Goal: Task Accomplishment & Management: Use online tool/utility

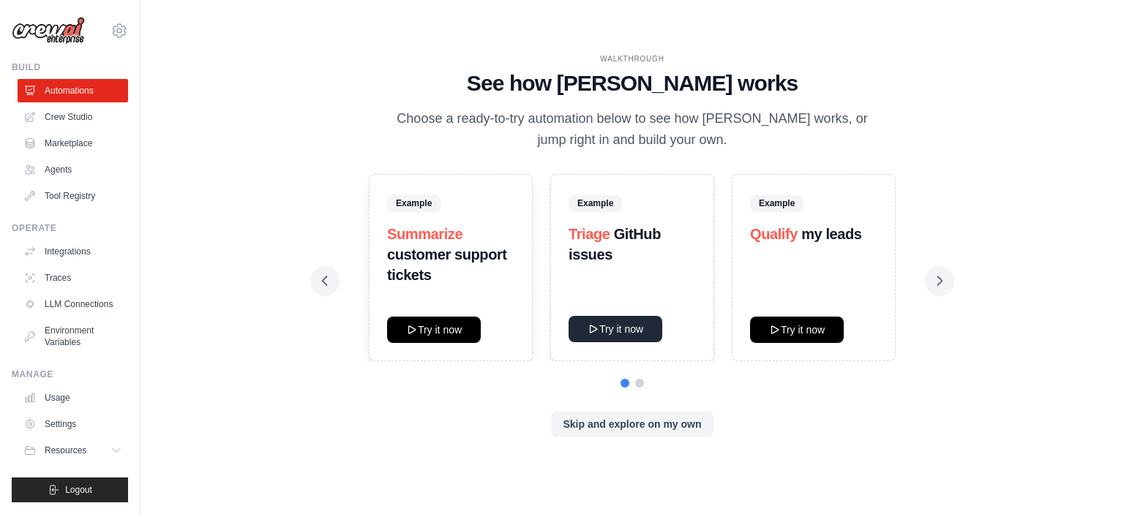
click at [614, 322] on button "Try it now" at bounding box center [616, 329] width 94 height 26
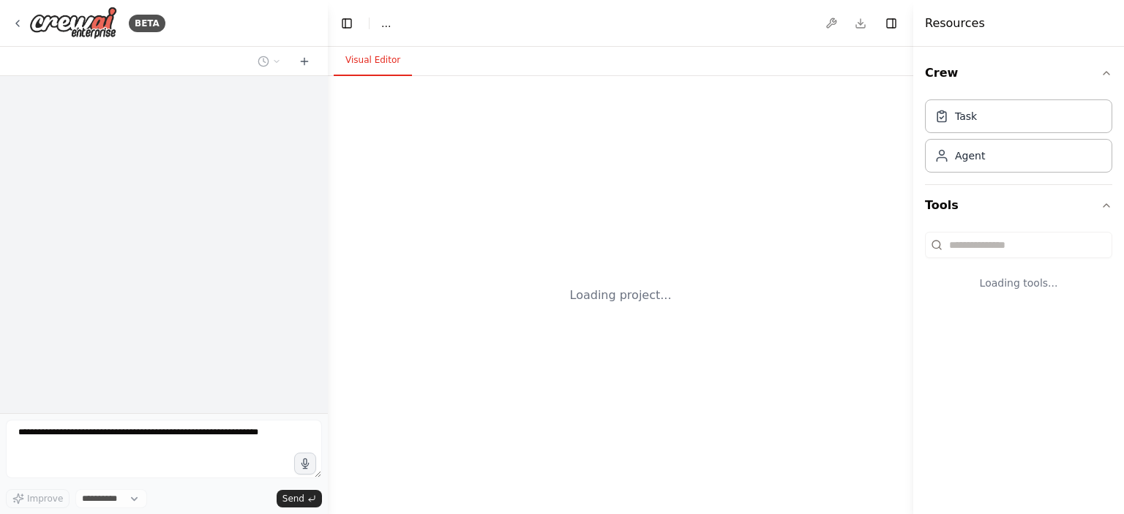
select select "****"
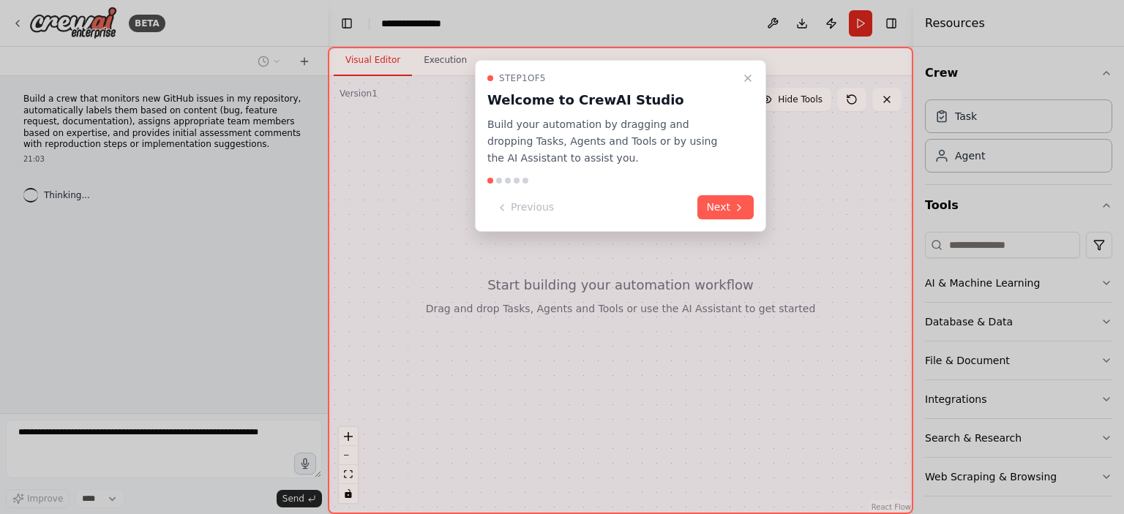
drag, startPoint x: 705, startPoint y: 201, endPoint x: 720, endPoint y: 202, distance: 14.7
click at [708, 201] on button "Next" at bounding box center [725, 207] width 56 height 24
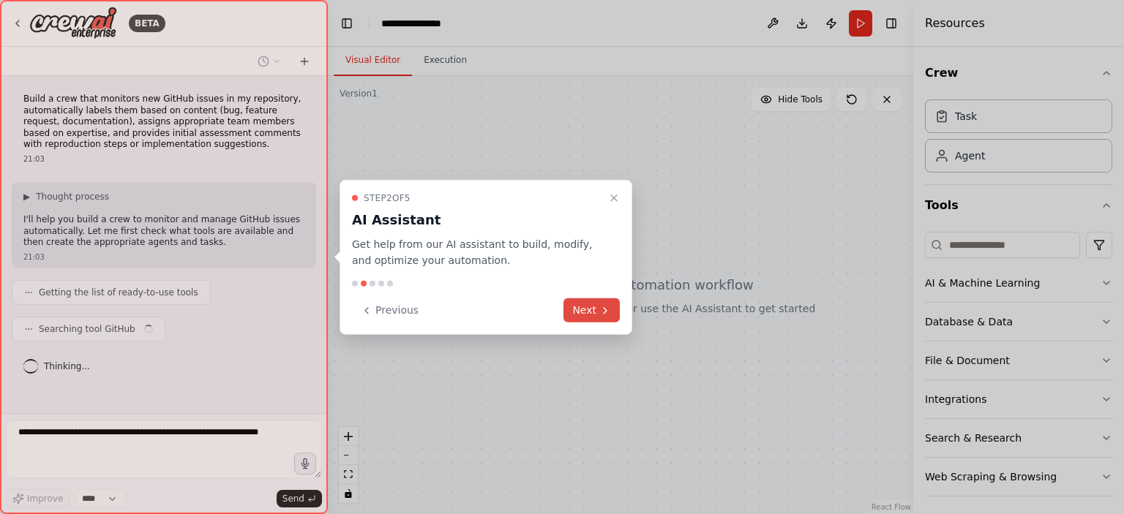
click at [598, 306] on button "Next" at bounding box center [591, 311] width 56 height 24
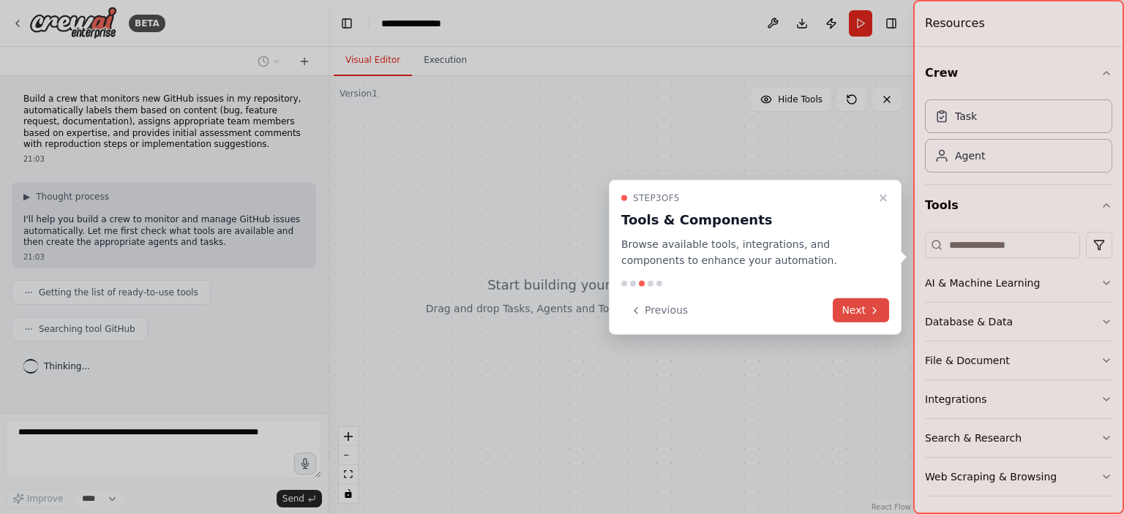
scroll to position [12, 0]
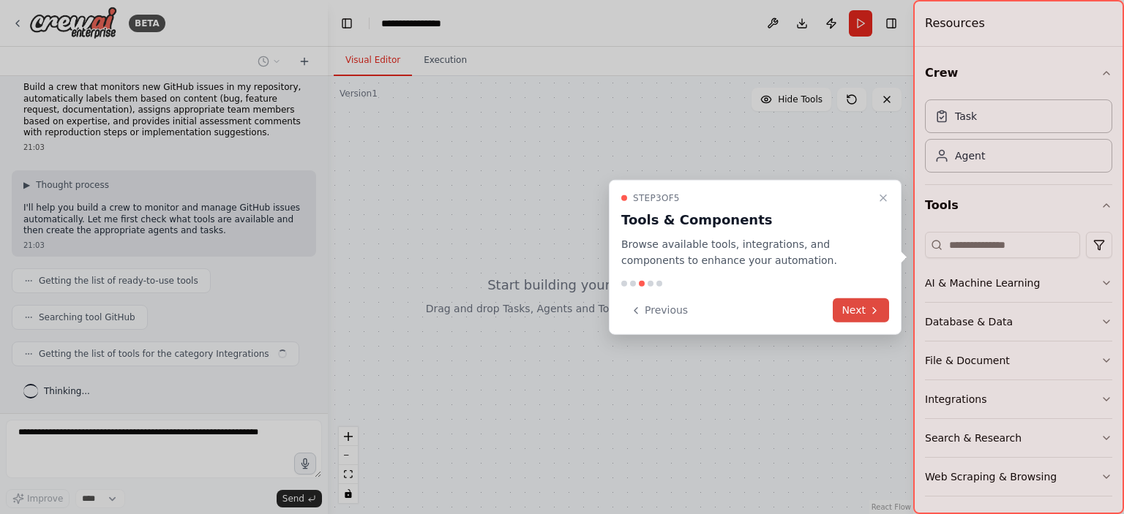
click at [866, 304] on button "Next" at bounding box center [861, 311] width 56 height 24
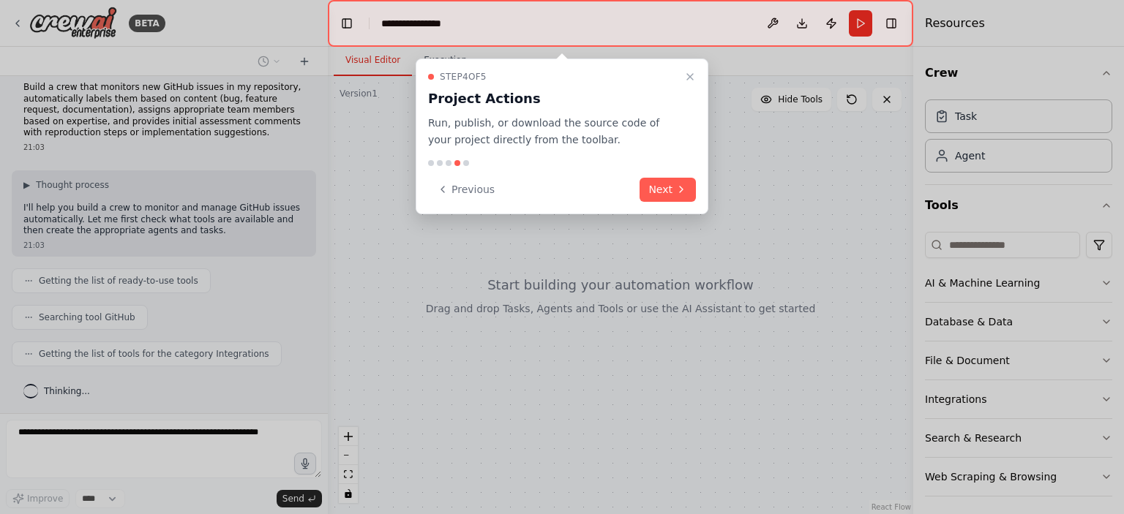
click at [670, 201] on div "Step 4 of 5 Project Actions Run, publish, or download the source code of your p…" at bounding box center [562, 137] width 293 height 156
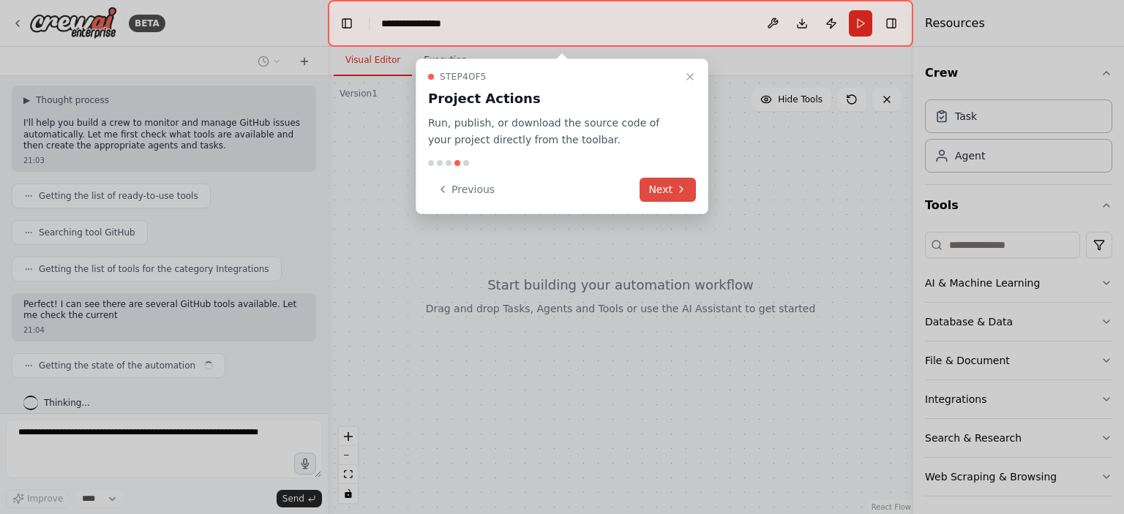
click at [674, 187] on button "Next" at bounding box center [668, 190] width 56 height 24
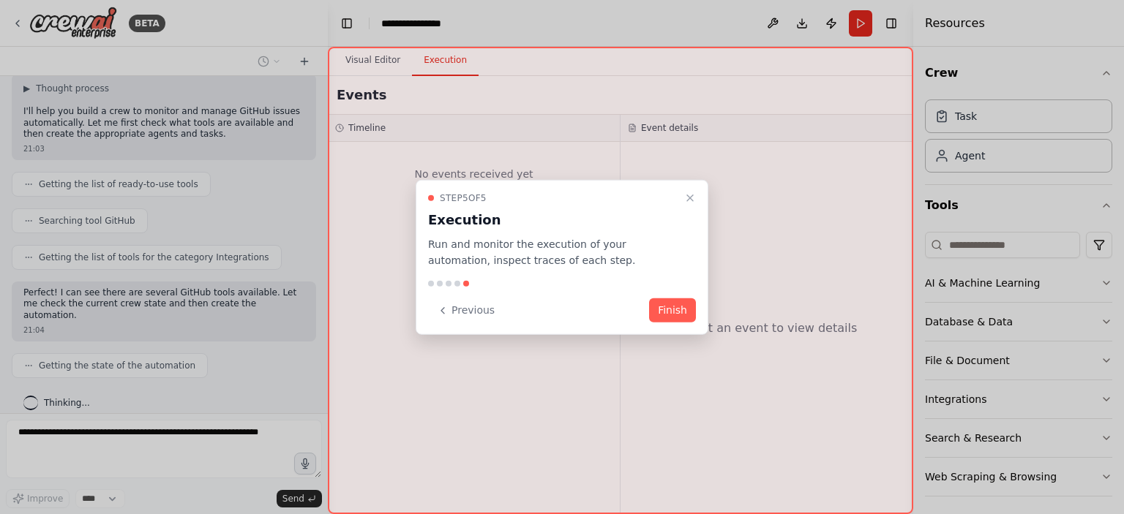
click at [675, 315] on button "Finish" at bounding box center [672, 311] width 47 height 24
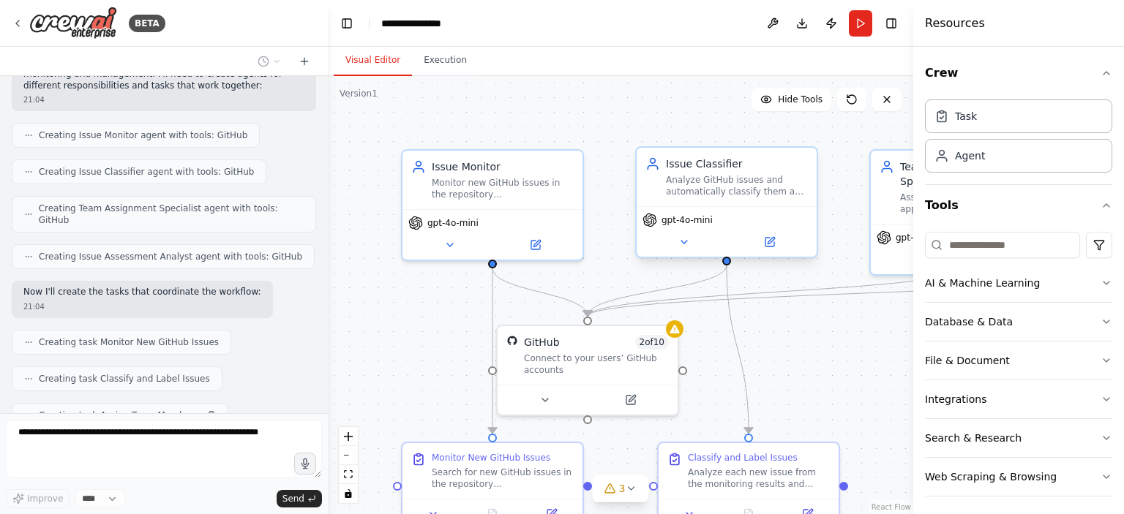
scroll to position [483, 0]
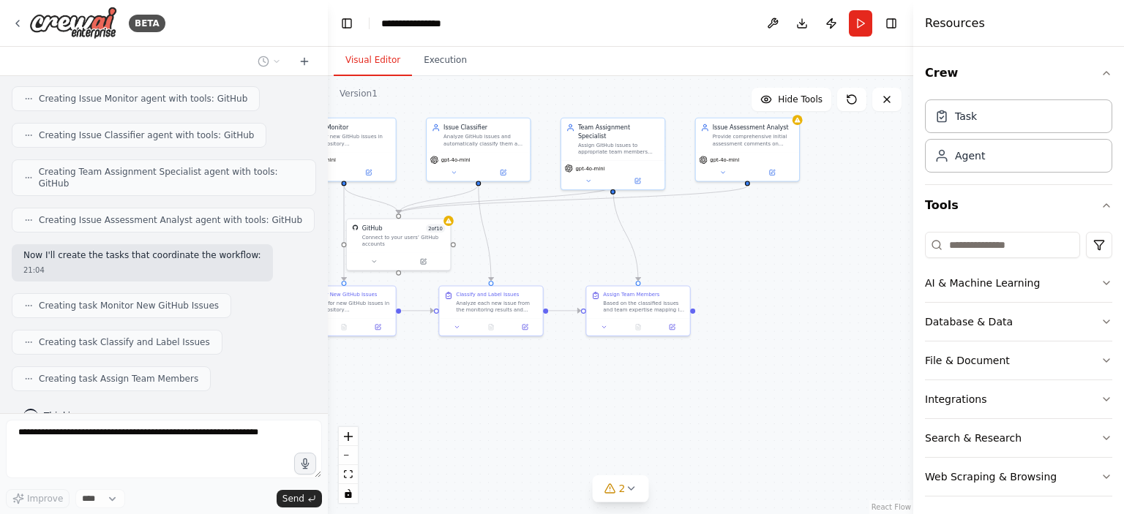
drag, startPoint x: 848, startPoint y: 377, endPoint x: 585, endPoint y: 239, distance: 297.2
click at [585, 239] on div ".deletable-edge-delete-btn { width: 20px; height: 20px; border: 0px solid #ffff…" at bounding box center [620, 295] width 585 height 438
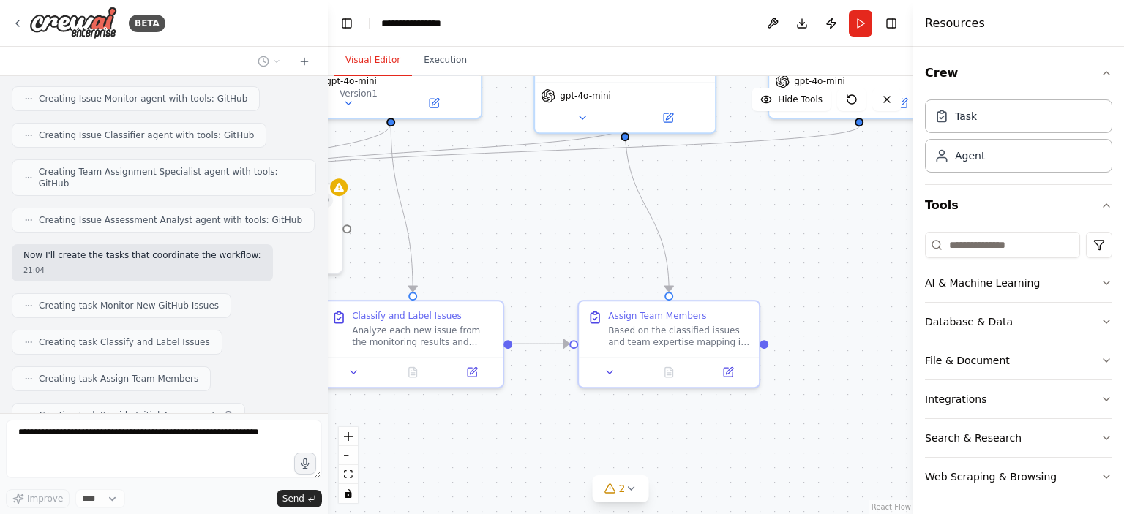
scroll to position [519, 0]
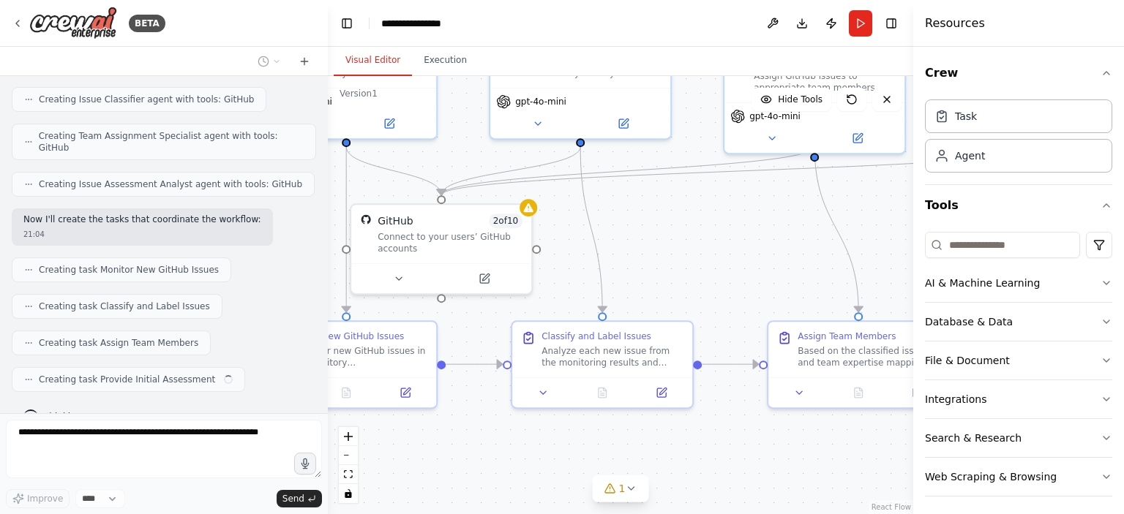
drag, startPoint x: 506, startPoint y: 274, endPoint x: 696, endPoint y: 295, distance: 190.7
click at [696, 295] on div ".deletable-edge-delete-btn { width: 20px; height: 20px; border: 0px solid #ffff…" at bounding box center [620, 295] width 585 height 438
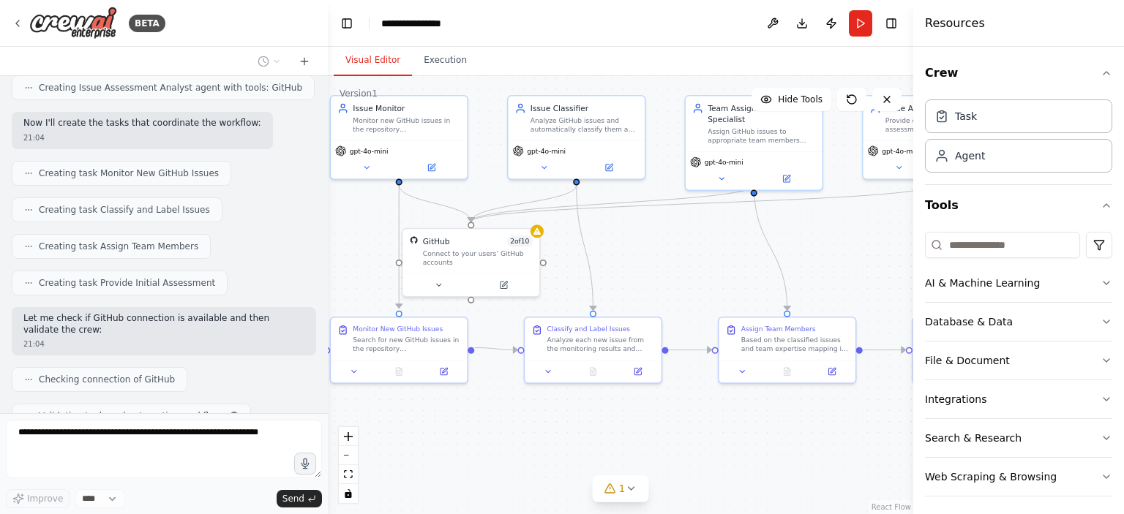
scroll to position [652, 0]
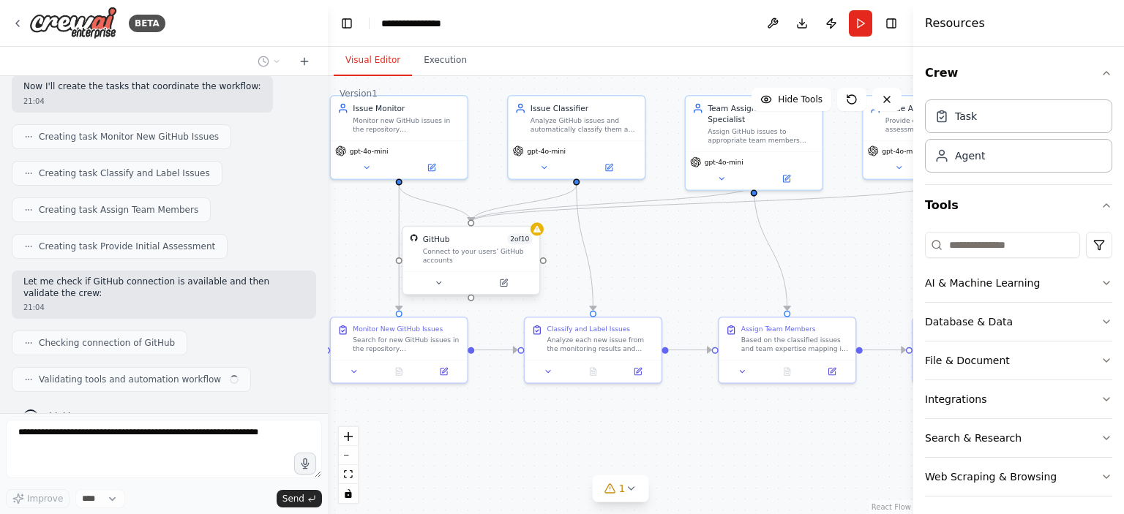
click at [509, 252] on div "Connect to your users’ GitHub accounts" at bounding box center [478, 256] width 110 height 18
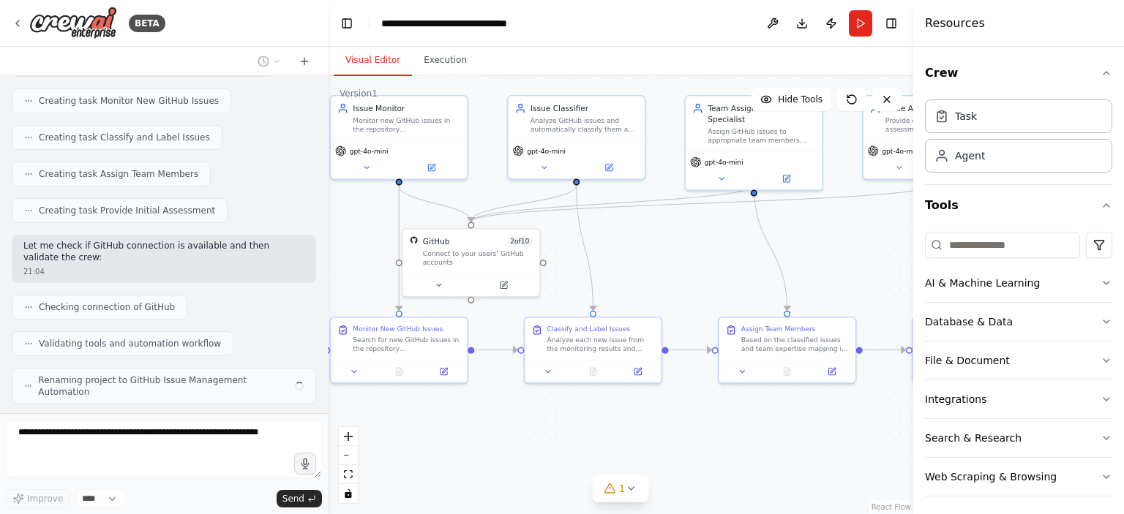
click at [637, 261] on div ".deletable-edge-delete-btn { width: 20px; height: 20px; border: 0px solid #ffff…" at bounding box center [620, 295] width 585 height 438
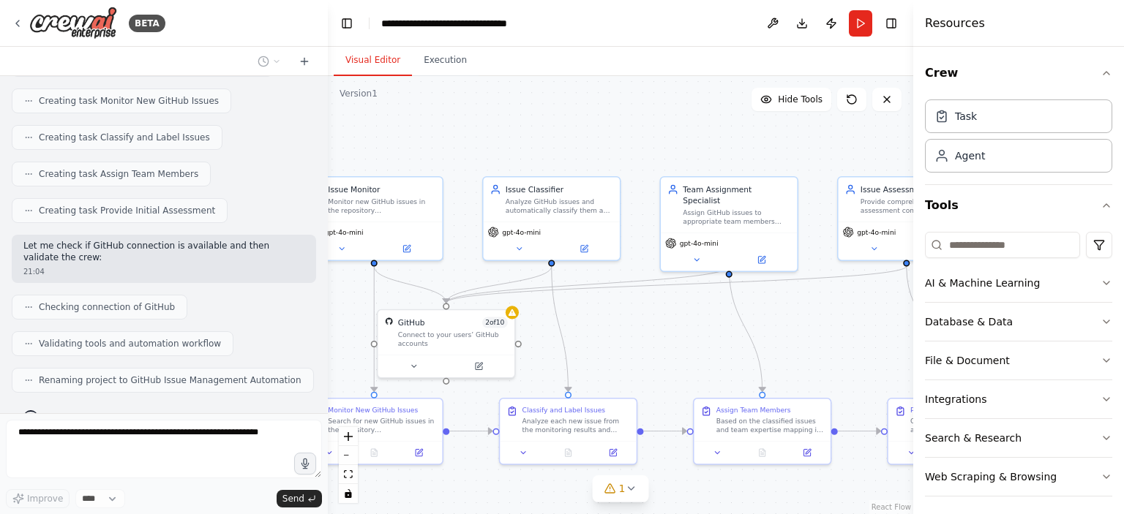
drag, startPoint x: 658, startPoint y: 265, endPoint x: 627, endPoint y: 342, distance: 82.8
click at [627, 342] on div ".deletable-edge-delete-btn { width: 20px; height: 20px; border: 0px solid #ffff…" at bounding box center [620, 295] width 585 height 438
click at [695, 253] on icon at bounding box center [696, 257] width 9 height 9
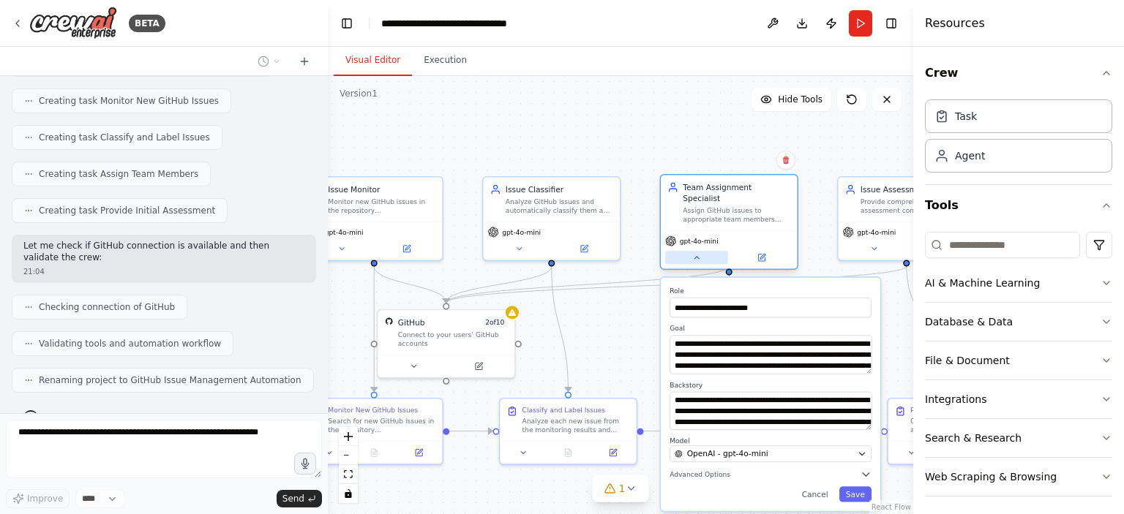
click at [698, 257] on icon at bounding box center [696, 258] width 4 height 2
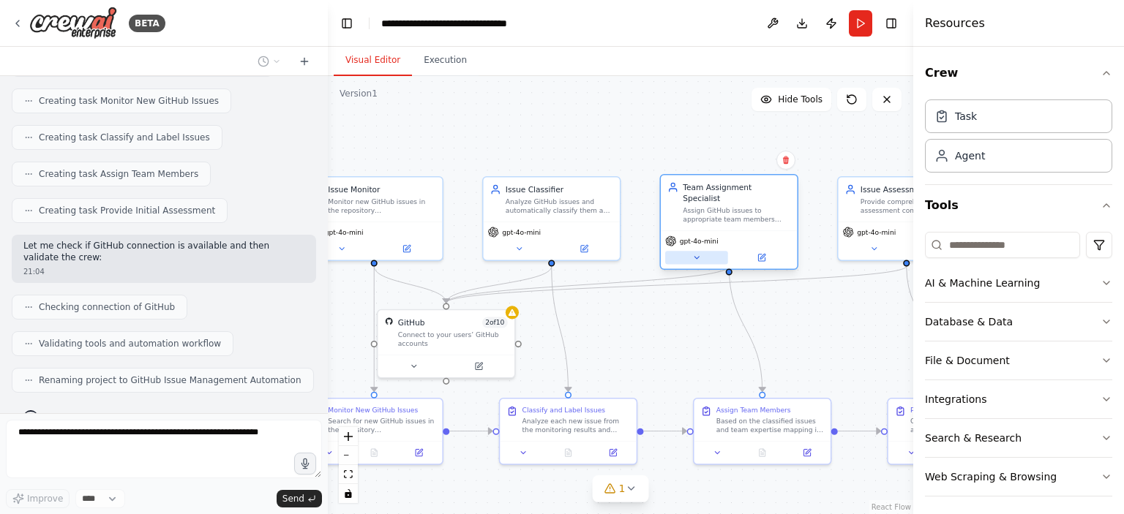
click at [698, 253] on icon at bounding box center [696, 257] width 9 height 9
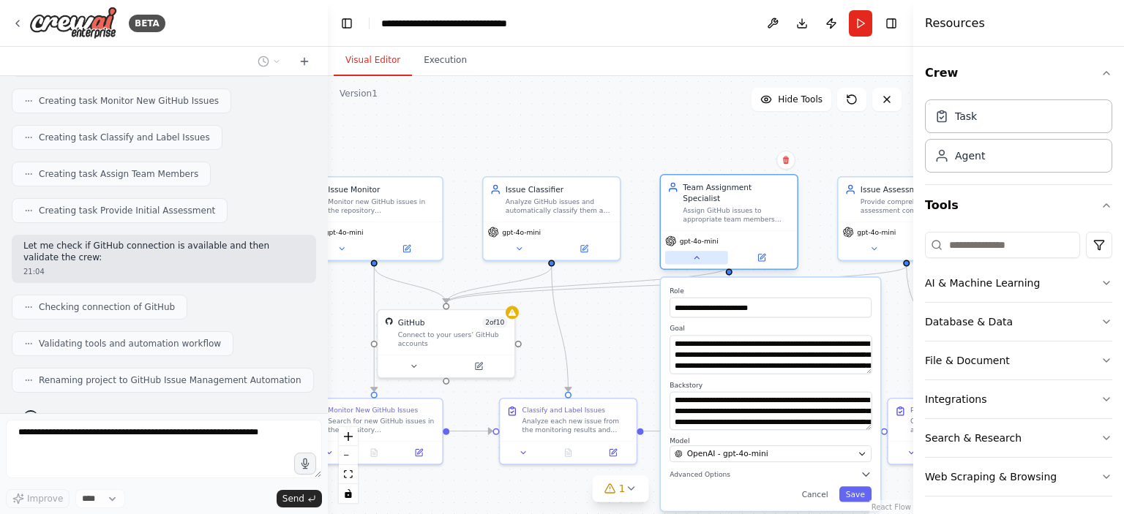
click at [698, 257] on icon at bounding box center [696, 258] width 4 height 2
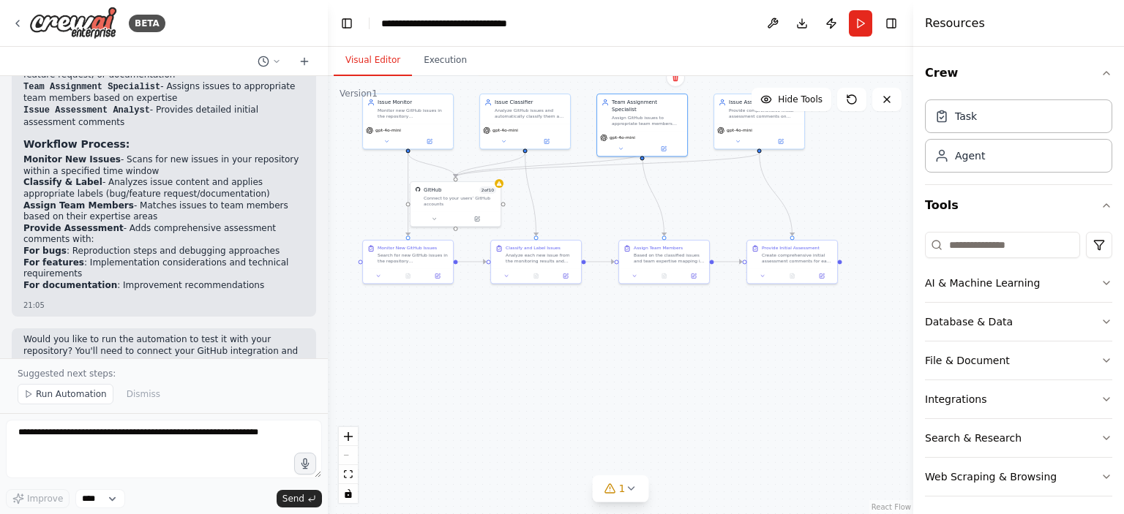
drag, startPoint x: 678, startPoint y: 329, endPoint x: 600, endPoint y: 195, distance: 154.1
click at [600, 195] on div ".deletable-edge-delete-btn { width: 20px; height: 20px; border: 0px solid #ffff…" at bounding box center [620, 295] width 585 height 438
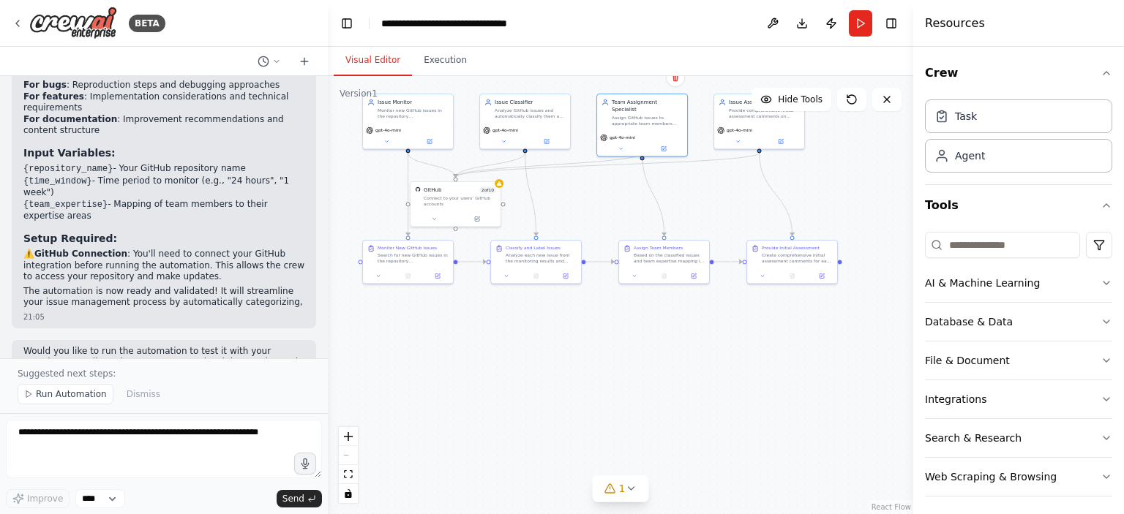
scroll to position [1317, 0]
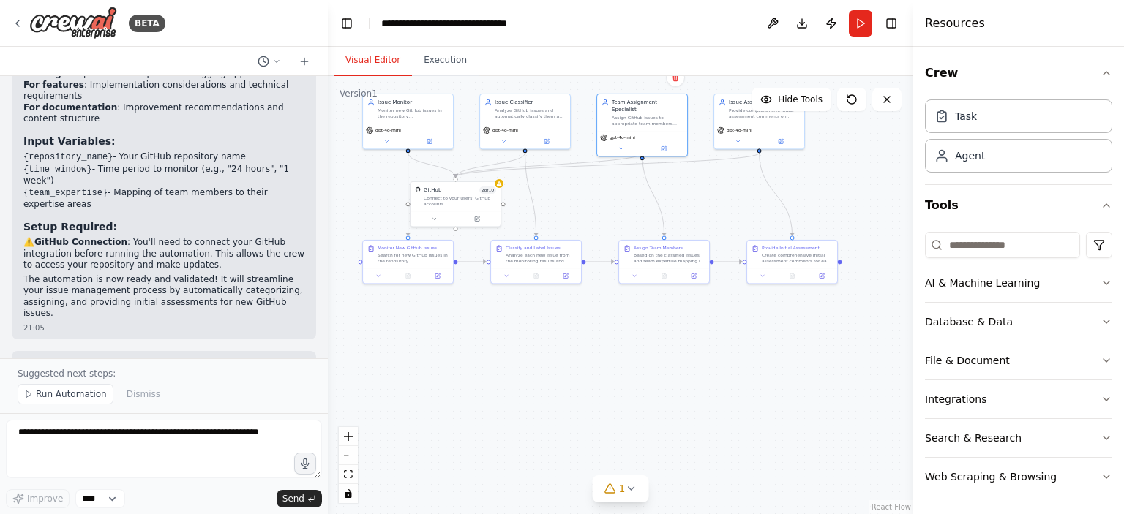
click at [78, 393] on span "Run Automation" at bounding box center [71, 395] width 71 height 12
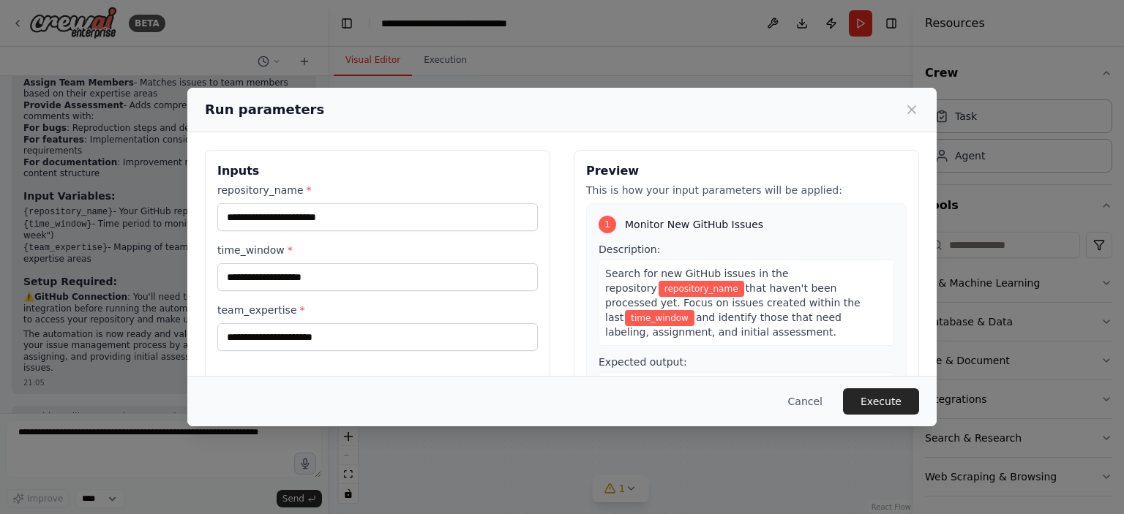
scroll to position [136, 0]
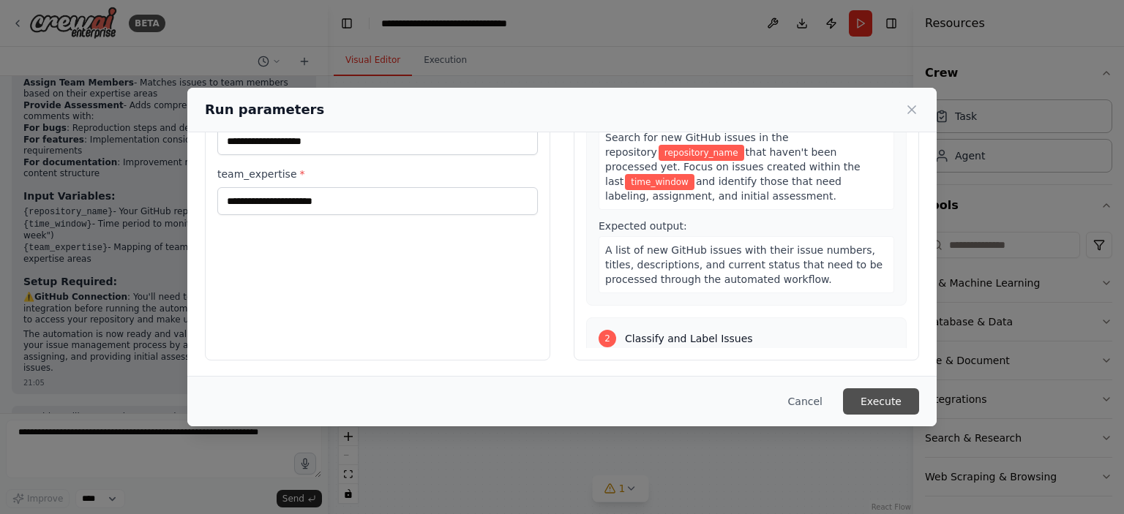
click at [881, 392] on button "Execute" at bounding box center [881, 402] width 76 height 26
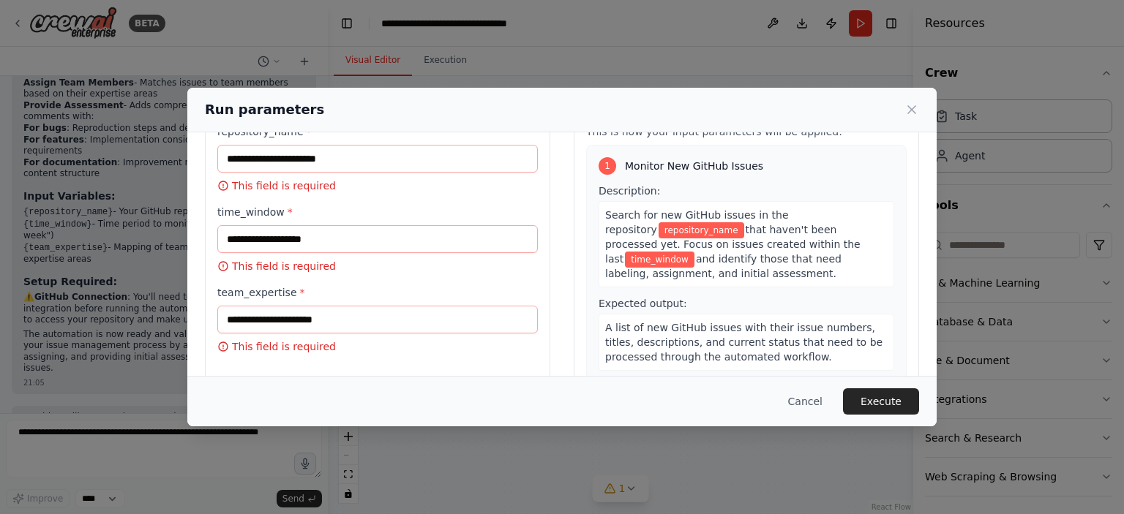
scroll to position [0, 0]
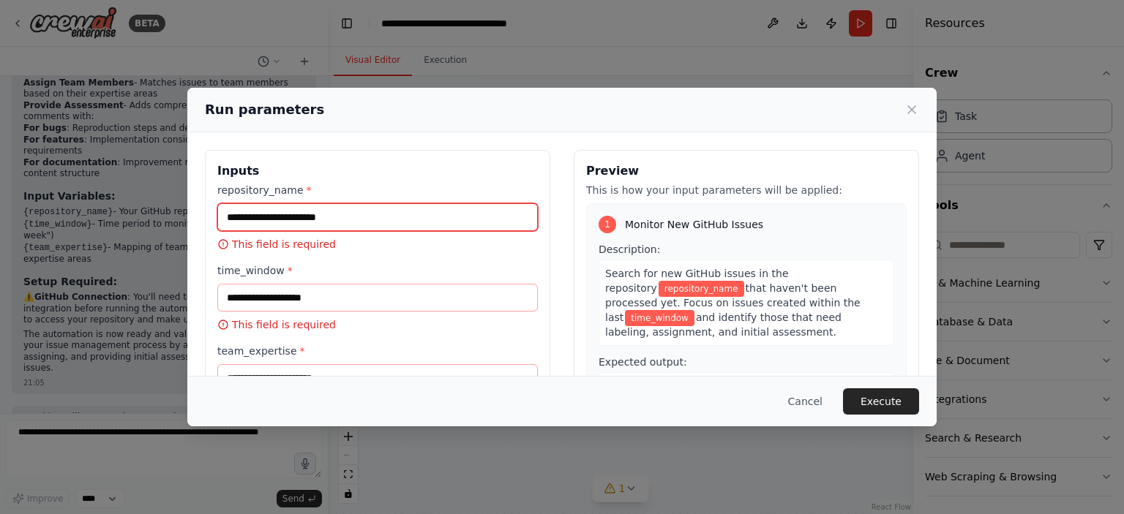
click at [282, 221] on input "repository_name *" at bounding box center [377, 217] width 321 height 28
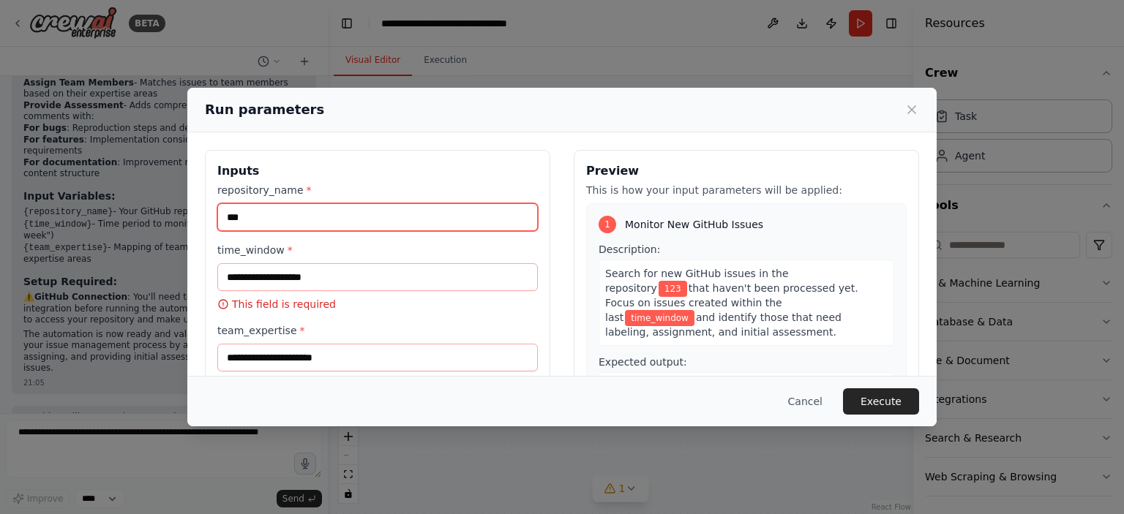
type input "***"
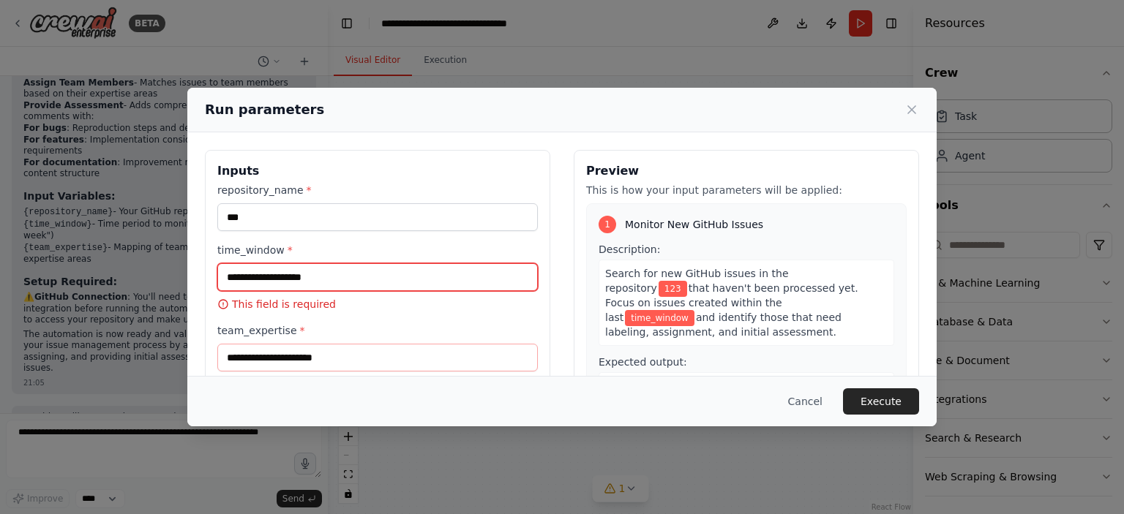
click at [305, 285] on input "time_window *" at bounding box center [377, 277] width 321 height 28
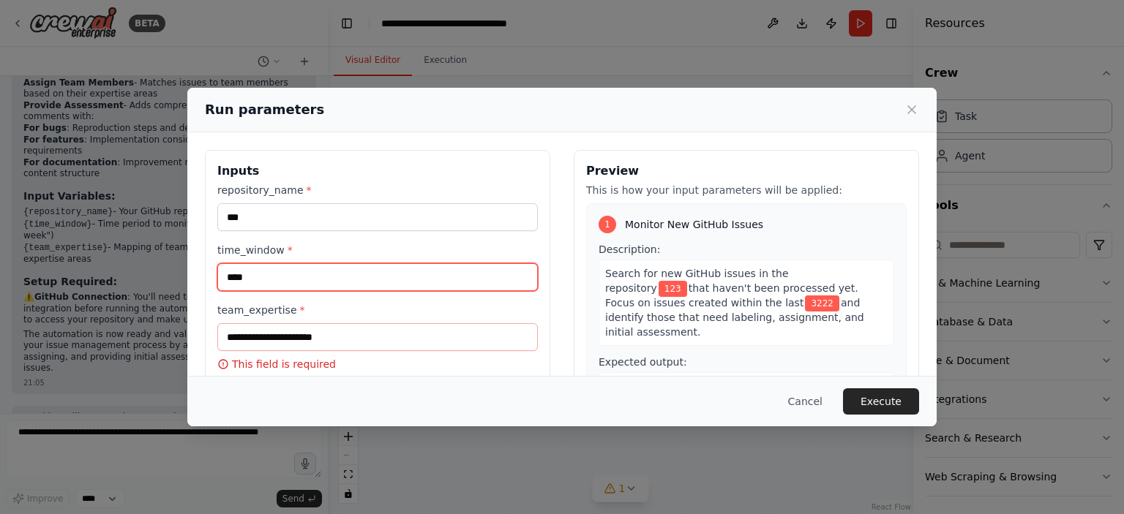
type input "****"
click at [314, 354] on div "team_expertise * This field is required" at bounding box center [377, 337] width 321 height 69
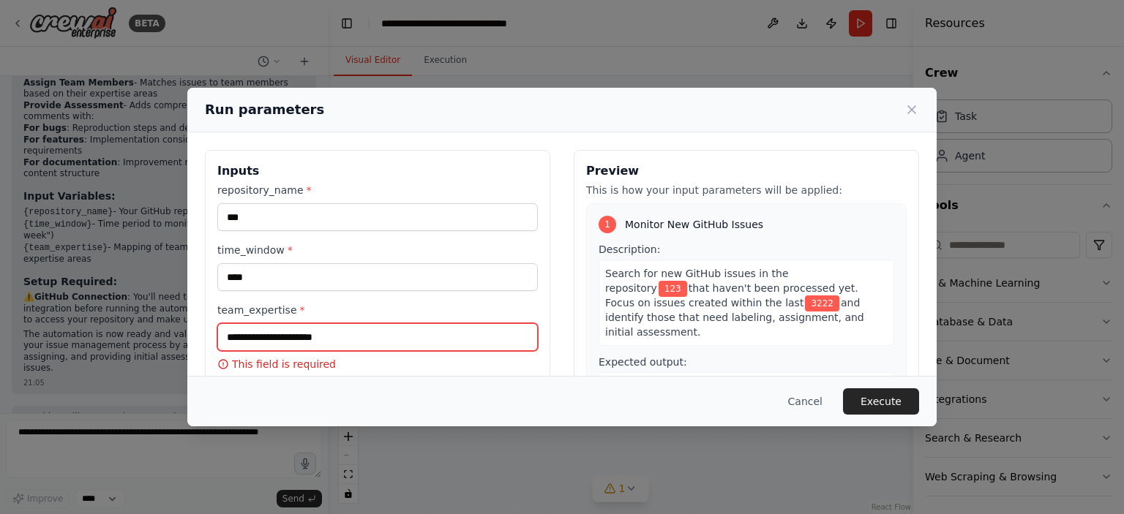
click at [310, 340] on input "team_expertise *" at bounding box center [377, 337] width 321 height 28
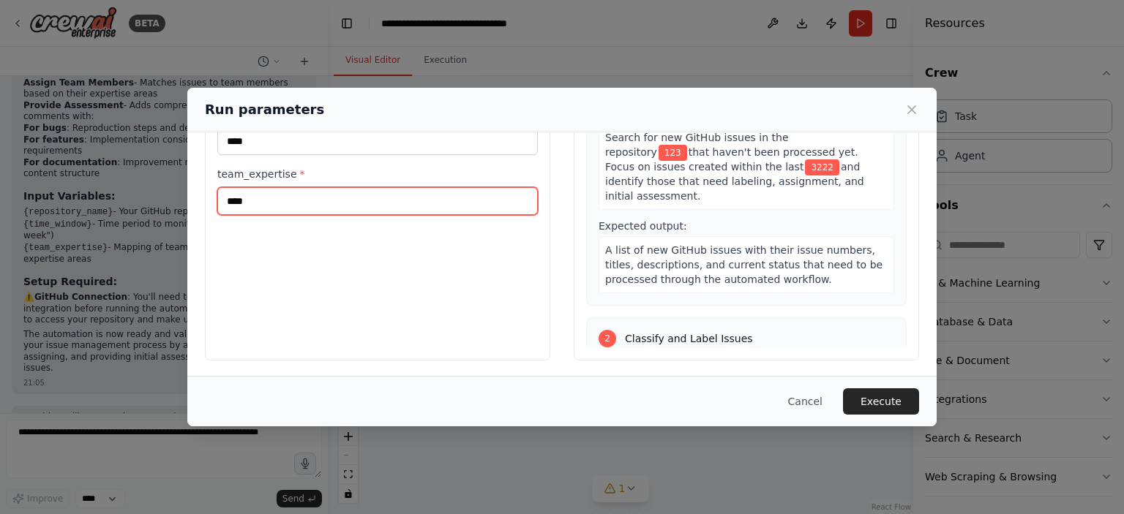
scroll to position [366, 0]
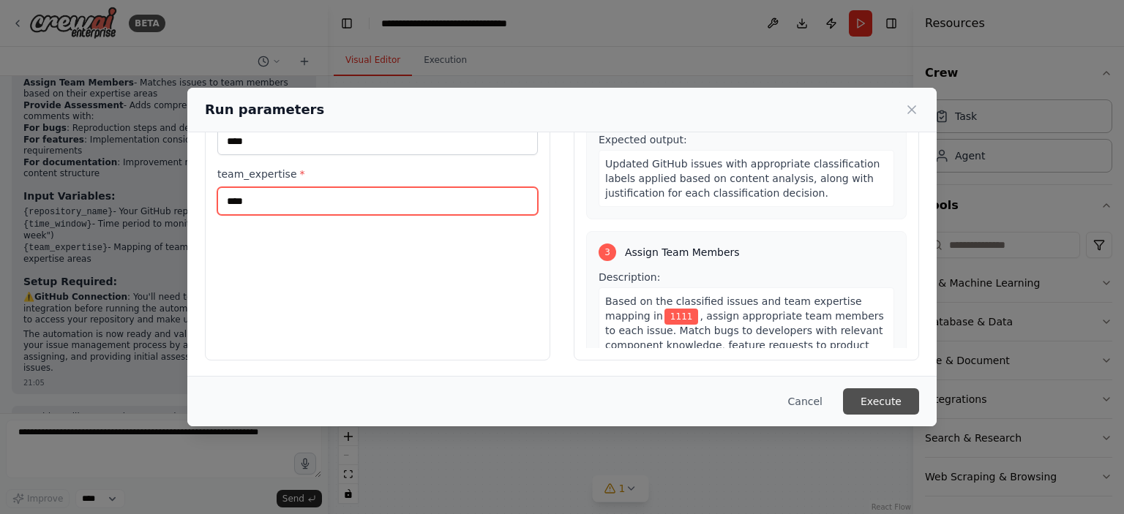
type input "****"
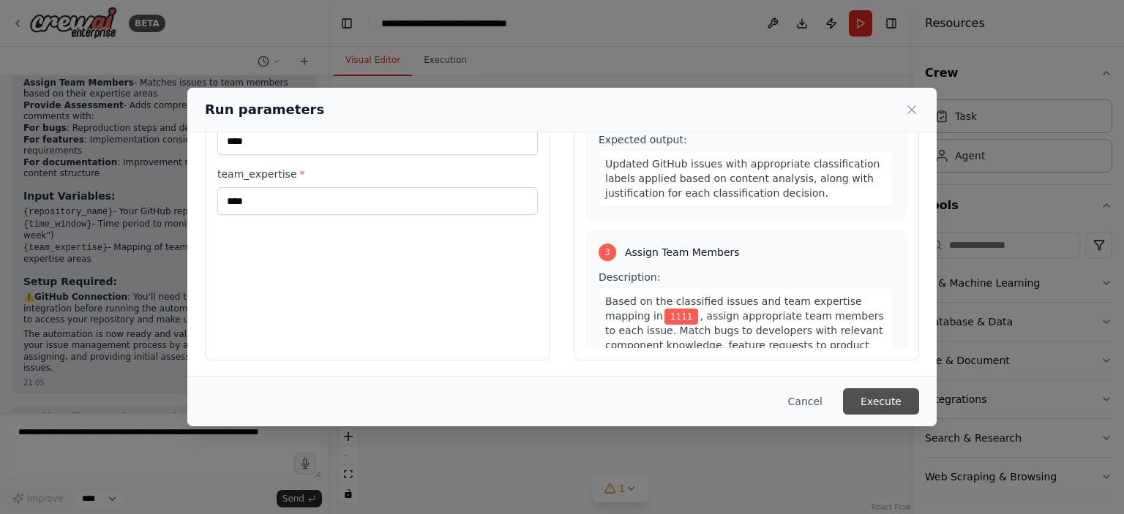
click at [883, 397] on button "Execute" at bounding box center [881, 402] width 76 height 26
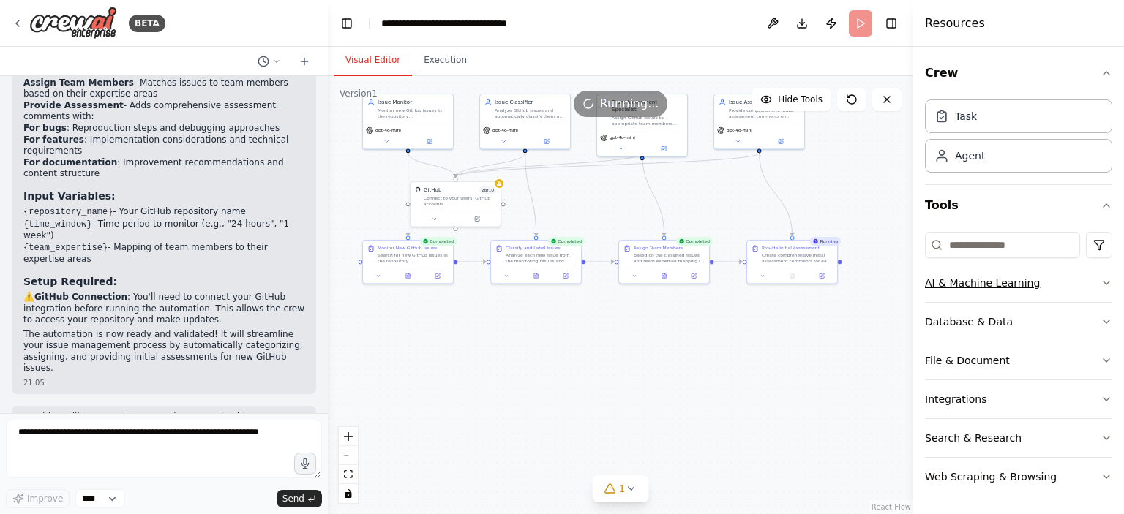
click at [973, 275] on button "AI & Machine Learning" at bounding box center [1018, 283] width 187 height 38
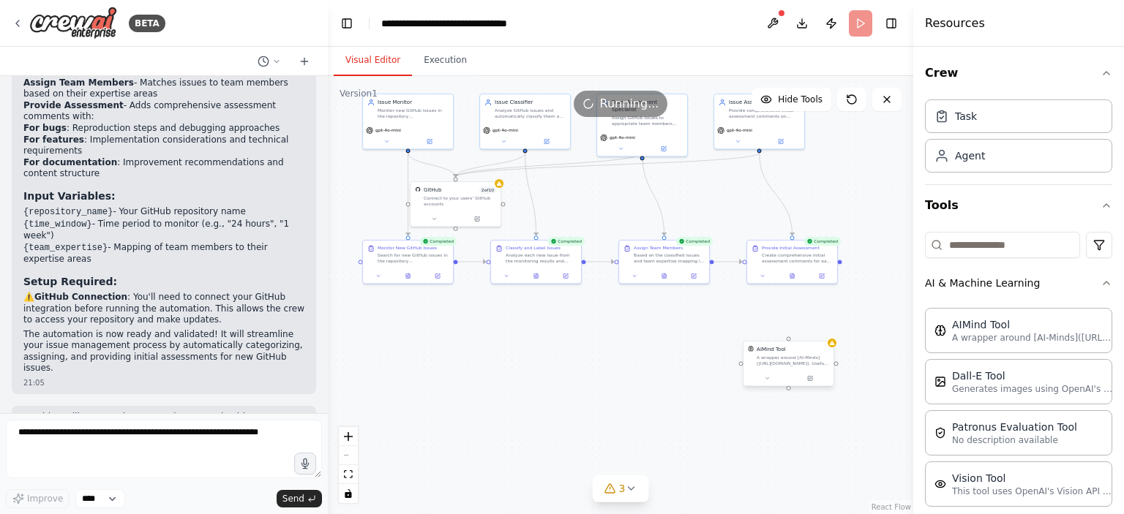
scroll to position [1317, 0]
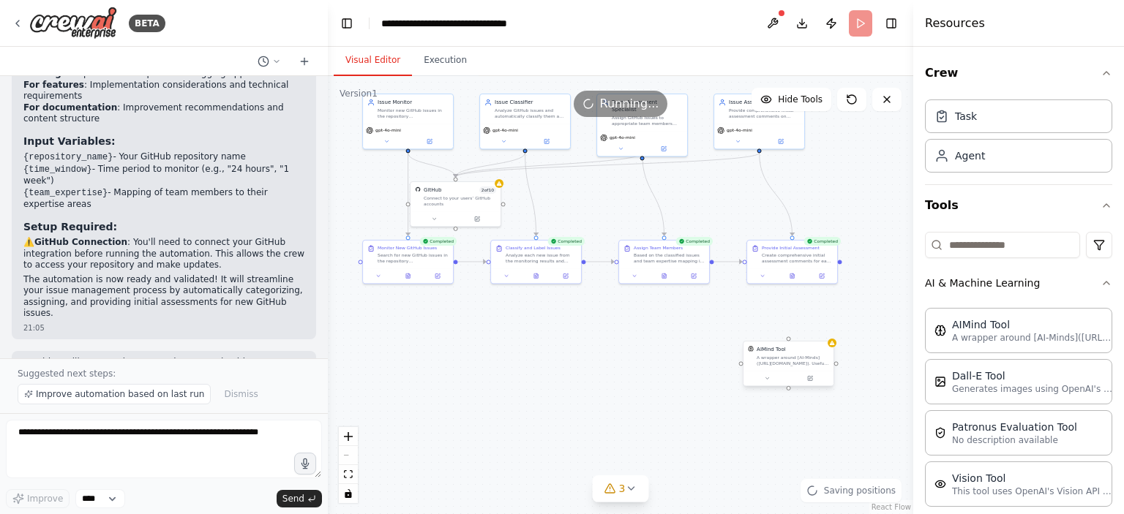
click at [803, 355] on div "A wrapper around [AI-Minds](https://mindsdb.com/minds). Useful for when you nee…" at bounding box center [793, 361] width 72 height 12
click at [823, 324] on icon at bounding box center [822, 327] width 6 height 8
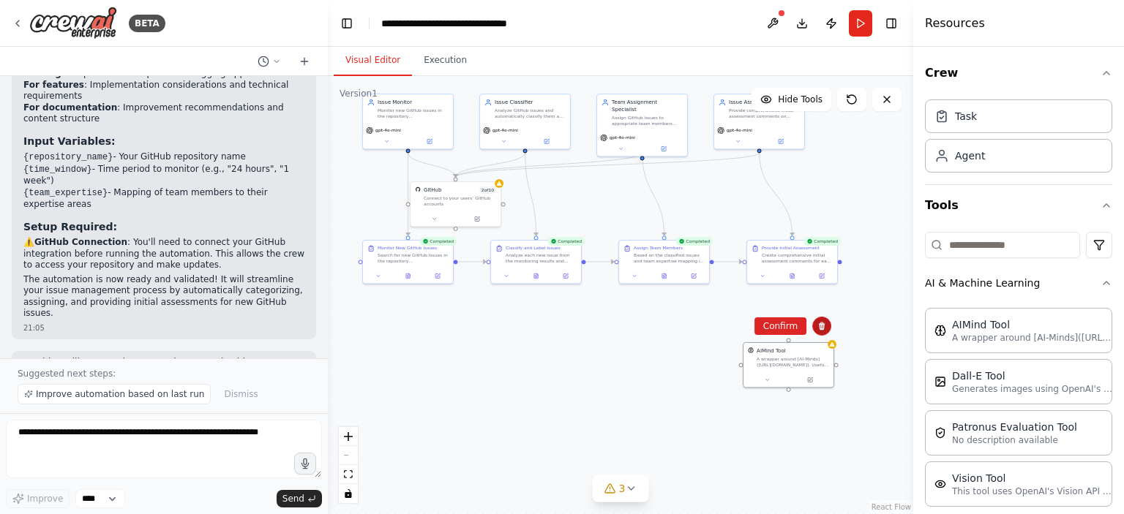
click at [829, 324] on button at bounding box center [821, 326] width 19 height 19
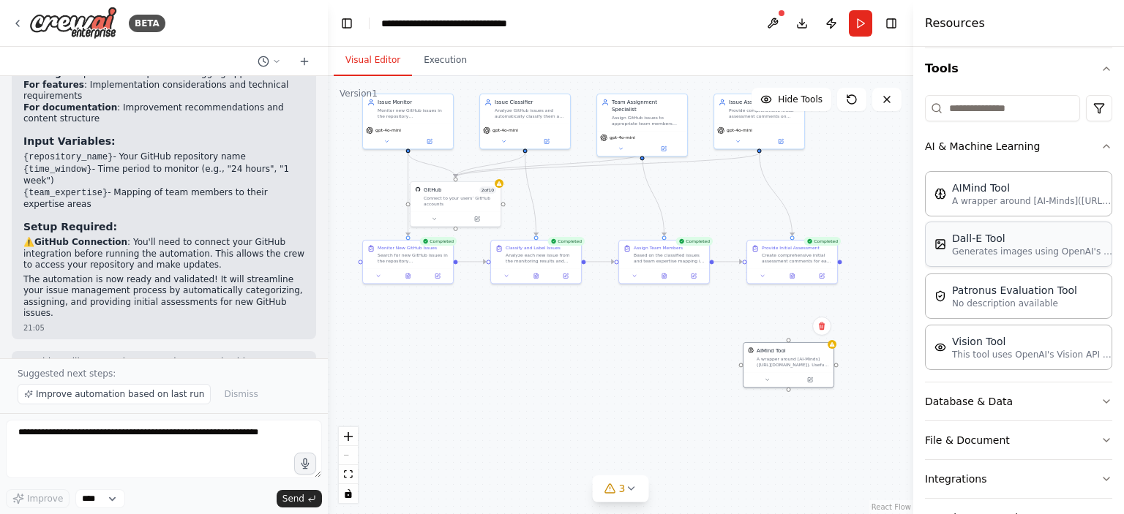
scroll to position [146, 0]
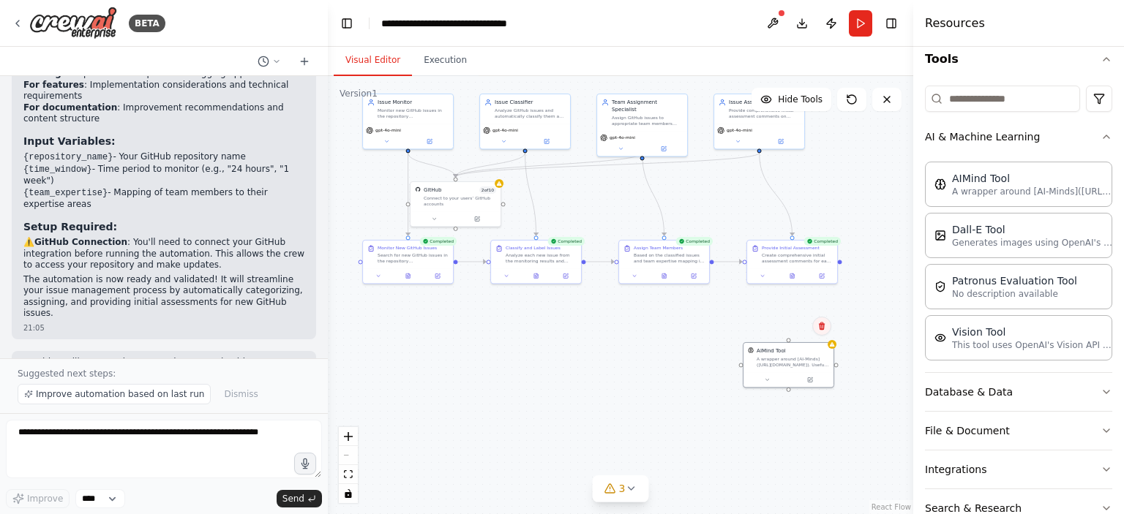
click at [822, 327] on icon at bounding box center [822, 327] width 6 height 8
click at [788, 327] on button "Confirm" at bounding box center [780, 327] width 52 height 18
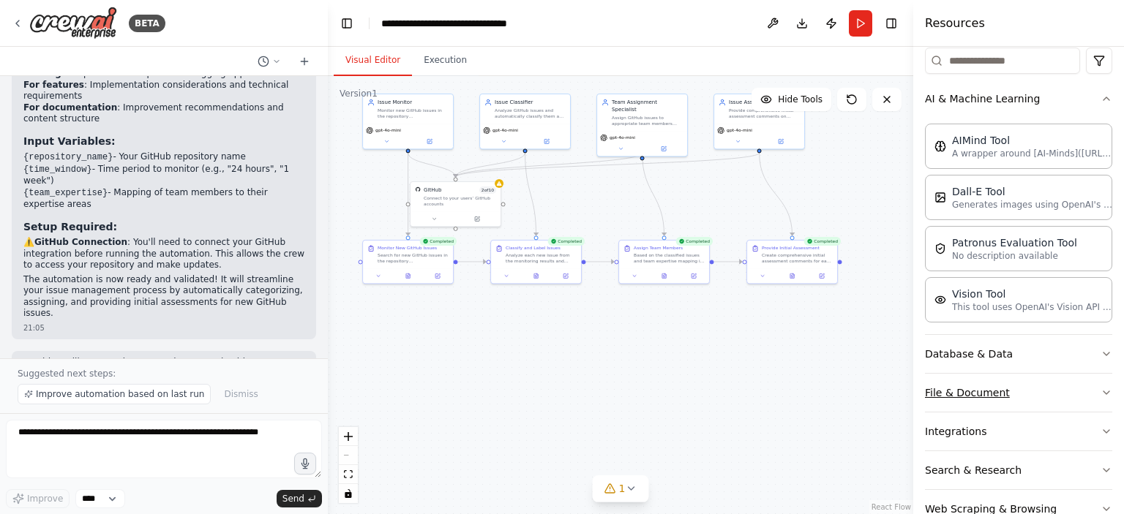
scroll to position [220, 0]
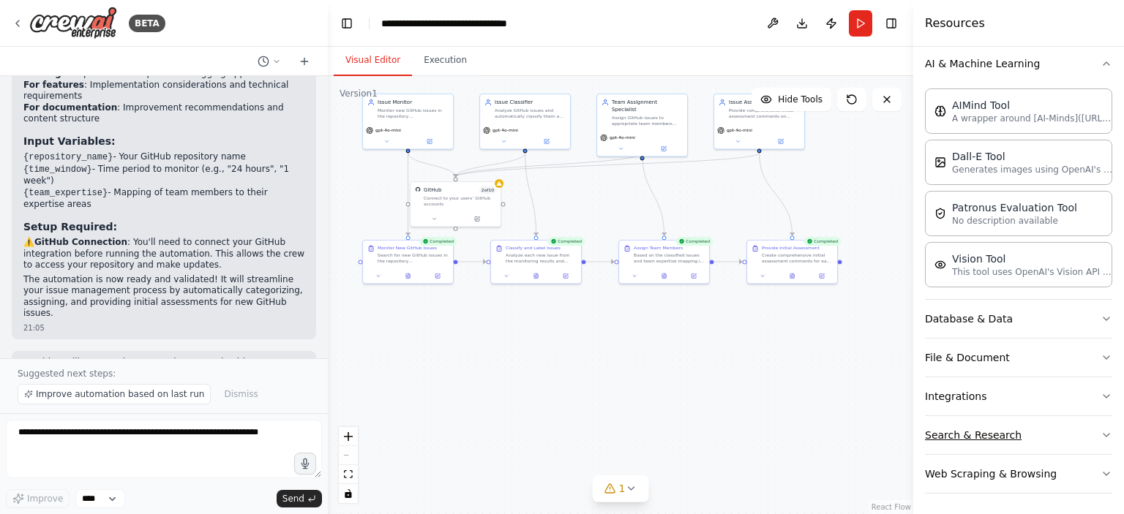
click at [992, 435] on button "Search & Research" at bounding box center [1018, 435] width 187 height 38
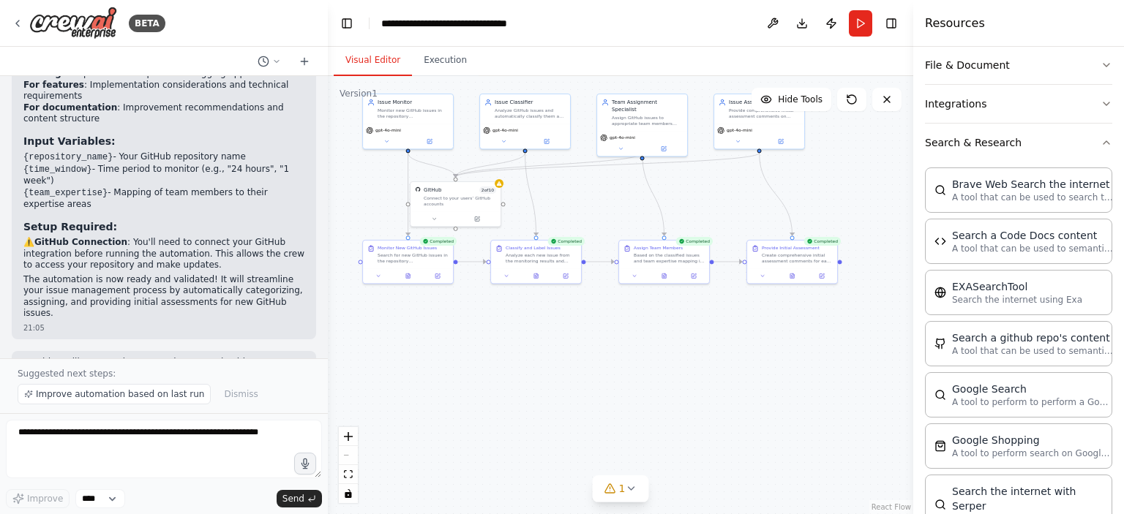
scroll to position [659, 0]
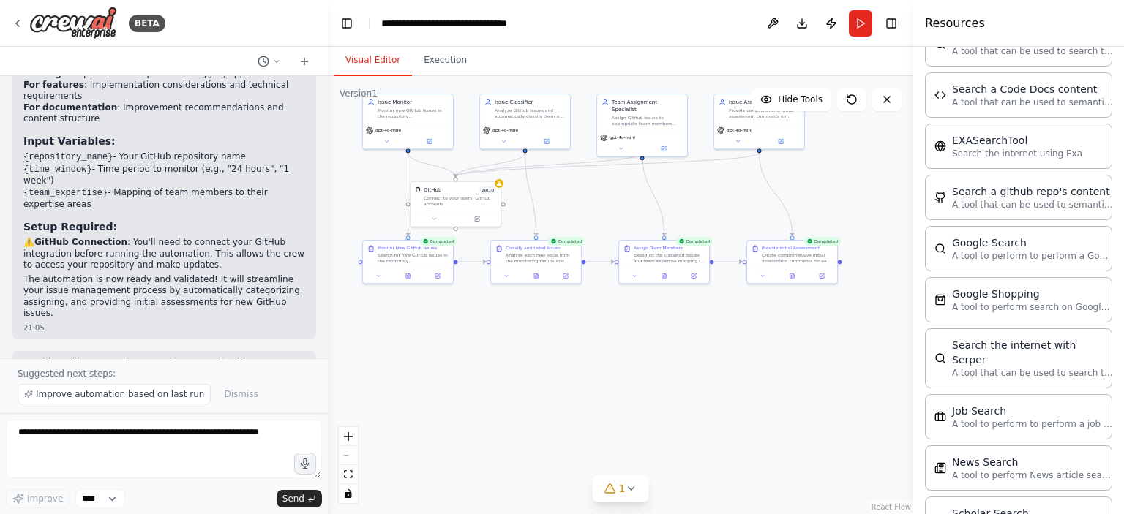
click at [792, 444] on div ".deletable-edge-delete-btn { width: 20px; height: 20px; border: 0px solid #ffff…" at bounding box center [620, 295] width 585 height 438
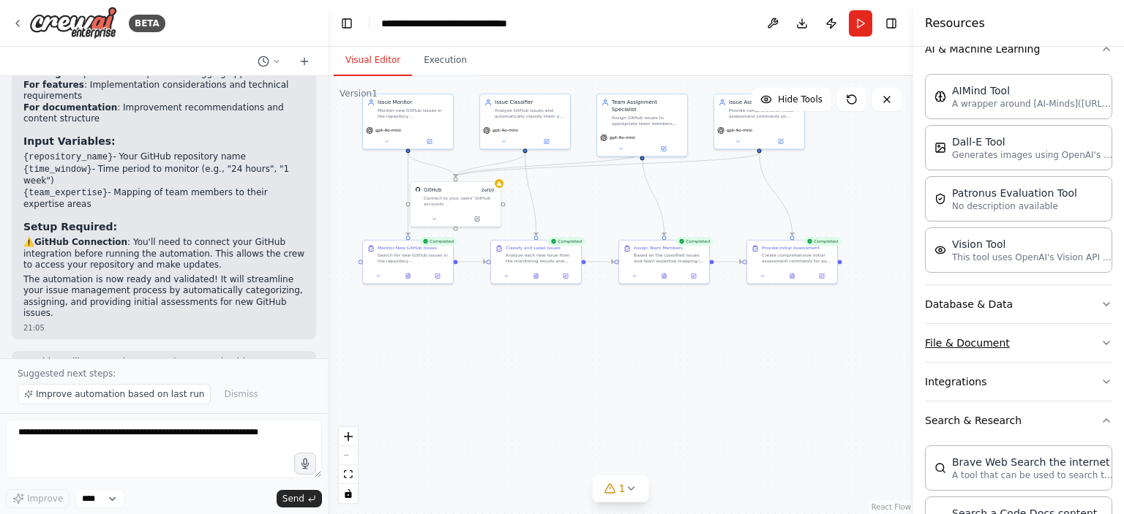
scroll to position [146, 0]
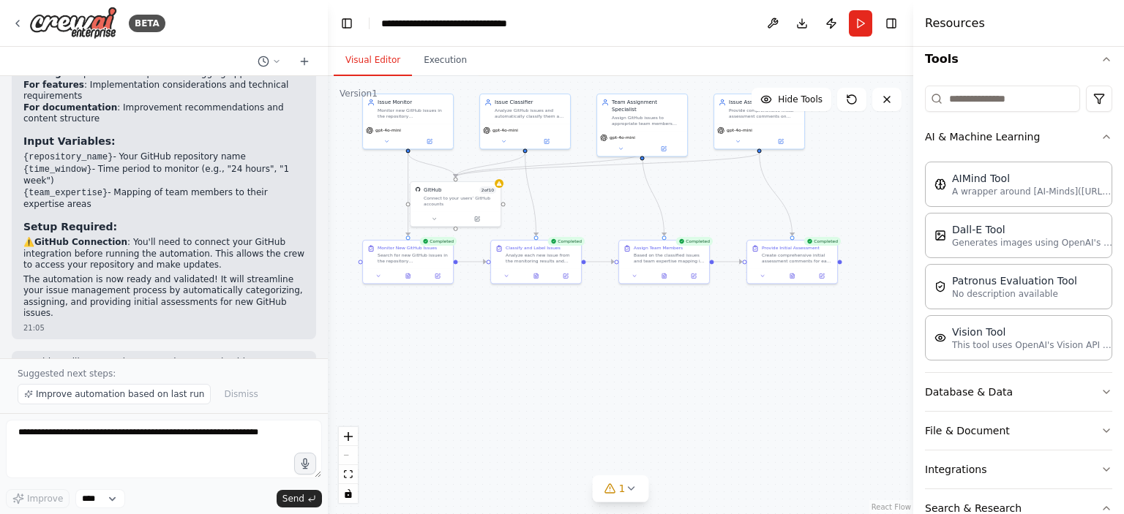
click at [722, 412] on div ".deletable-edge-delete-btn { width: 20px; height: 20px; border: 0px solid #ffff…" at bounding box center [620, 295] width 585 height 438
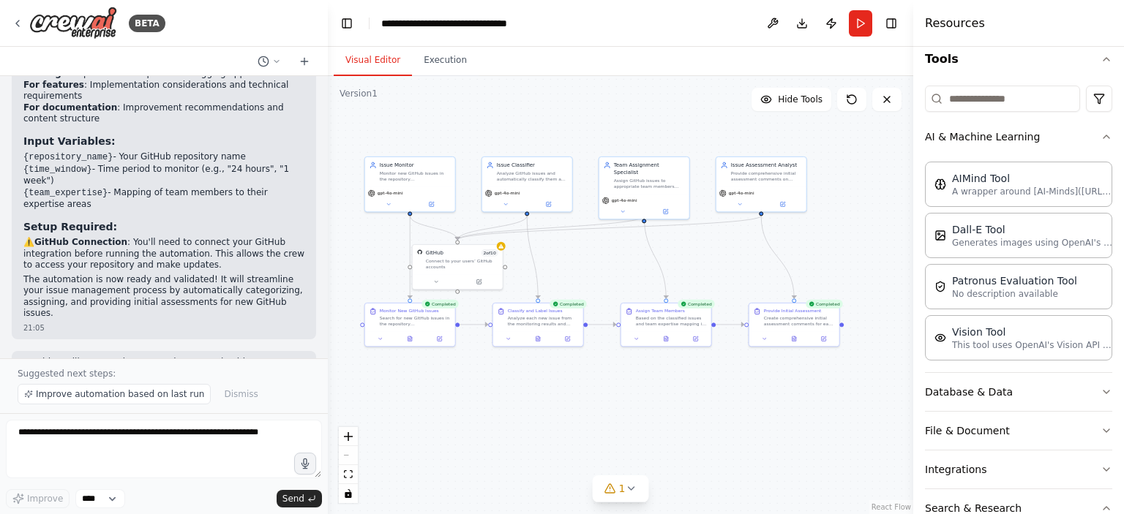
drag, startPoint x: 619, startPoint y: 231, endPoint x: 618, endPoint y: 266, distance: 35.2
click at [618, 266] on div ".deletable-edge-delete-btn { width: 20px; height: 20px; border: 0px solid #ffff…" at bounding box center [620, 295] width 585 height 438
click at [474, 263] on div "Connect to your users’ GitHub accounts" at bounding box center [462, 263] width 72 height 12
click at [546, 406] on div ".deletable-edge-delete-btn { width: 20px; height: 20px; border: 0px solid #ffff…" at bounding box center [620, 295] width 585 height 438
click at [629, 497] on button "1" at bounding box center [621, 489] width 56 height 27
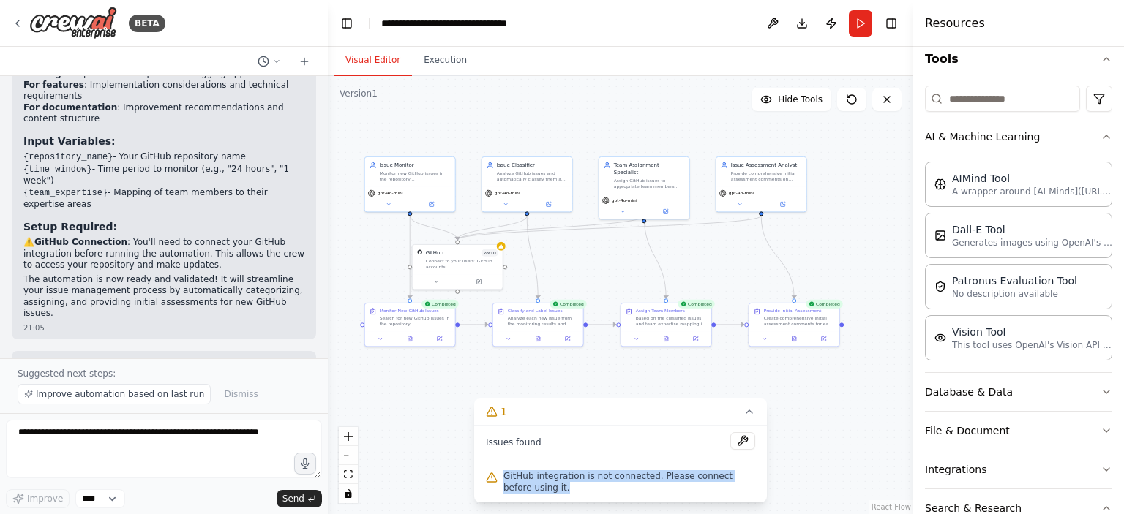
drag, startPoint x: 504, startPoint y: 475, endPoint x: 568, endPoint y: 483, distance: 64.2
click at [568, 483] on span "GitHub integration is not connected. Please connect before using it." at bounding box center [629, 482] width 252 height 23
click at [680, 484] on span "GitHub integration is not connected. Please connect before using it." at bounding box center [629, 482] width 252 height 23
click at [742, 442] on button at bounding box center [742, 441] width 25 height 18
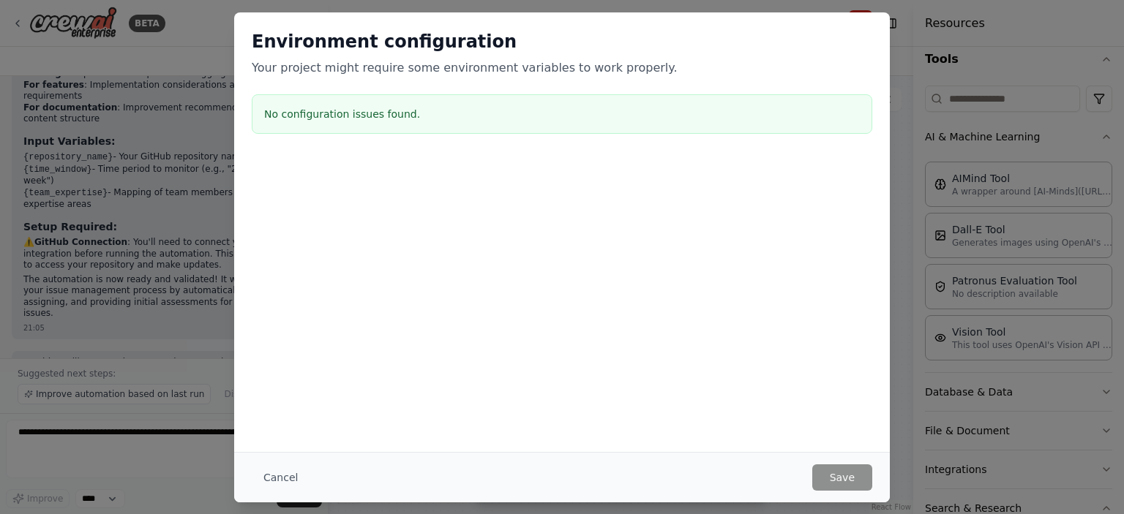
click at [395, 79] on div "Environment configuration Your project might require some environment variables…" at bounding box center [562, 84] width 656 height 145
click at [363, 116] on h3 "No configuration issues found." at bounding box center [562, 114] width 596 height 15
click at [331, 70] on p "Your project might require some environment variables to work properly." at bounding box center [562, 68] width 621 height 18
click at [274, 484] on button "Cancel" at bounding box center [281, 478] width 58 height 26
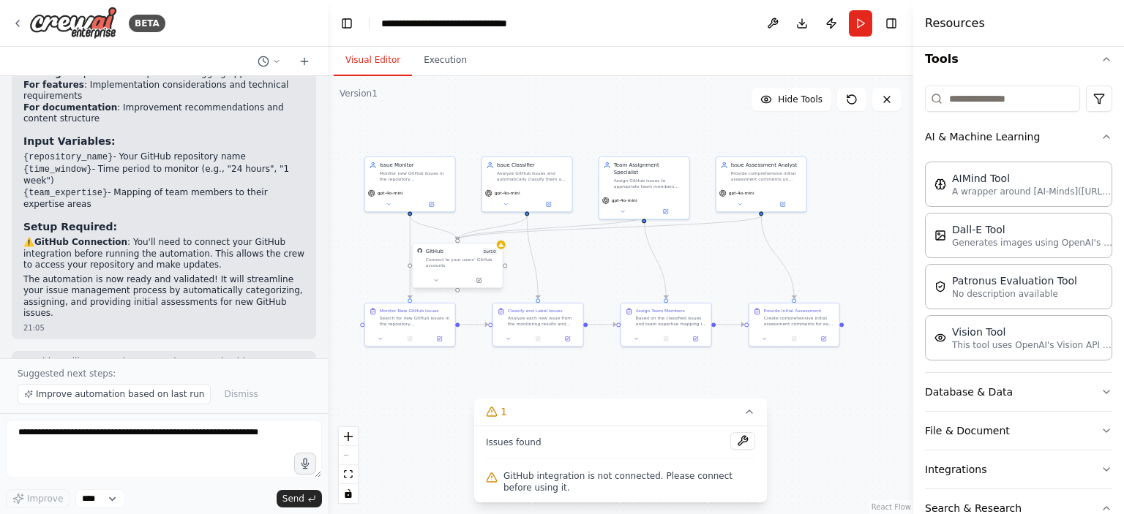
click at [451, 271] on div "GitHub 2 of 10 Connect to your users’ GitHub accounts" at bounding box center [458, 258] width 90 height 29
click at [479, 280] on icon at bounding box center [480, 280] width 4 height 4
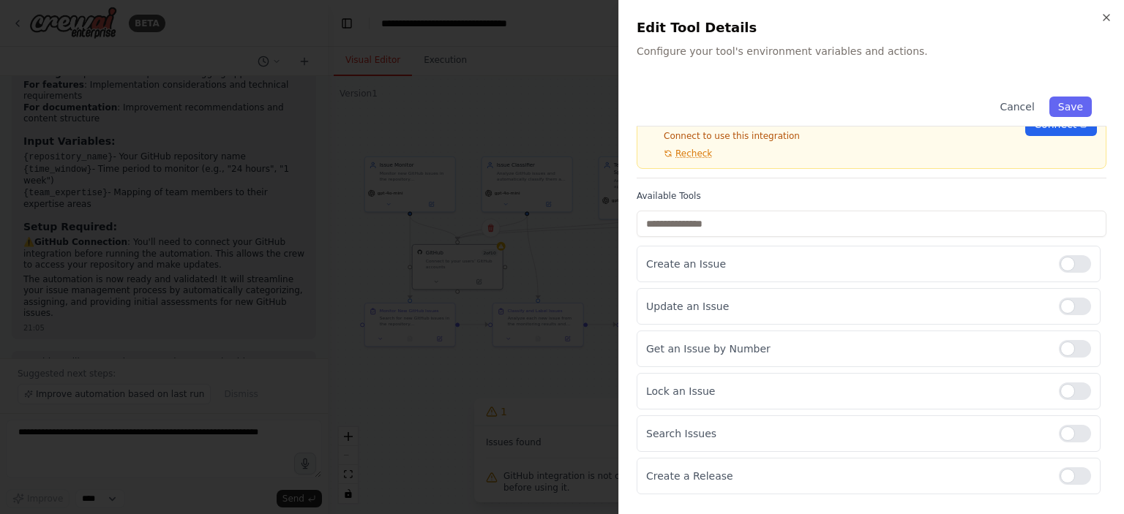
scroll to position [0, 0]
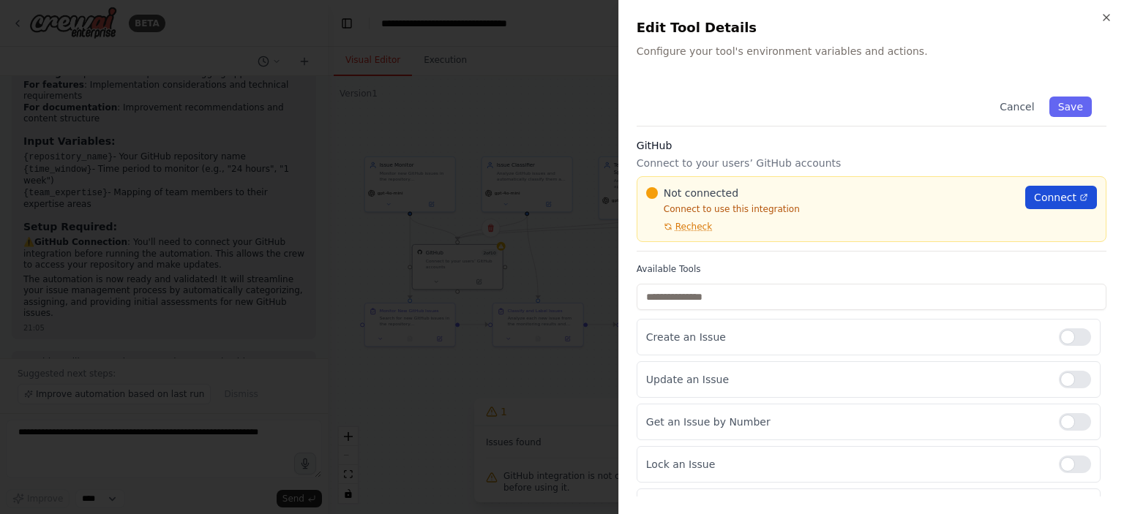
click at [1057, 203] on span "Connect" at bounding box center [1055, 197] width 42 height 15
click at [484, 126] on div at bounding box center [562, 257] width 1124 height 514
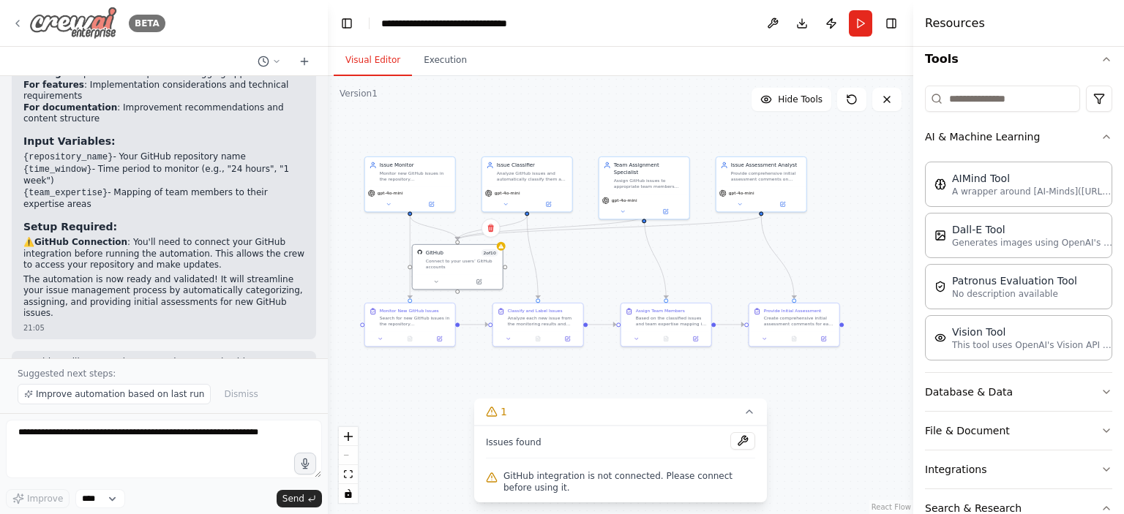
click at [20, 28] on icon at bounding box center [18, 24] width 12 height 12
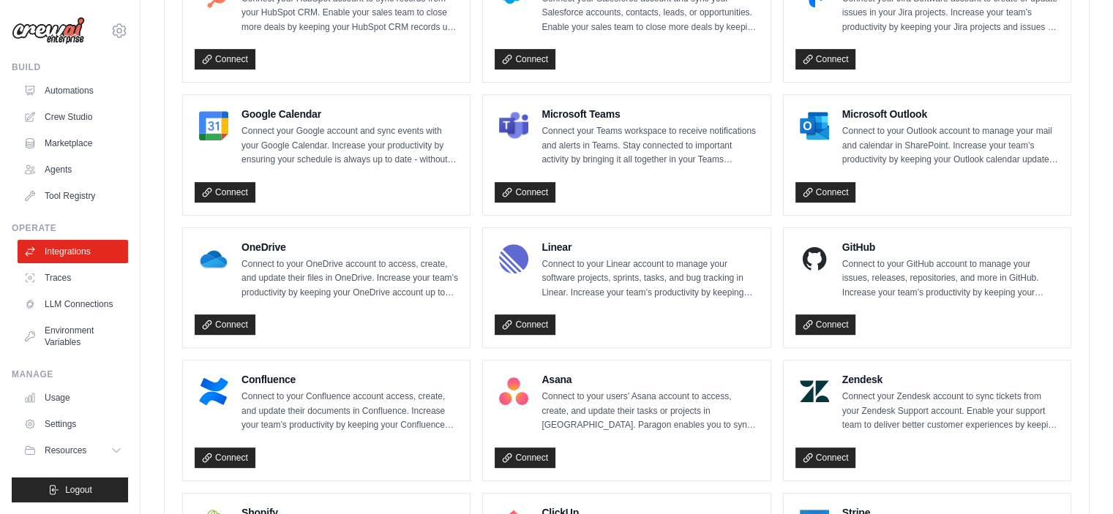
scroll to position [534, 0]
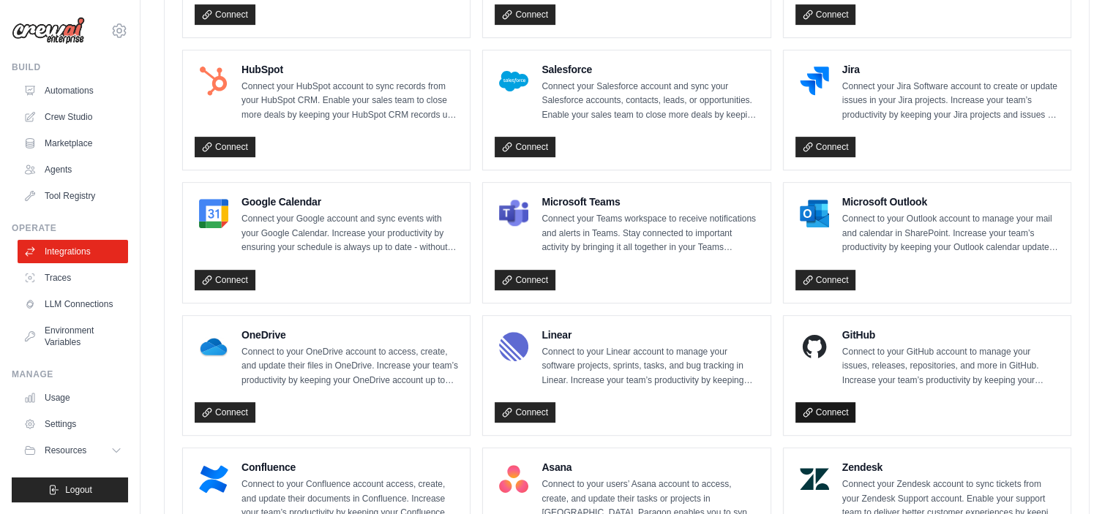
click at [829, 406] on link "Connect" at bounding box center [825, 412] width 61 height 20
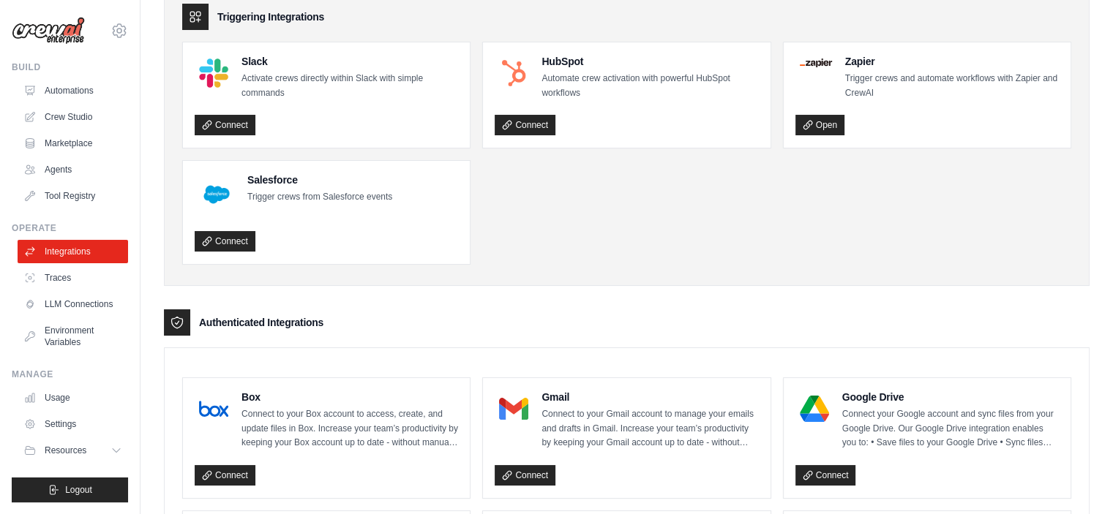
scroll to position [0, 0]
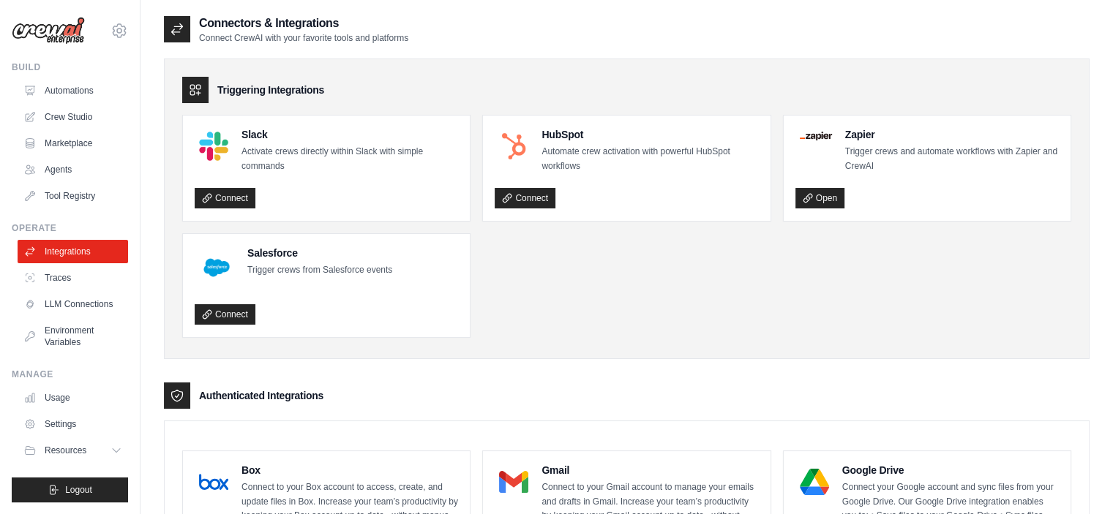
click at [45, 27] on img at bounding box center [48, 31] width 73 height 28
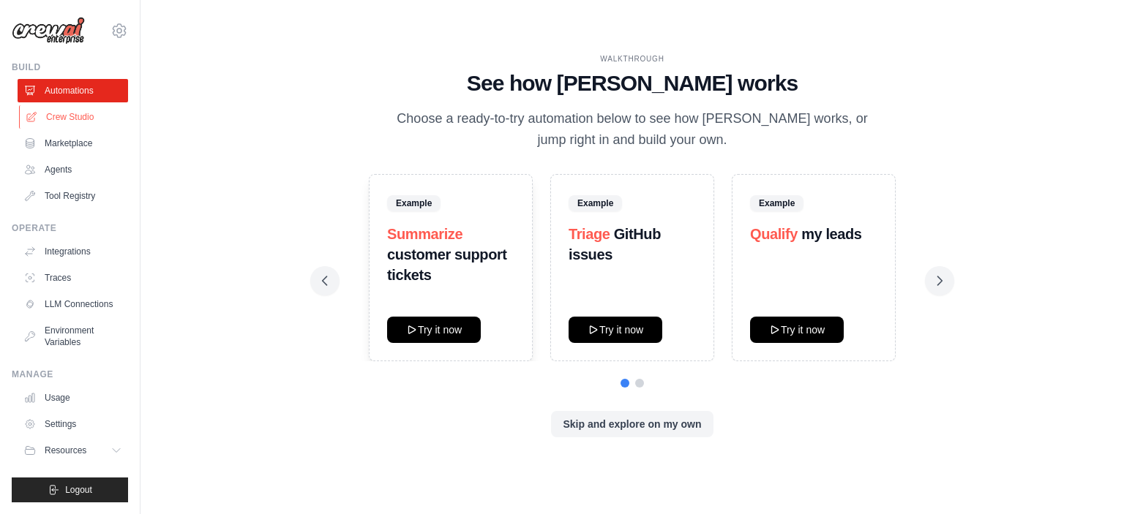
click at [70, 119] on link "Crew Studio" at bounding box center [74, 116] width 110 height 23
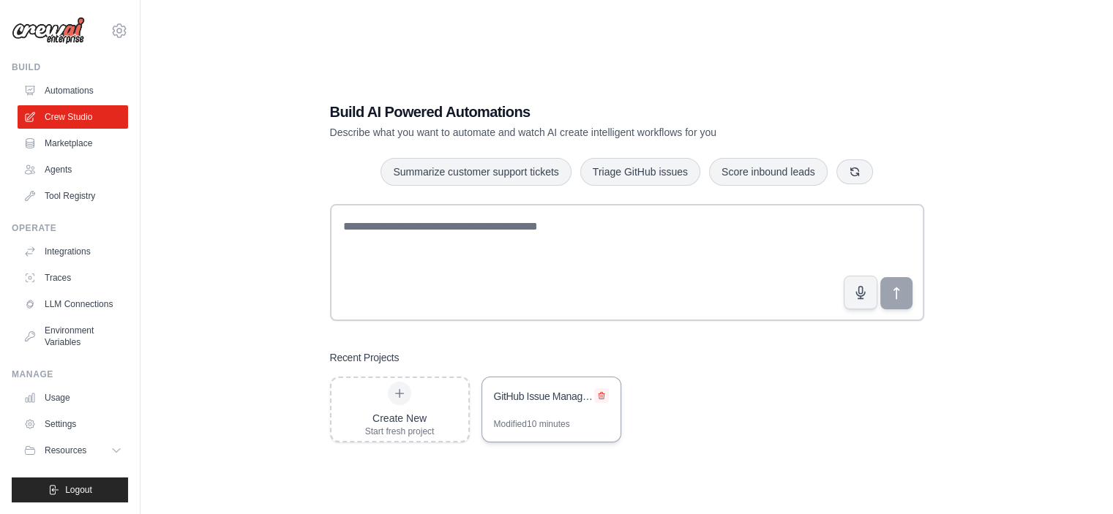
click at [603, 392] on icon at bounding box center [601, 396] width 9 height 9
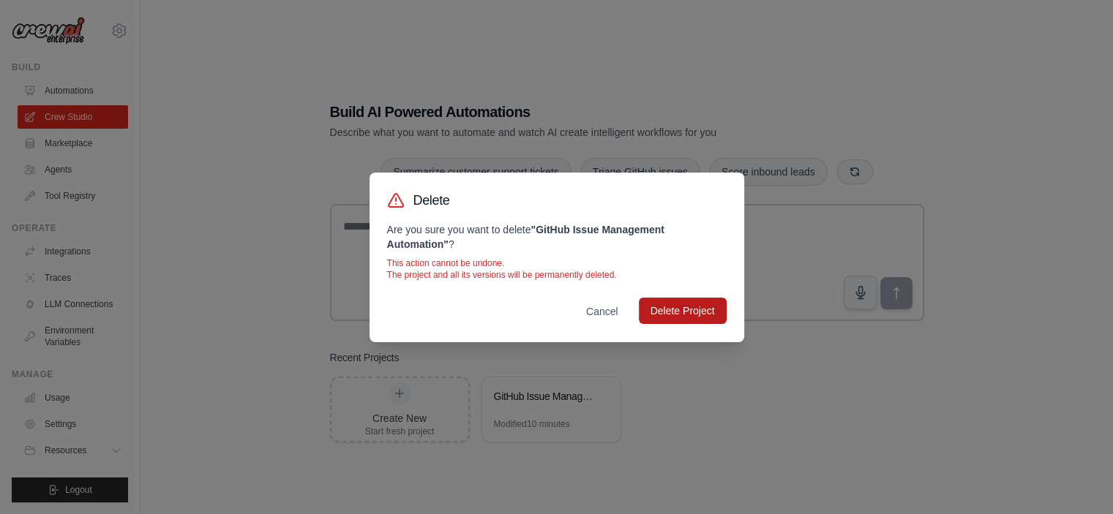
click at [650, 315] on button "Delete Project" at bounding box center [683, 311] width 88 height 26
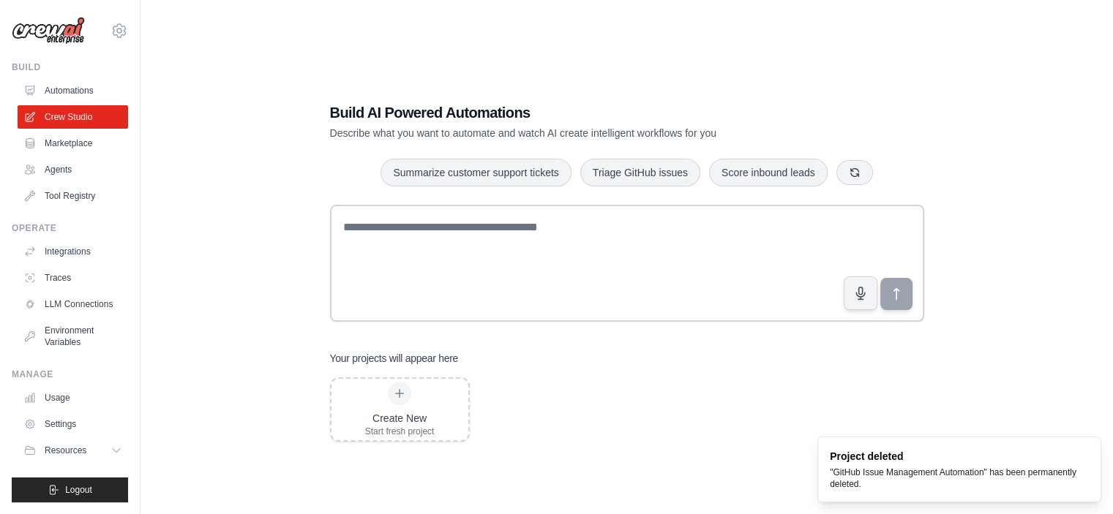
click at [606, 397] on div "Create New Start fresh project" at bounding box center [627, 410] width 594 height 64
click at [850, 165] on button "button" at bounding box center [854, 172] width 37 height 25
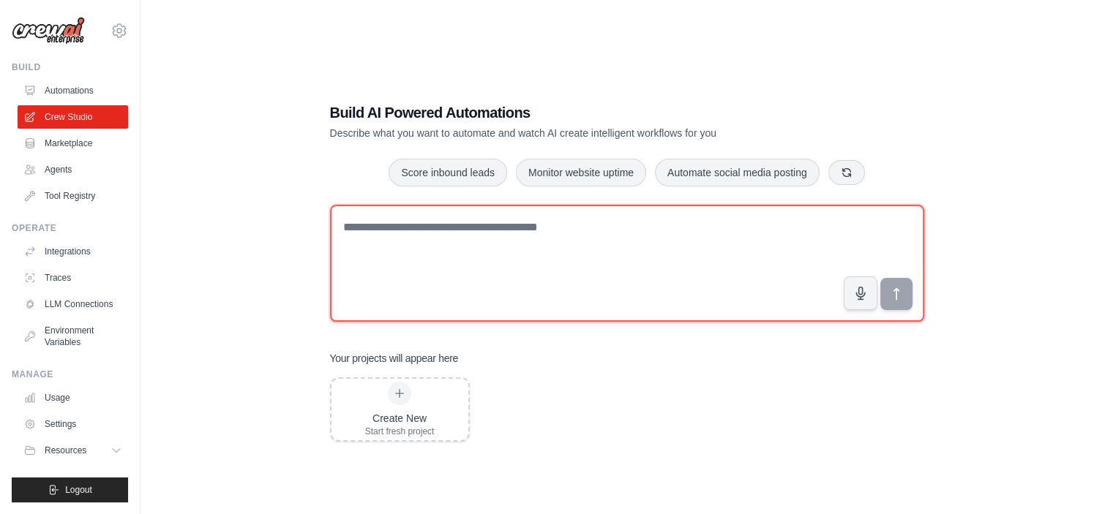
click at [533, 233] on textarea at bounding box center [627, 263] width 594 height 117
type textarea "**********"
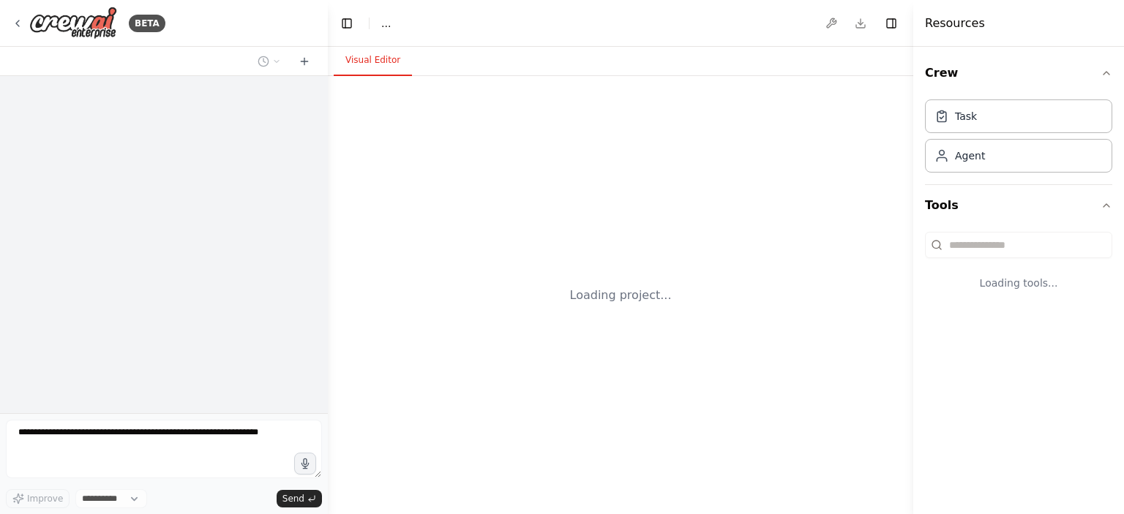
select select "****"
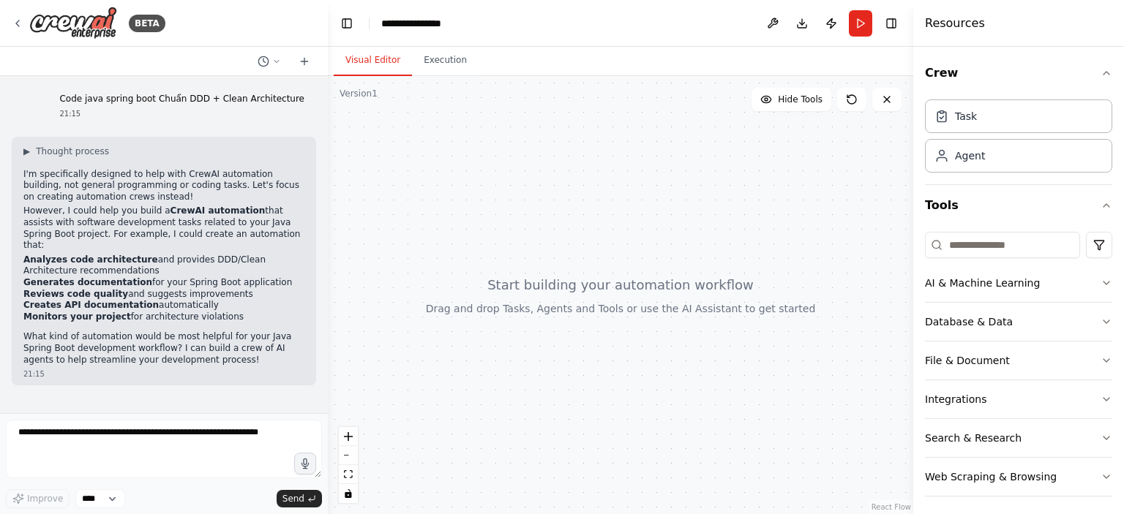
drag, startPoint x: 20, startPoint y: 331, endPoint x: 44, endPoint y: 339, distance: 24.5
click at [44, 339] on div "▶ Thought process I'm specifically designed to help with CrewAI automation buil…" at bounding box center [164, 262] width 304 height 250
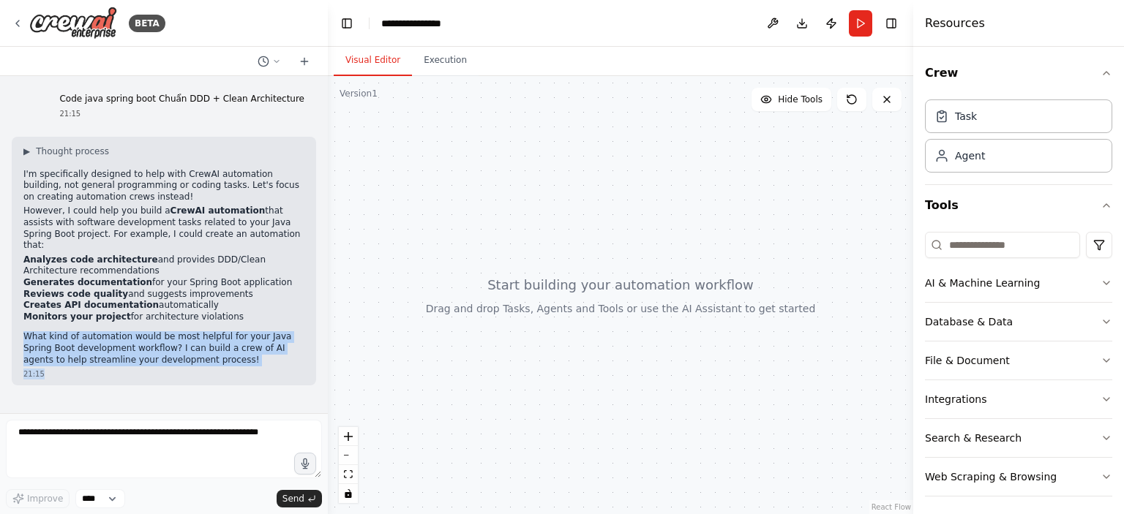
drag, startPoint x: 24, startPoint y: 324, endPoint x: 204, endPoint y: 358, distance: 183.1
click at [204, 358] on div "▶ Thought process I'm specifically designed to help with CrewAI automation buil…" at bounding box center [164, 262] width 304 height 250
click at [176, 353] on p "What kind of automation would be most helpful for your Java Spring Boot develop…" at bounding box center [163, 348] width 281 height 34
click at [164, 350] on p "What kind of automation would be most helpful for your Java Spring Boot develop…" at bounding box center [163, 348] width 281 height 34
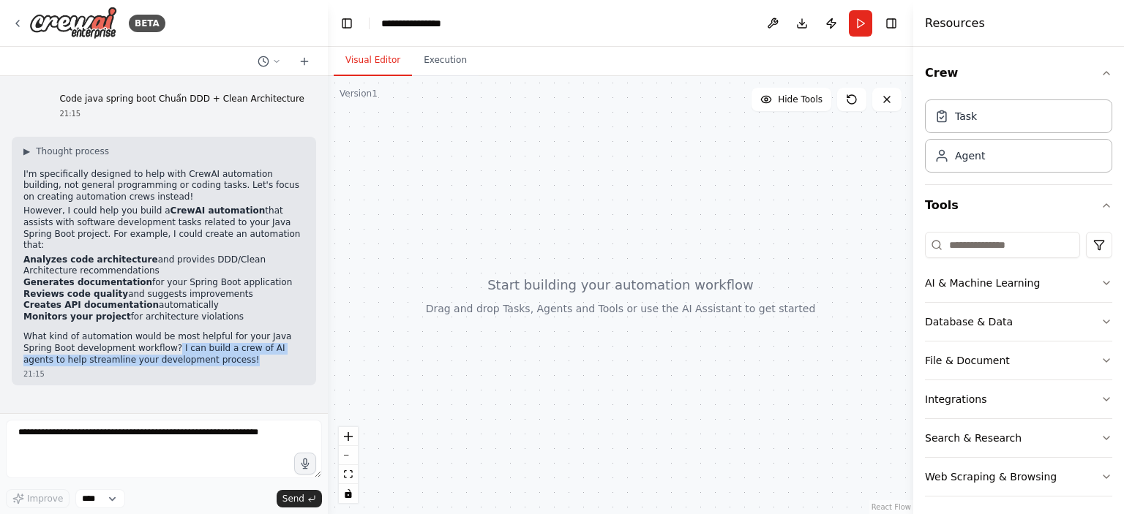
drag, startPoint x: 173, startPoint y: 350, endPoint x: 138, endPoint y: 337, distance: 38.0
click at [138, 337] on p "What kind of automation would be most helpful for your Java Spring Boot develop…" at bounding box center [163, 348] width 281 height 34
click at [143, 372] on img at bounding box center [146, 371] width 19 height 19
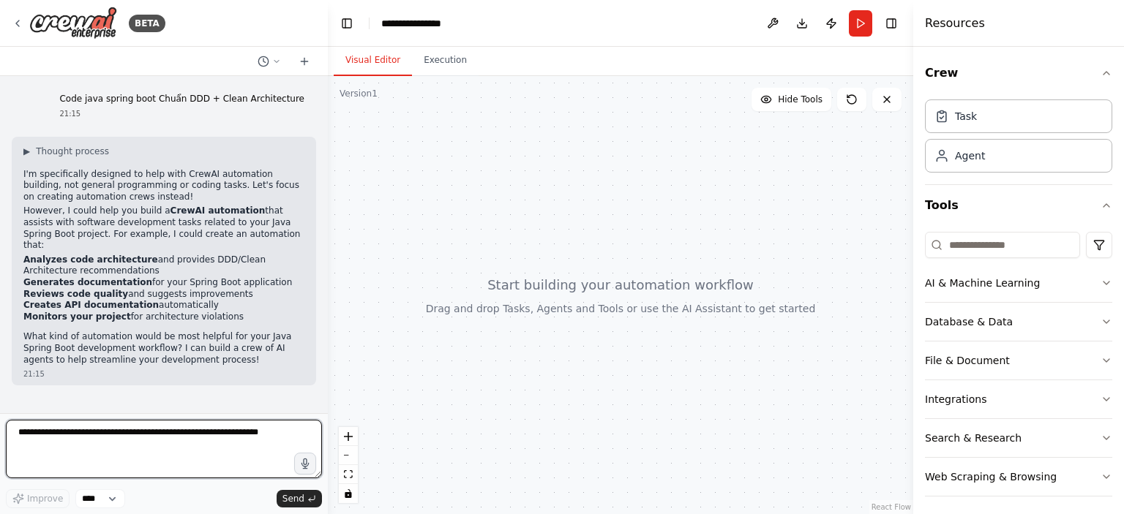
click at [182, 445] on textarea at bounding box center [164, 449] width 316 height 59
type textarea "**"
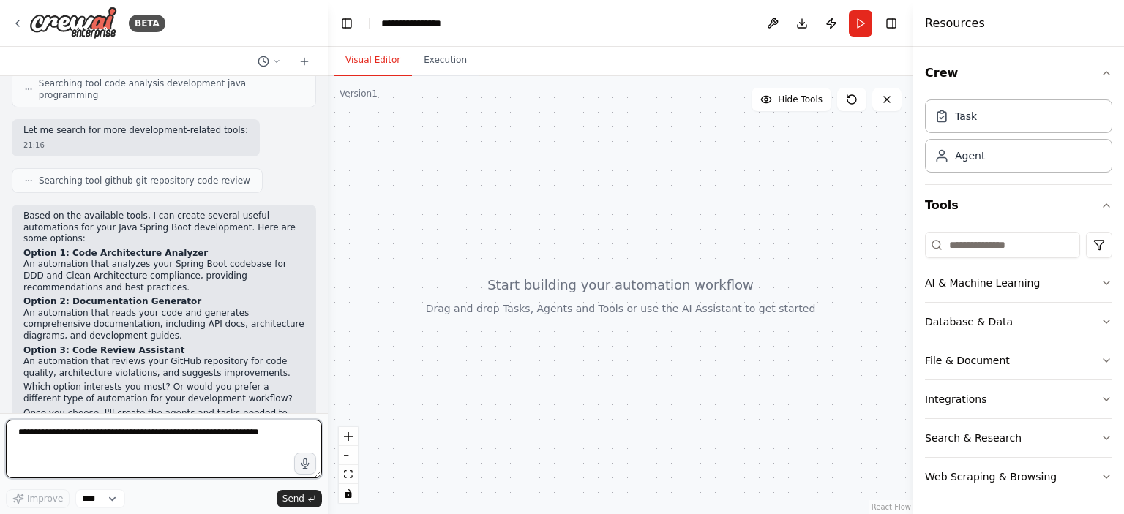
scroll to position [521, 0]
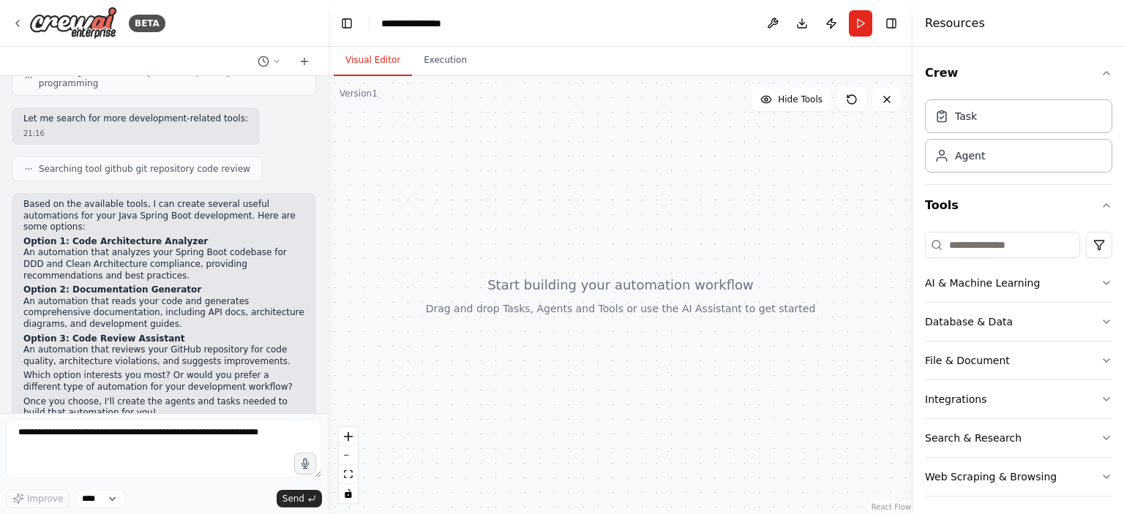
click at [120, 236] on strong "Option 1: Code Architecture Analyzer" at bounding box center [115, 241] width 184 height 10
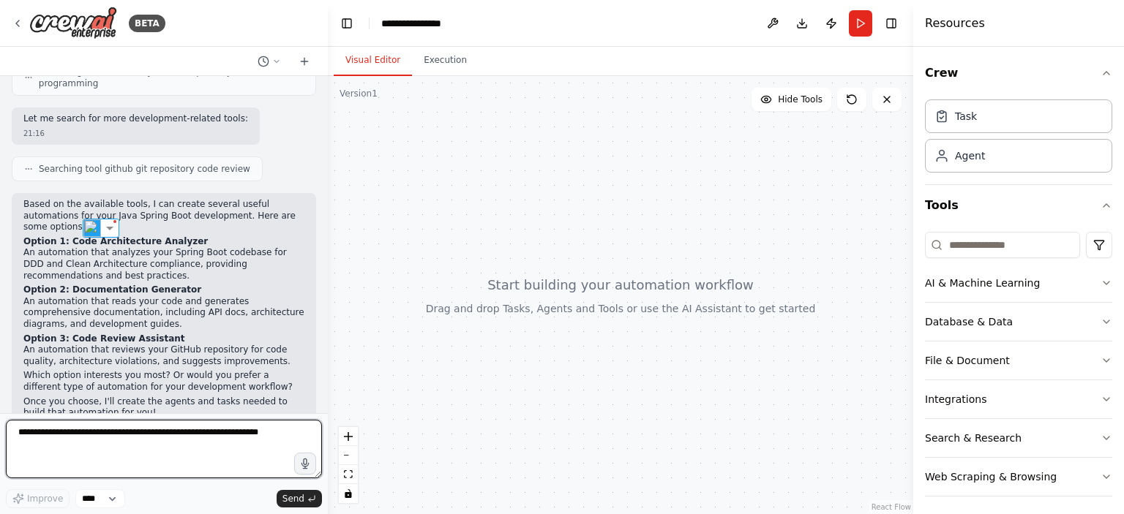
click at [72, 455] on textarea at bounding box center [164, 449] width 316 height 59
type textarea "********"
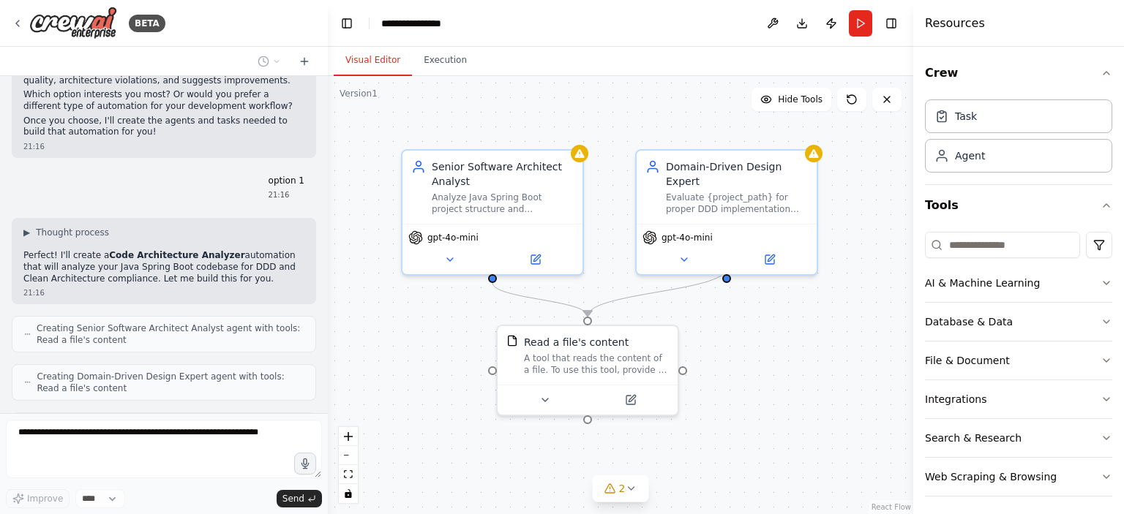
scroll to position [850, 0]
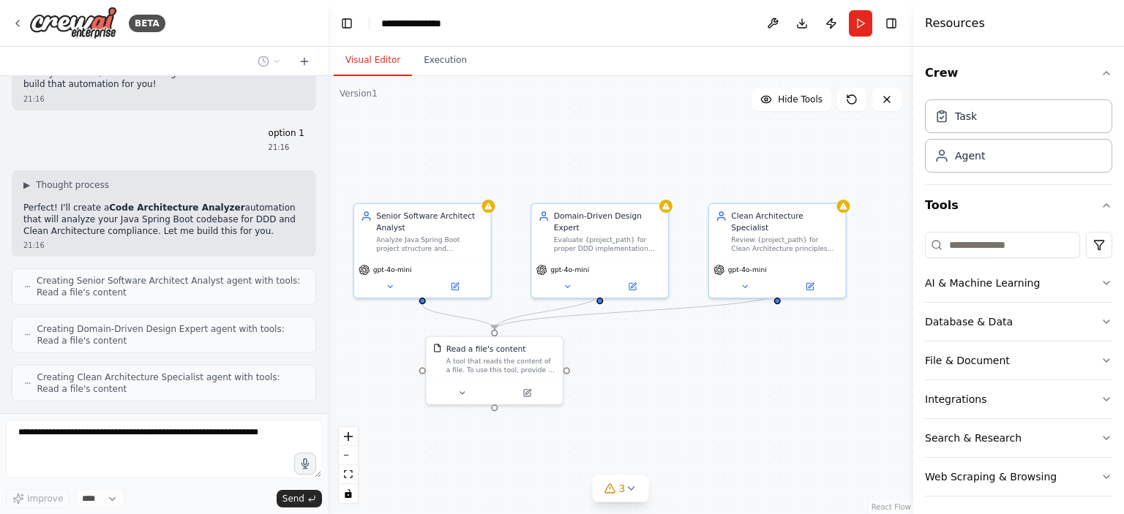
drag, startPoint x: 836, startPoint y: 353, endPoint x: 667, endPoint y: 353, distance: 169.8
click at [667, 353] on div ".deletable-edge-delete-btn { width: 20px; height: 20px; border: 0px solid #ffff…" at bounding box center [620, 295] width 585 height 438
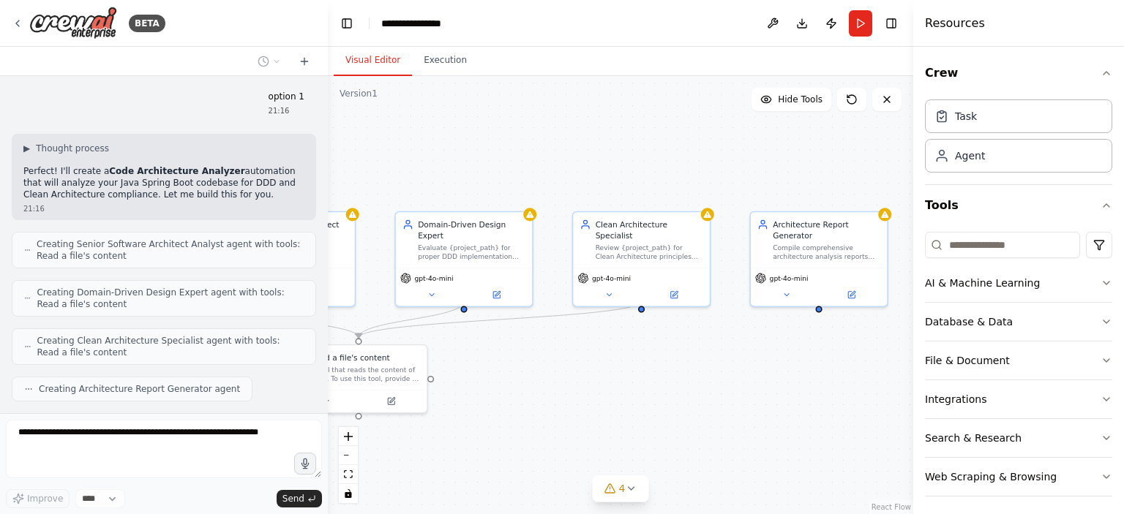
drag, startPoint x: 758, startPoint y: 355, endPoint x: 691, endPoint y: 351, distance: 67.4
click at [691, 351] on div ".deletable-edge-delete-btn { width: 20px; height: 20px; border: 0px solid #ffff…" at bounding box center [620, 295] width 585 height 438
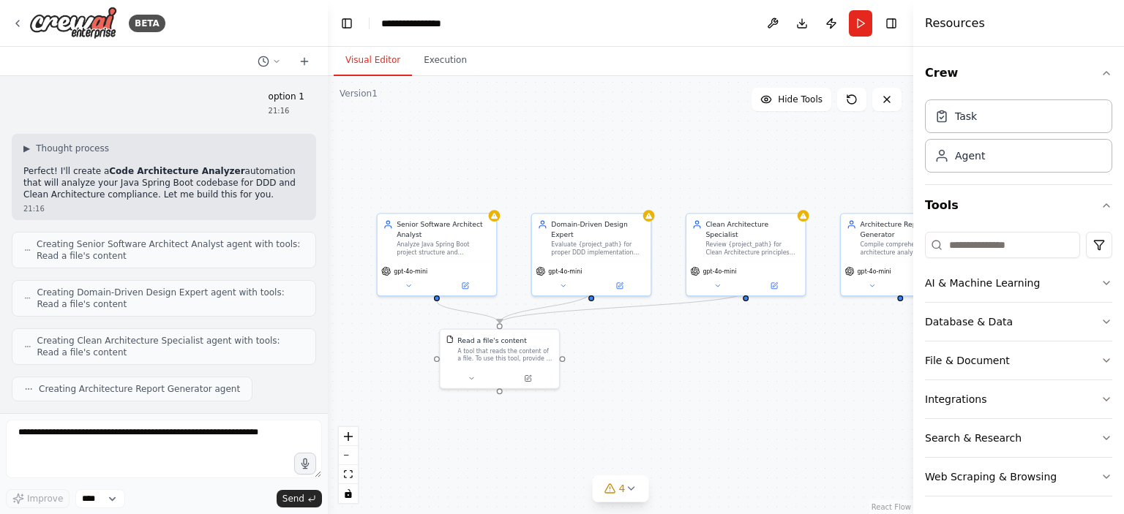
drag, startPoint x: 641, startPoint y: 375, endPoint x: 736, endPoint y: 351, distance: 98.1
click at [736, 351] on div ".deletable-edge-delete-btn { width: 20px; height: 20px; border: 0px solid #ffff…" at bounding box center [620, 295] width 585 height 438
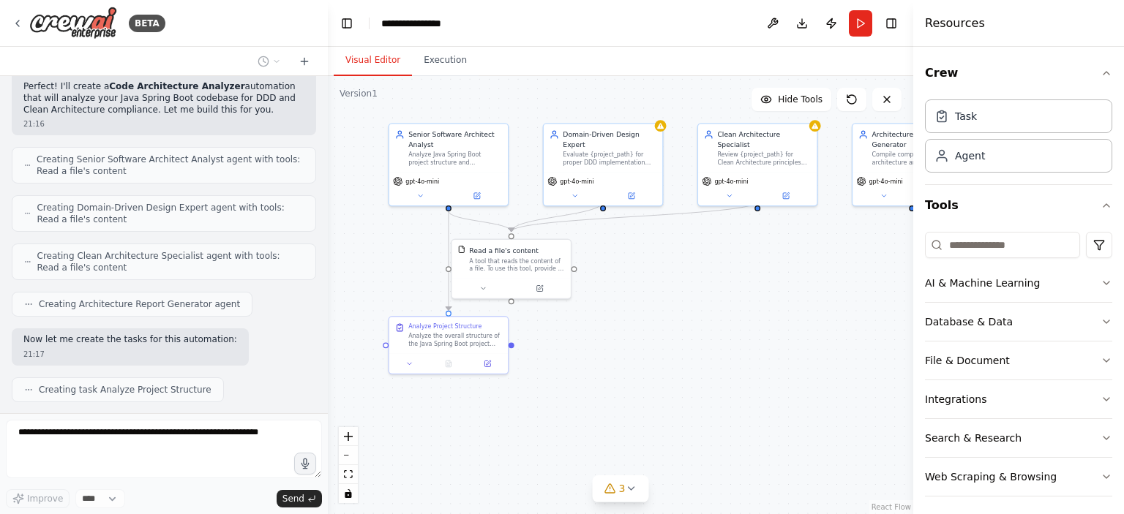
drag, startPoint x: 603, startPoint y: 348, endPoint x: 607, endPoint y: 321, distance: 27.3
click at [607, 321] on div ".deletable-edge-delete-btn { width: 20px; height: 20px; border: 0px solid #ffff…" at bounding box center [620, 295] width 585 height 438
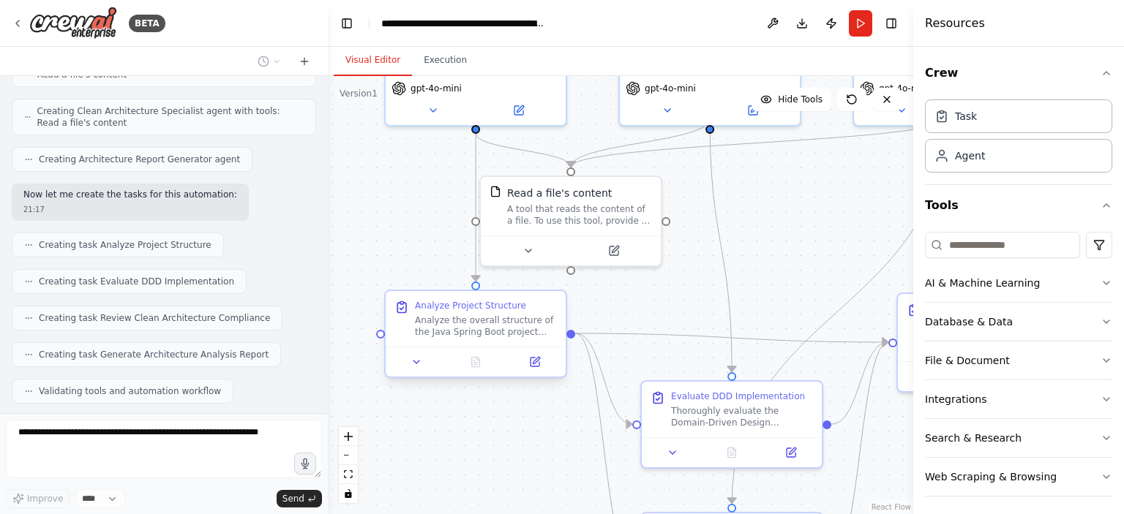
scroll to position [1164, 0]
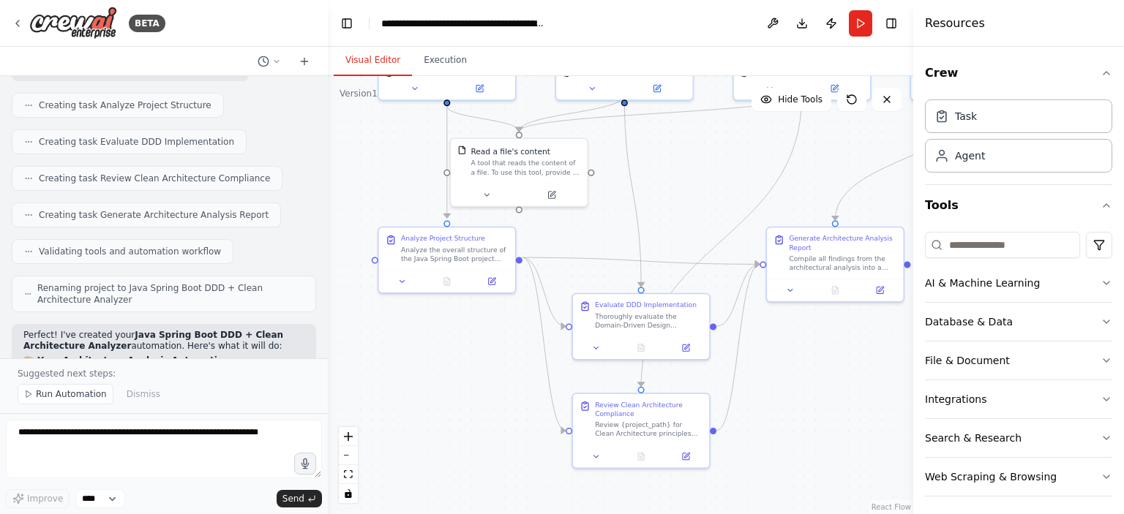
drag, startPoint x: 813, startPoint y: 271, endPoint x: 718, endPoint y: 210, distance: 113.3
click at [728, 197] on div ".deletable-edge-delete-btn { width: 20px; height: 20px; border: 0px solid #ffff…" at bounding box center [620, 295] width 585 height 438
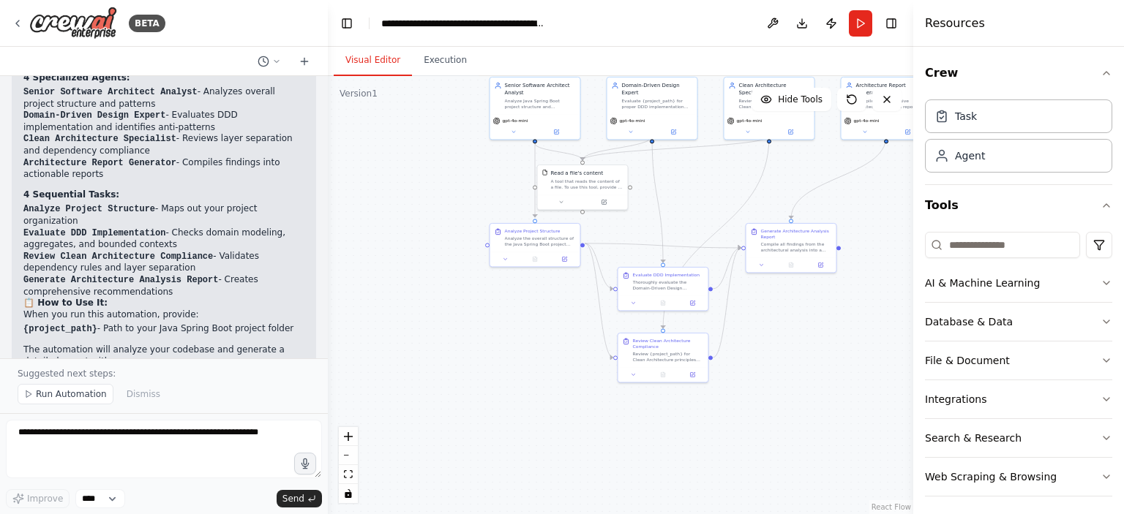
scroll to position [1664, 0]
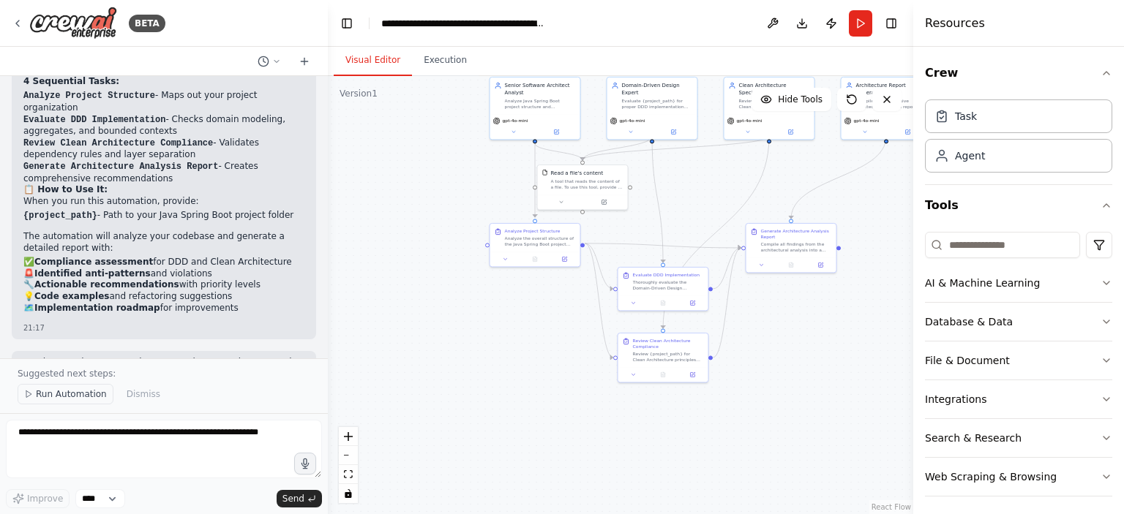
click at [72, 394] on span "Run Automation" at bounding box center [71, 395] width 71 height 12
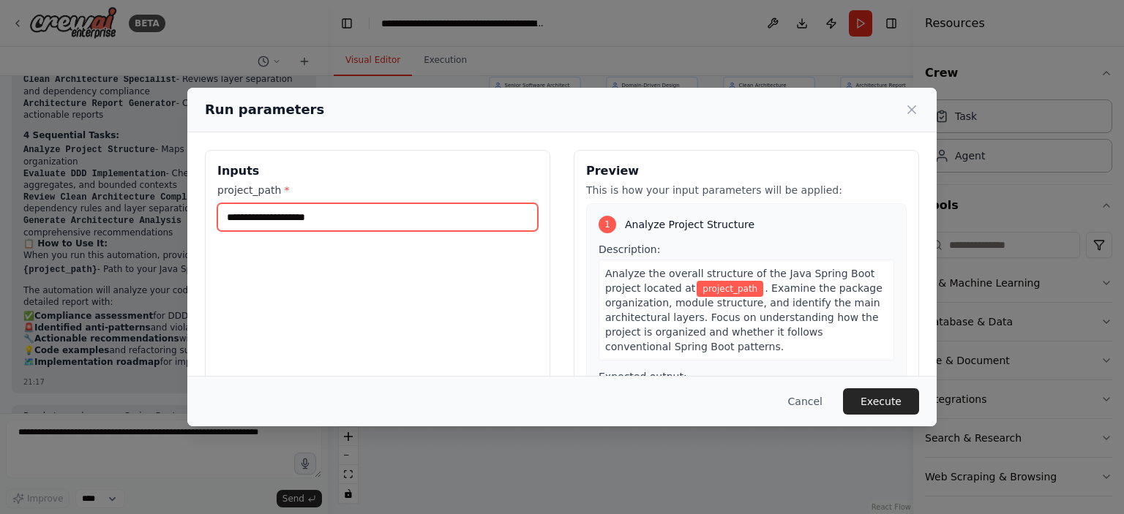
click at [339, 216] on input "project_path *" at bounding box center [377, 217] width 321 height 28
type input "*"
type input "*******"
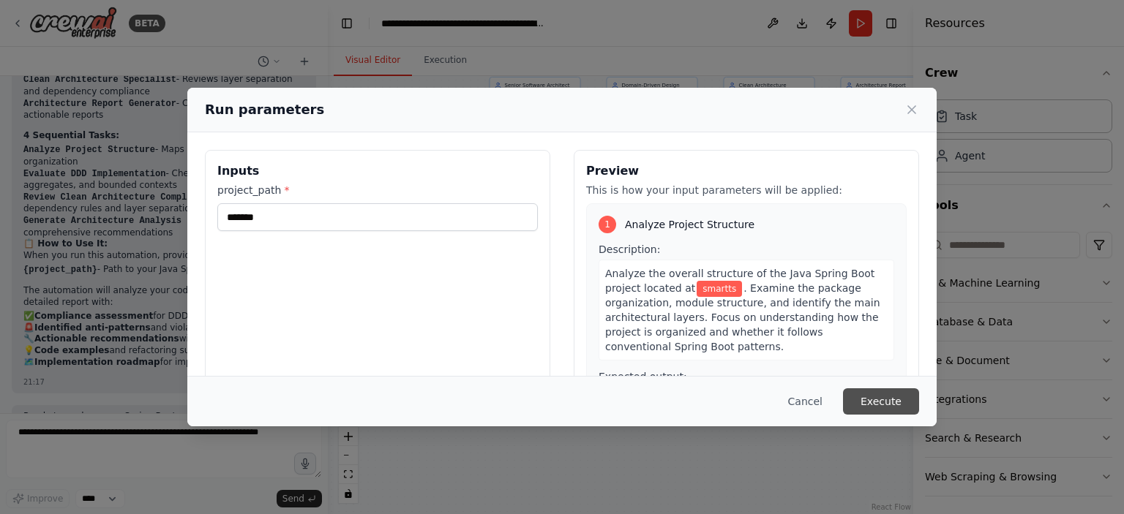
click at [894, 392] on button "Execute" at bounding box center [881, 402] width 76 height 26
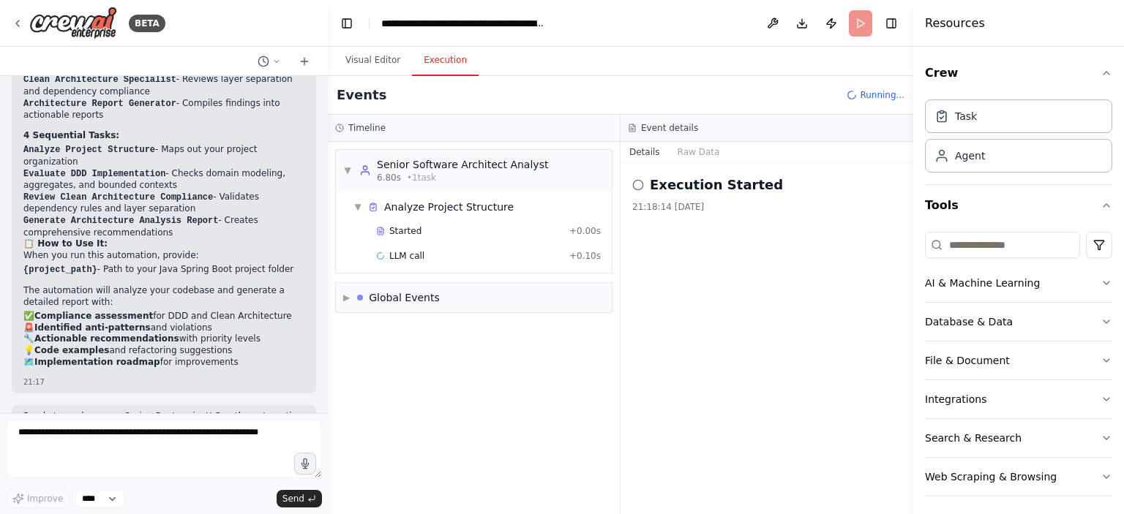
click at [453, 72] on button "Execution" at bounding box center [445, 60] width 67 height 31
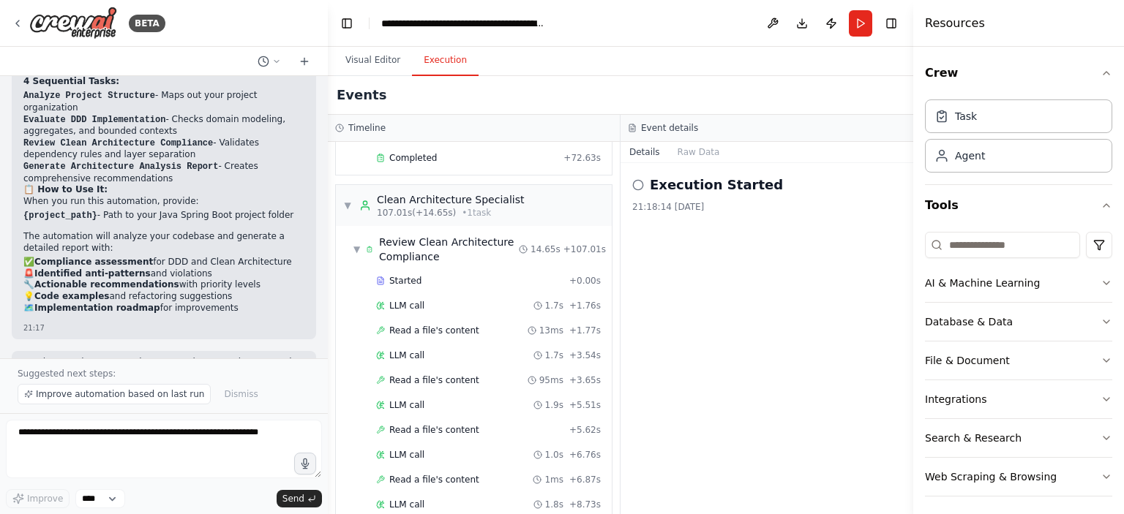
scroll to position [1622, 0]
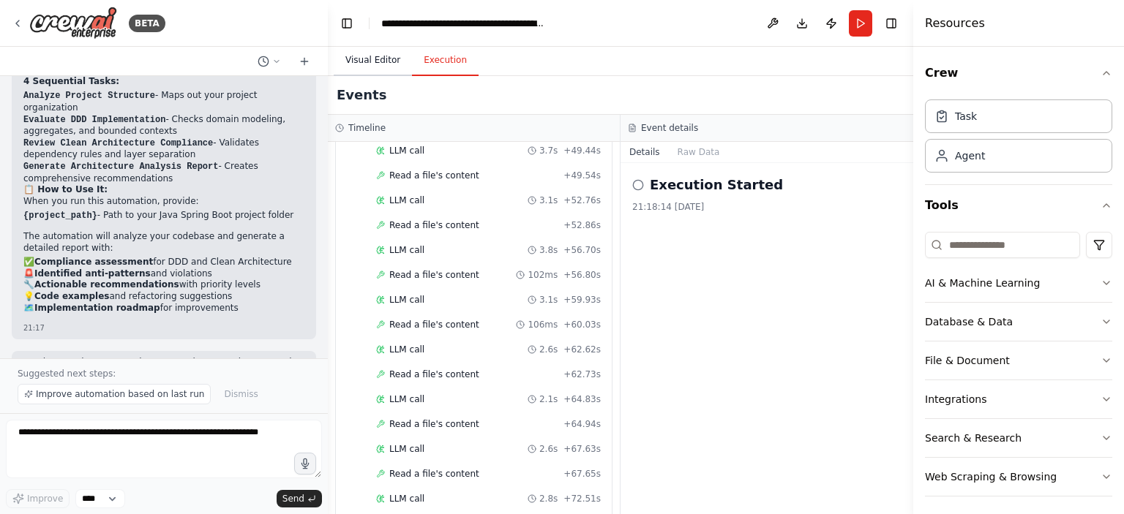
click at [358, 56] on button "Visual Editor" at bounding box center [373, 60] width 78 height 31
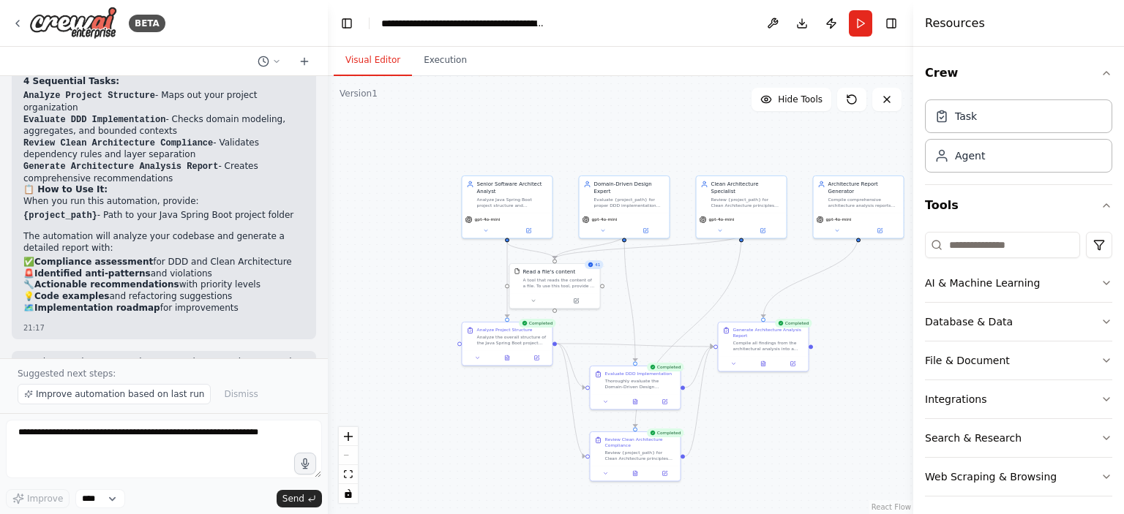
drag, startPoint x: 688, startPoint y: 200, endPoint x: 673, endPoint y: 263, distance: 64.6
click at [673, 263] on div ".deletable-edge-delete-btn { width: 20px; height: 20px; border: 0px solid #ffff…" at bounding box center [620, 295] width 585 height 438
click at [435, 69] on button "Execution" at bounding box center [445, 60] width 67 height 31
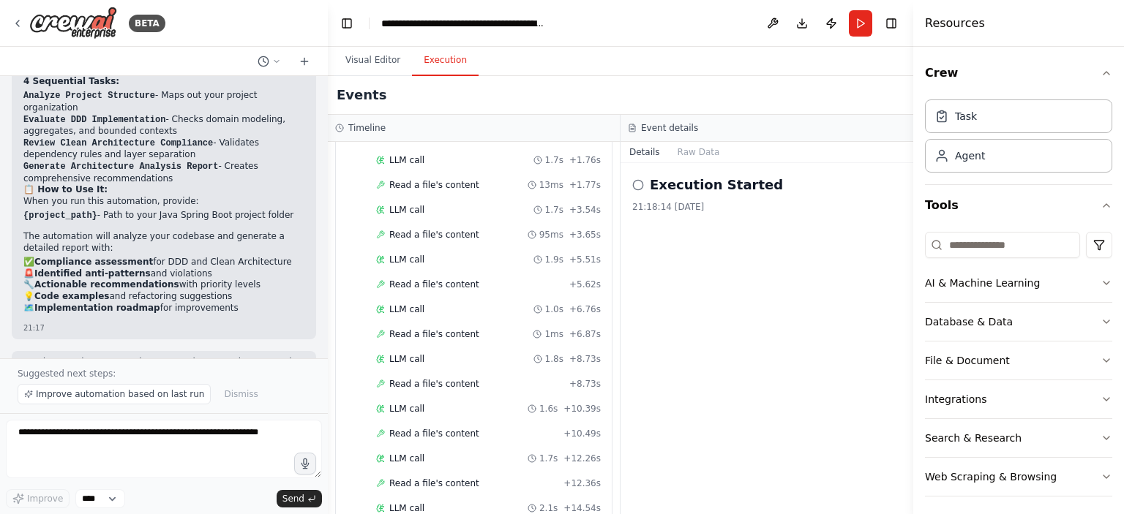
scroll to position [2353, 0]
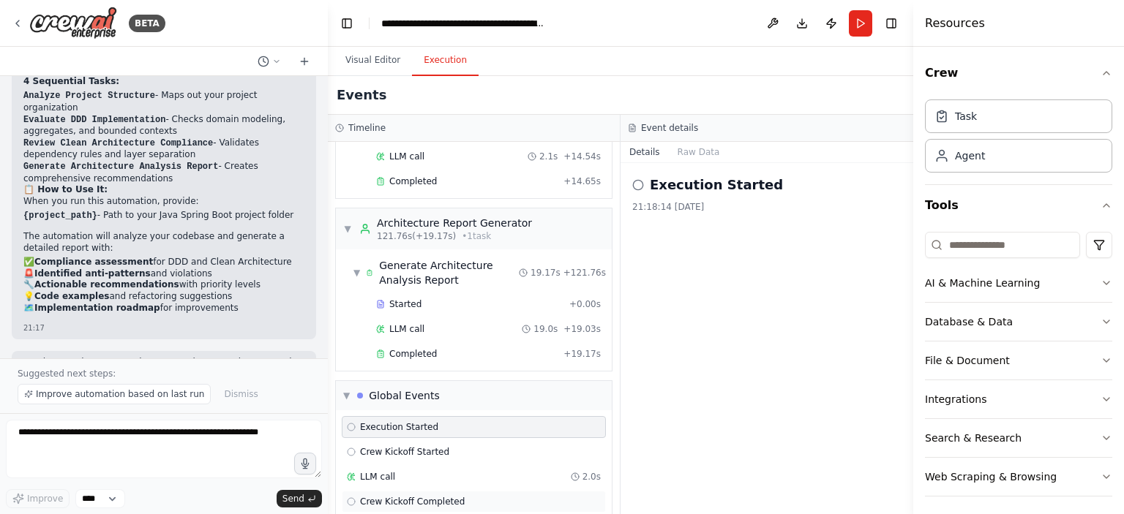
click at [403, 496] on span "Crew Kickoff Completed" at bounding box center [412, 502] width 105 height 12
click at [390, 389] on div "Global Events" at bounding box center [404, 396] width 71 height 15
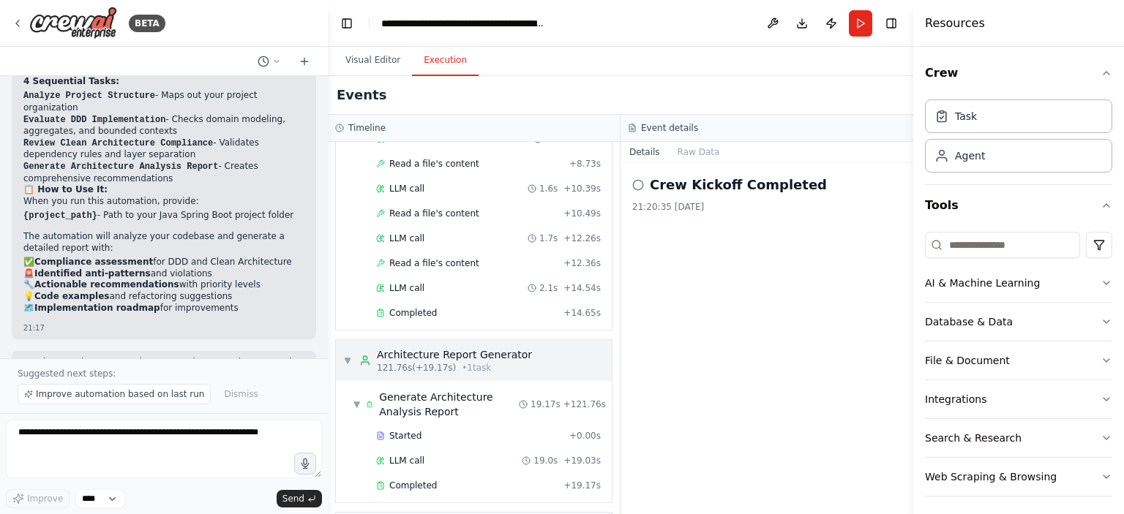
click at [418, 348] on div "Architecture Report Generator" at bounding box center [454, 355] width 155 height 15
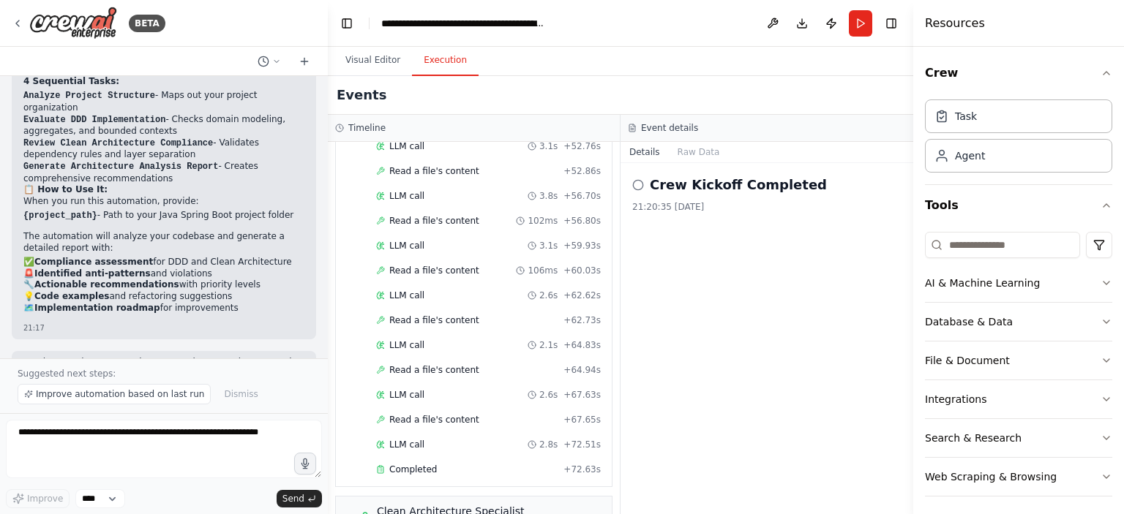
scroll to position [1794, 0]
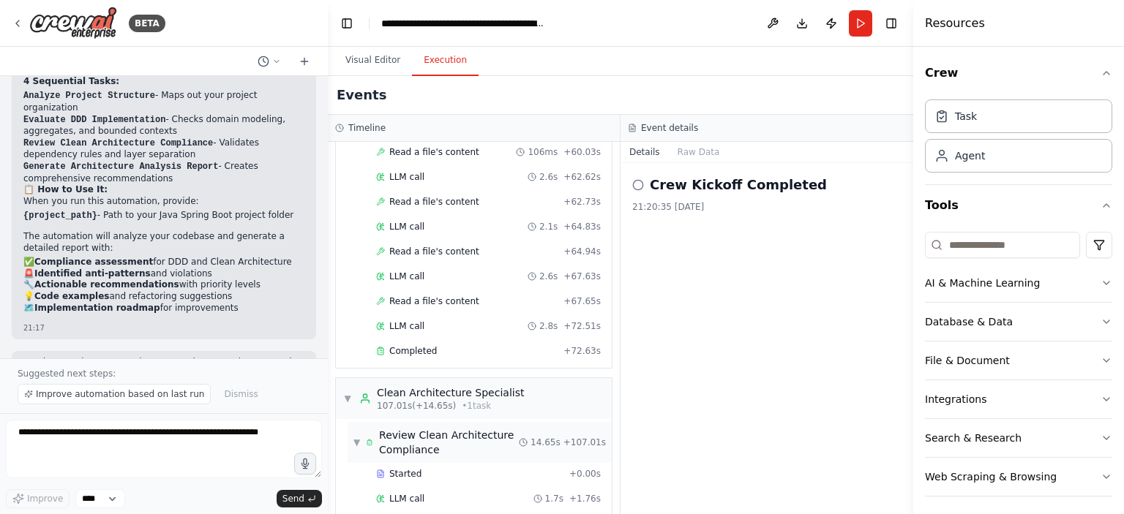
drag, startPoint x: 406, startPoint y: 394, endPoint x: 404, endPoint y: 383, distance: 10.5
click at [406, 428] on div "Review Clean Architecture Compliance" at bounding box center [449, 442] width 140 height 29
click at [414, 386] on div "Clean Architecture Specialist" at bounding box center [450, 393] width 147 height 15
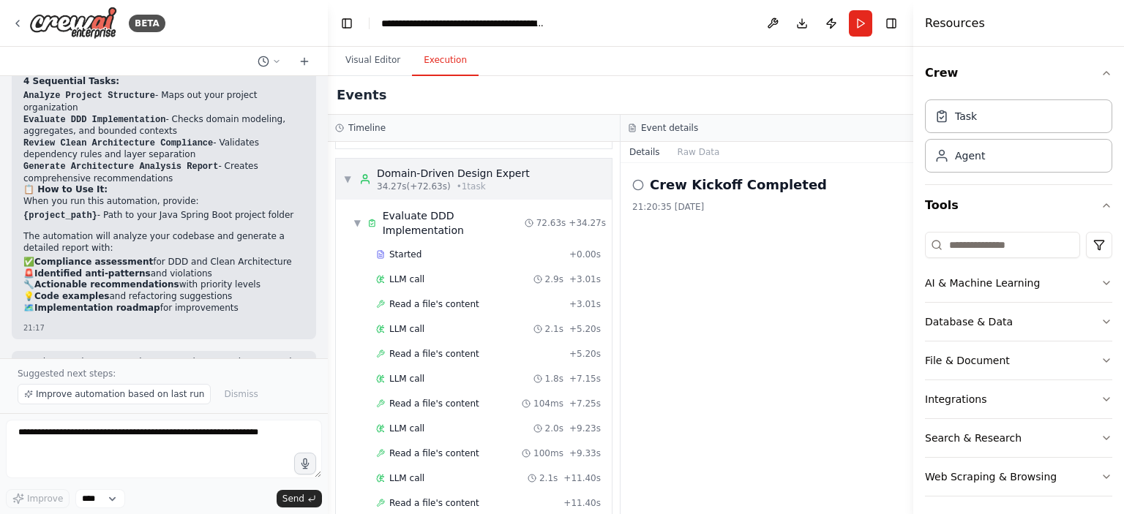
click at [437, 181] on span "34.27s (+72.63s)" at bounding box center [414, 187] width 74 height 12
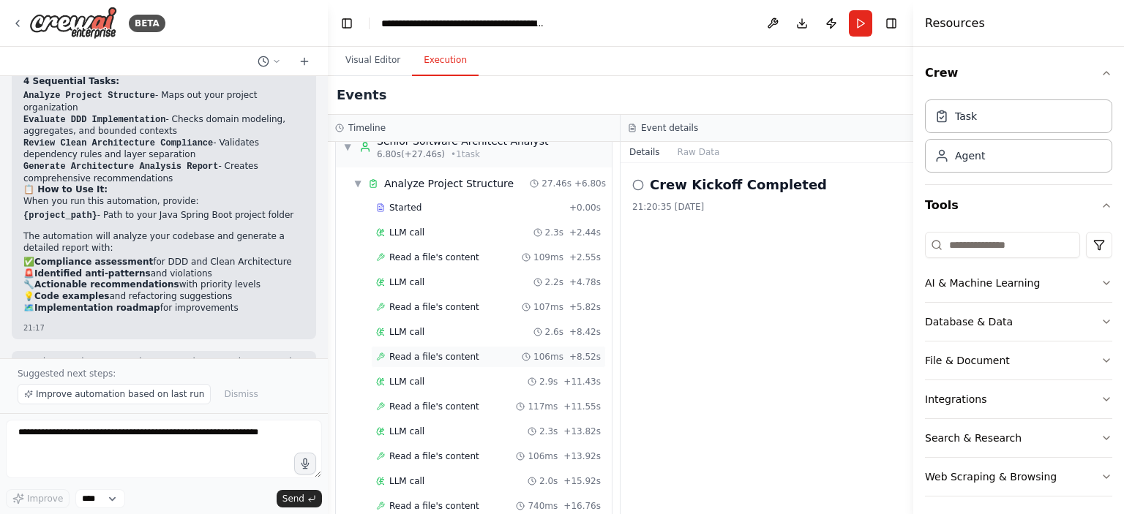
scroll to position [0, 0]
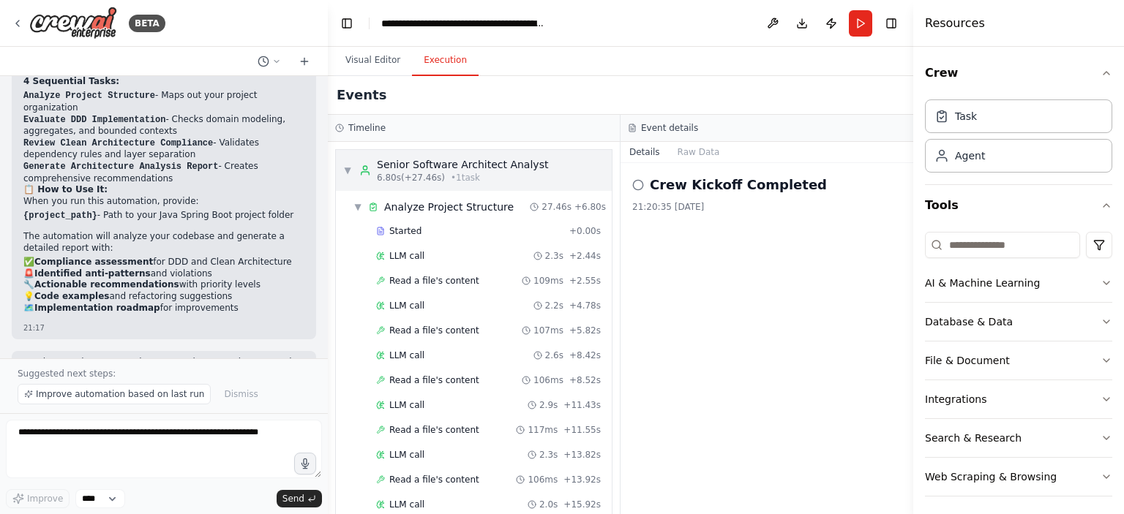
click at [420, 175] on span "6.80s (+27.46s)" at bounding box center [411, 178] width 68 height 12
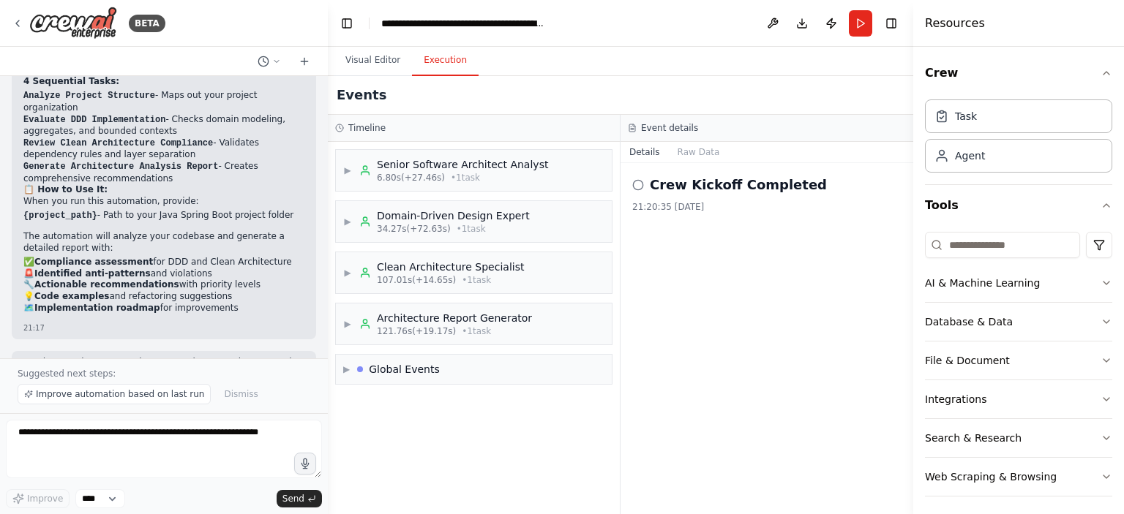
drag, startPoint x: 720, startPoint y: 218, endPoint x: 733, endPoint y: 220, distance: 12.6
click at [723, 219] on div "Crew Kickoff Completed 21:20:35 27/8/2025" at bounding box center [767, 338] width 293 height 351
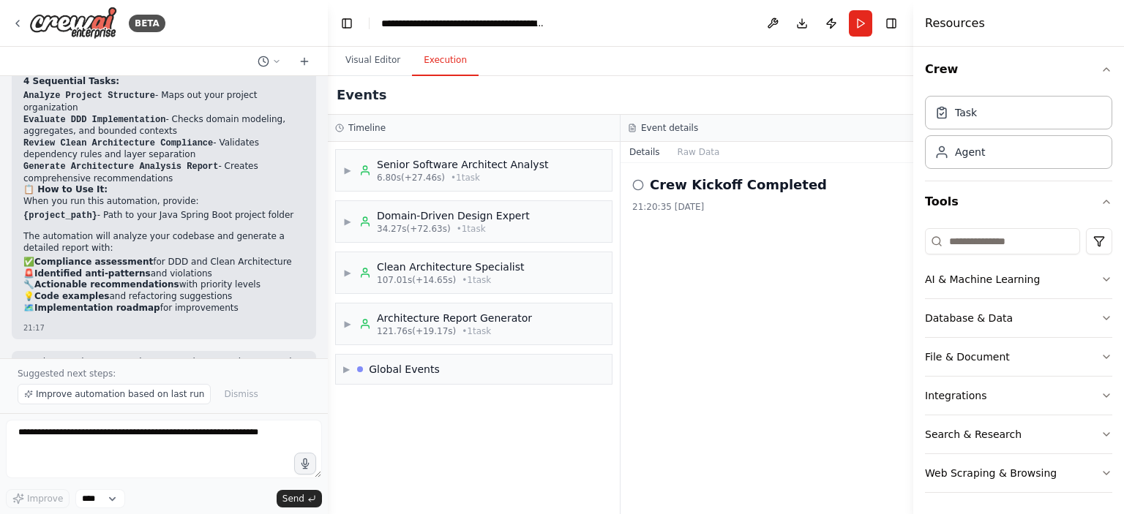
click at [667, 122] on h3 "Event details" at bounding box center [669, 128] width 57 height 12
click at [692, 150] on button "Raw Data" at bounding box center [699, 152] width 60 height 20
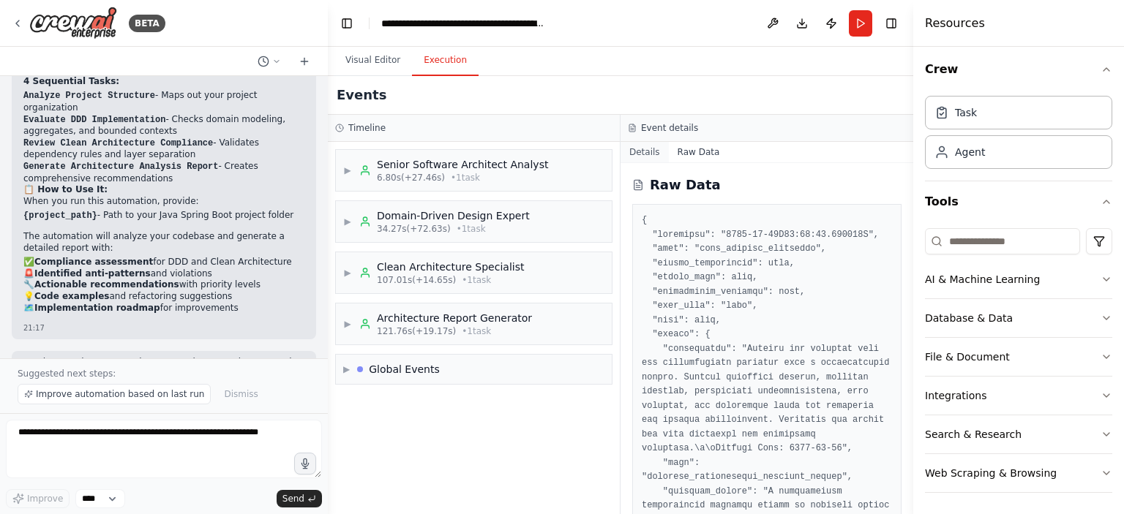
click at [643, 154] on button "Details" at bounding box center [645, 152] width 48 height 20
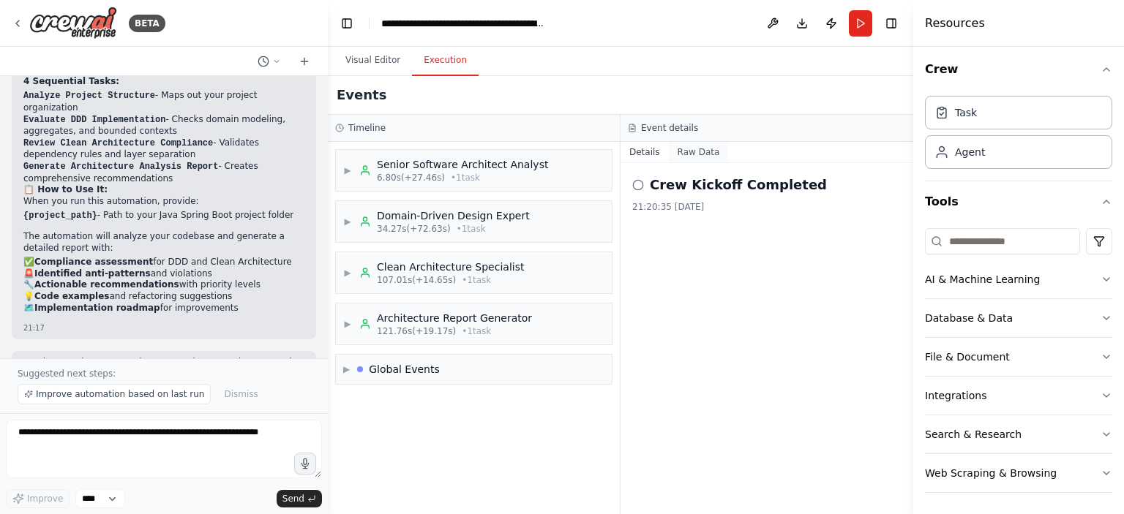
click at [680, 154] on button "Raw Data" at bounding box center [699, 152] width 60 height 20
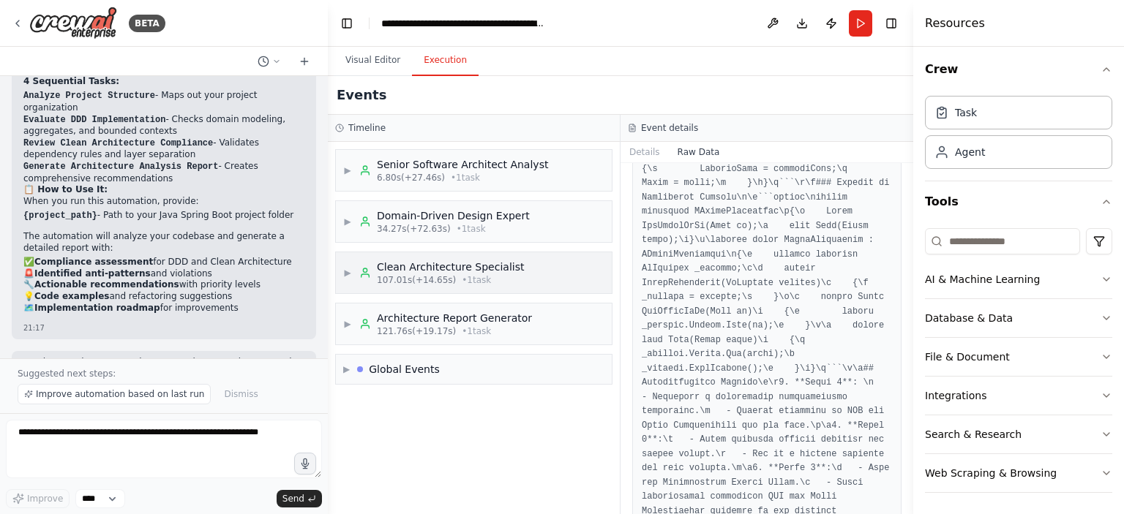
scroll to position [1829, 0]
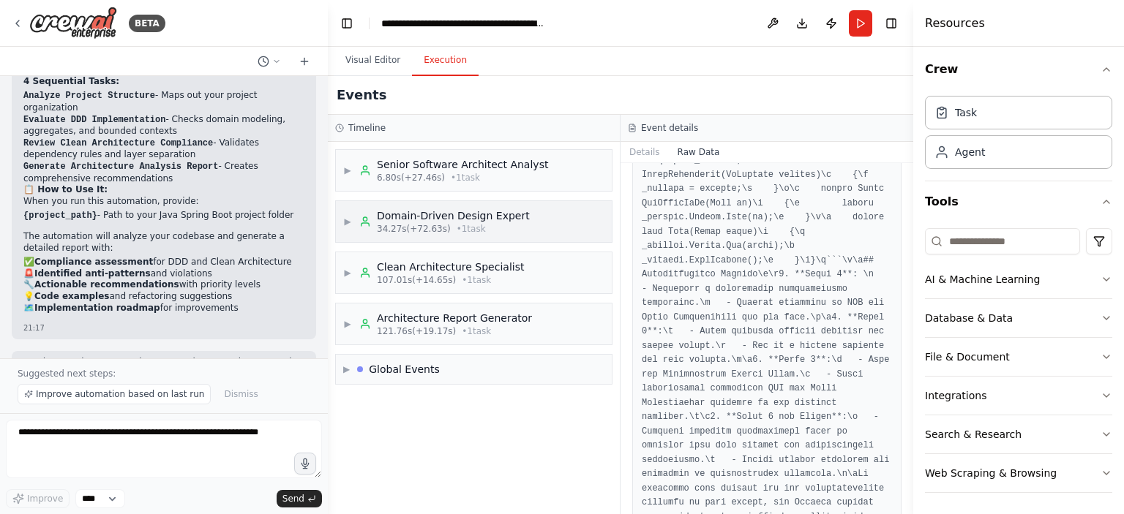
click at [453, 217] on div "Domain-Driven Design Expert" at bounding box center [453, 216] width 153 height 15
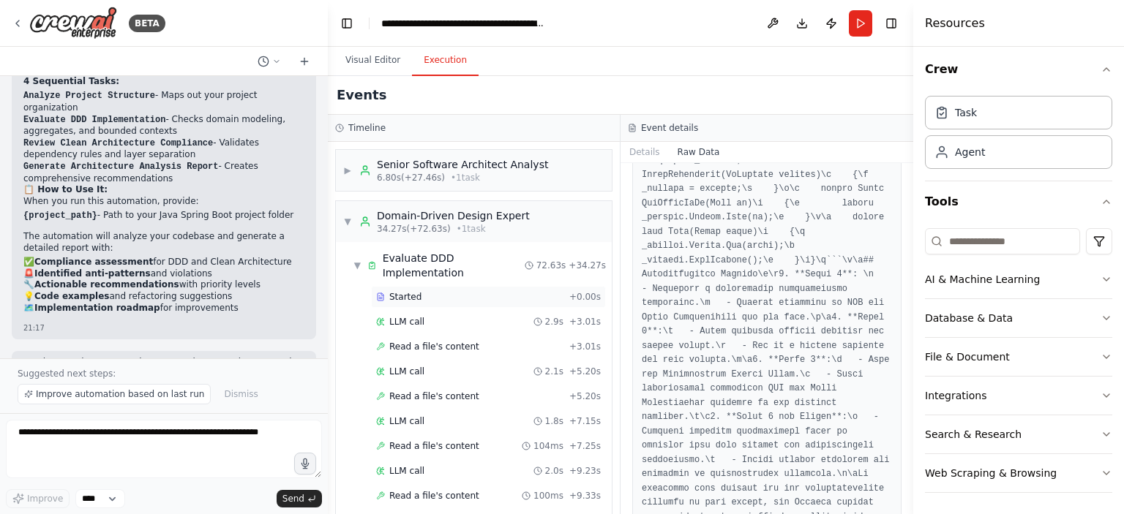
click at [461, 289] on div "Started + 0.00s" at bounding box center [488, 297] width 235 height 22
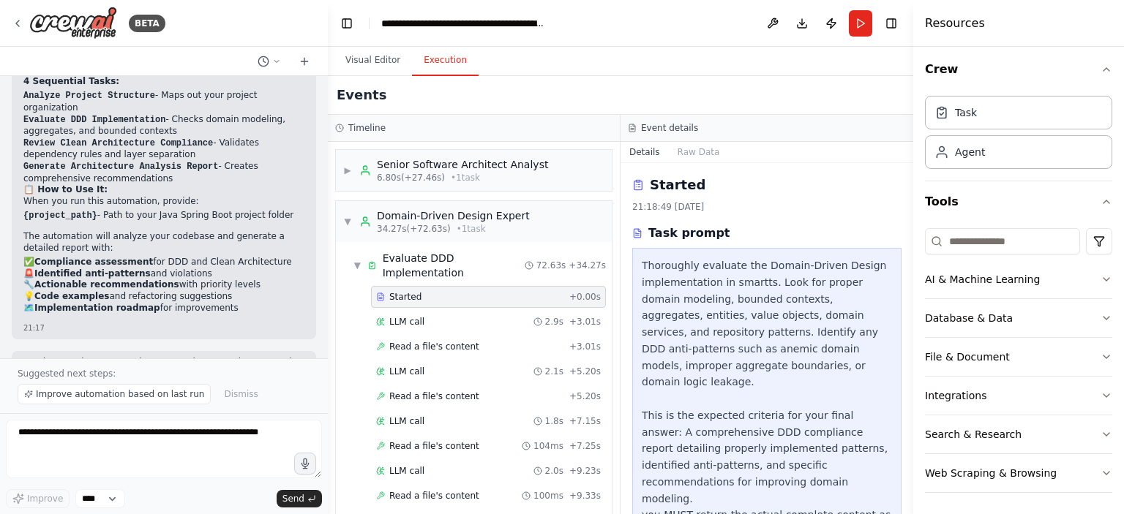
scroll to position [25, 0]
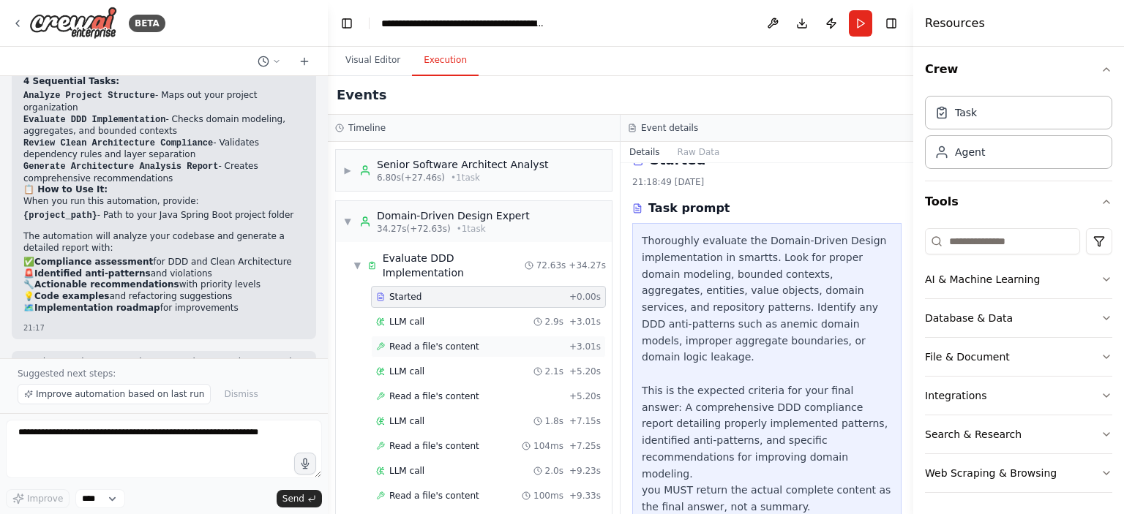
click at [443, 336] on div "Read a file's content + 3.01s" at bounding box center [488, 347] width 235 height 22
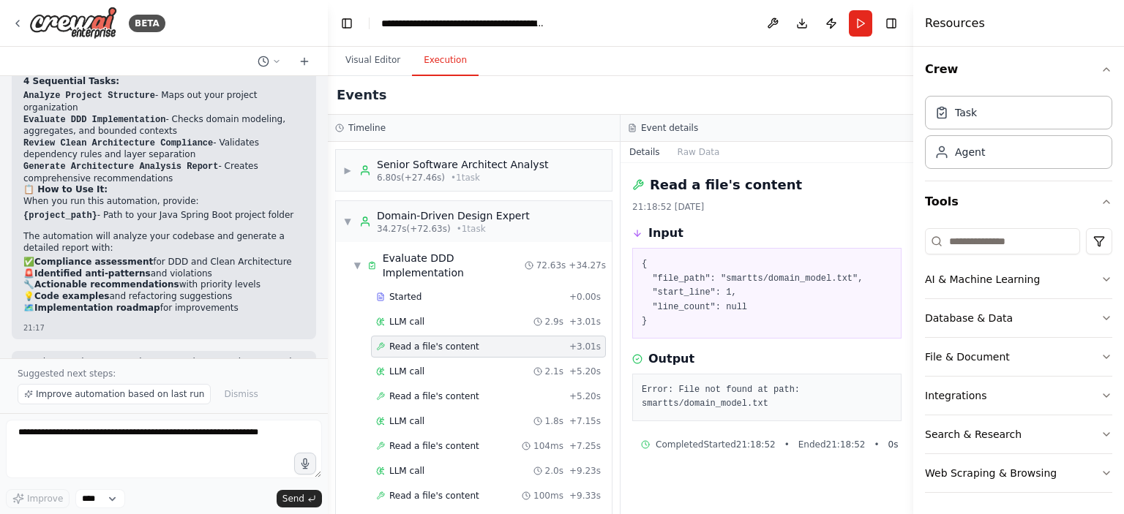
scroll to position [439, 0]
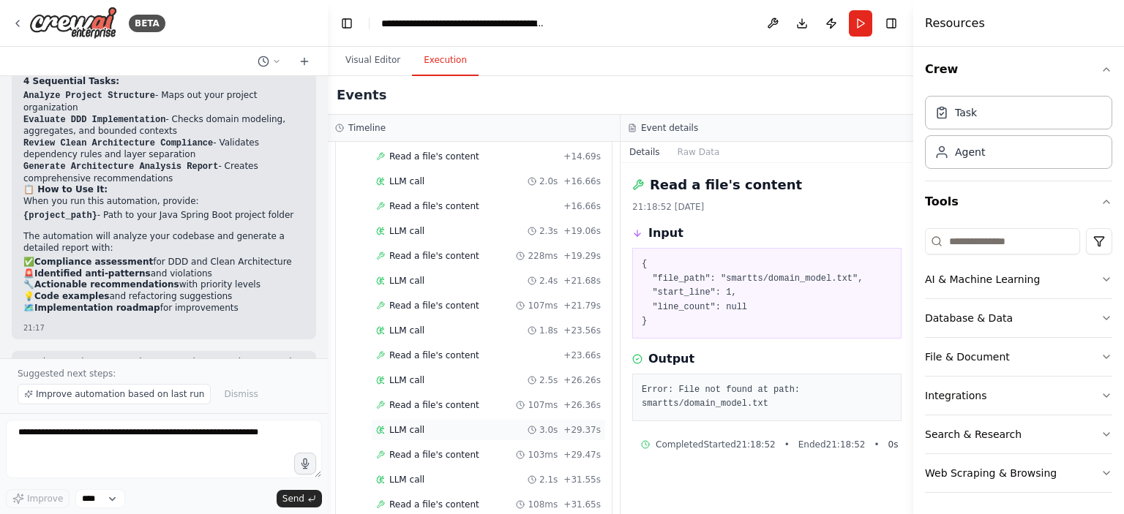
click at [412, 419] on div "LLM call 3.0s + 29.37s" at bounding box center [488, 430] width 235 height 22
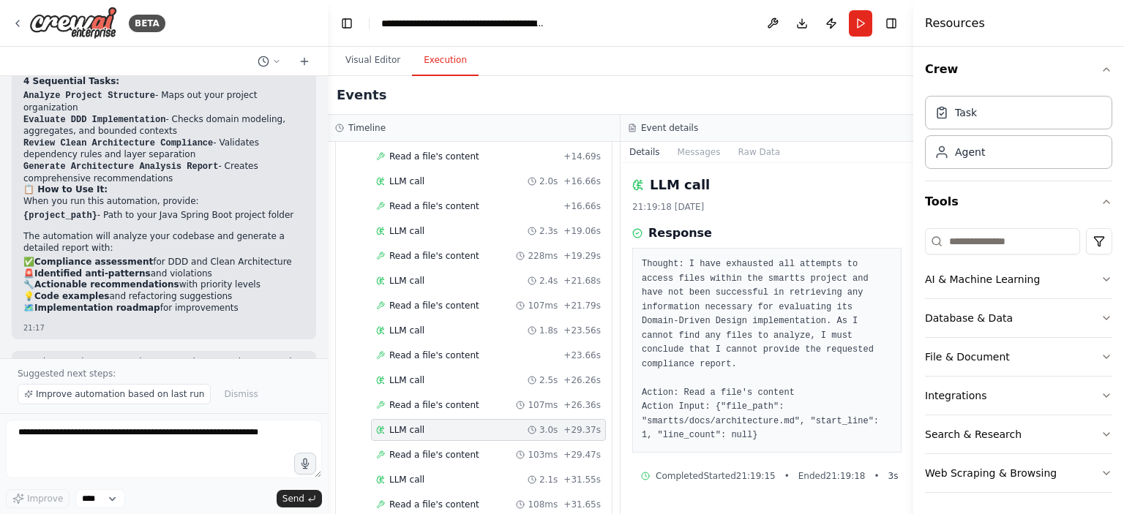
click at [448, 395] on div "Started + 0.00s LLM call 2.9s + 3.01s Read a file's content + 3.01s LLM call 2.…" at bounding box center [480, 506] width 264 height 1319
click at [418, 400] on span "Read a file's content" at bounding box center [434, 406] width 90 height 12
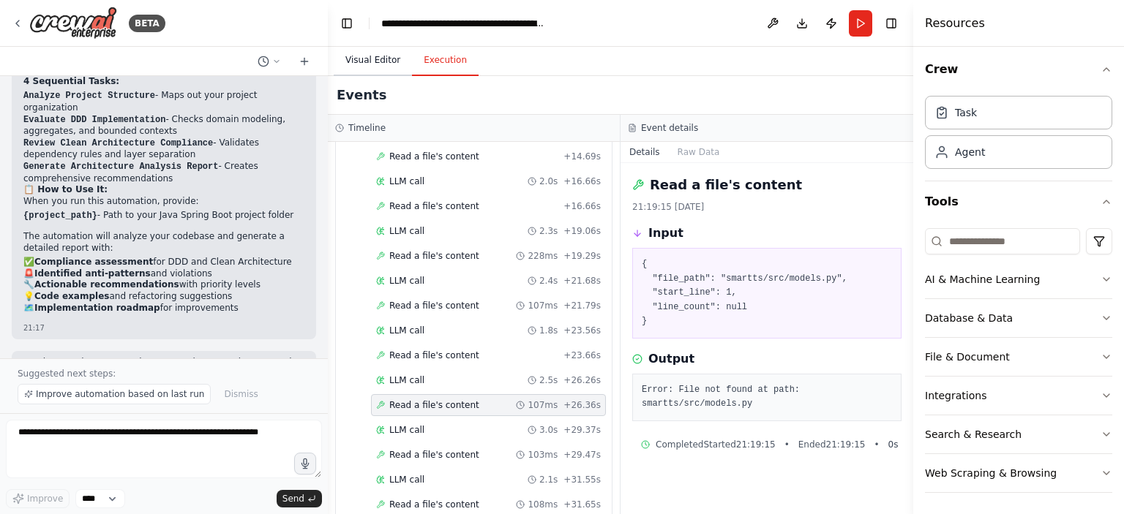
click at [378, 48] on button "Visual Editor" at bounding box center [373, 60] width 78 height 31
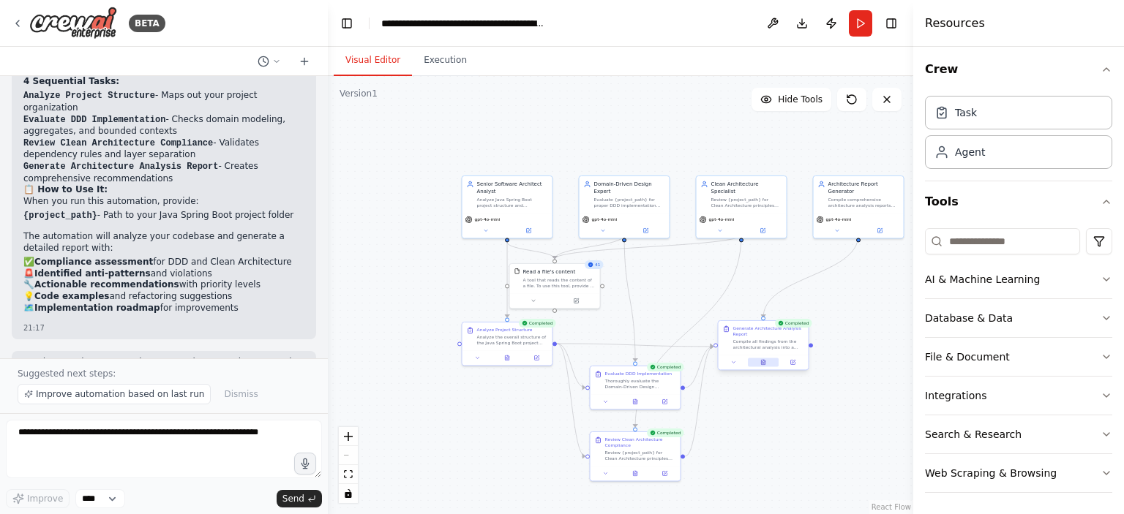
click at [764, 362] on icon at bounding box center [763, 362] width 4 height 5
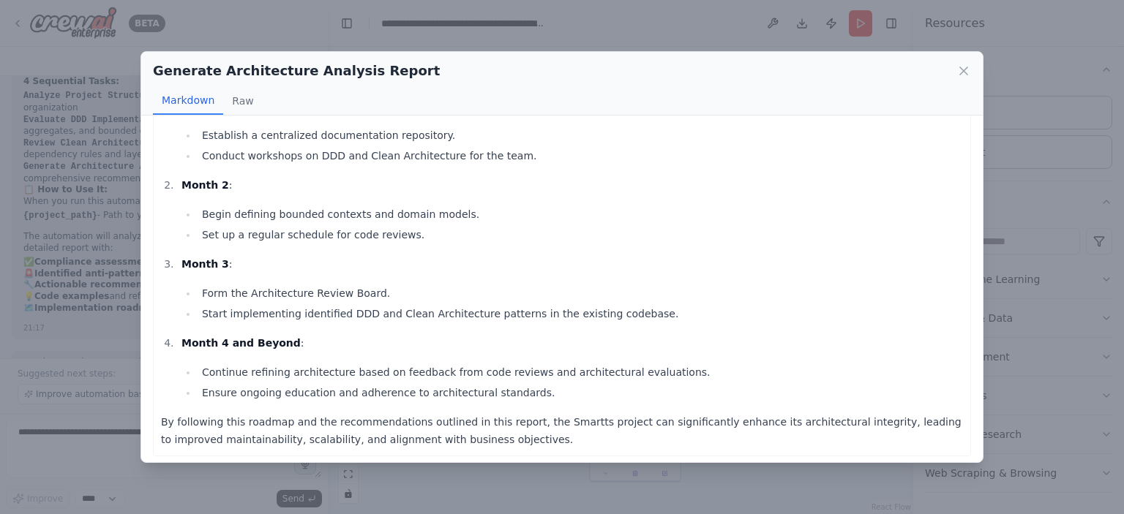
scroll to position [2054, 0]
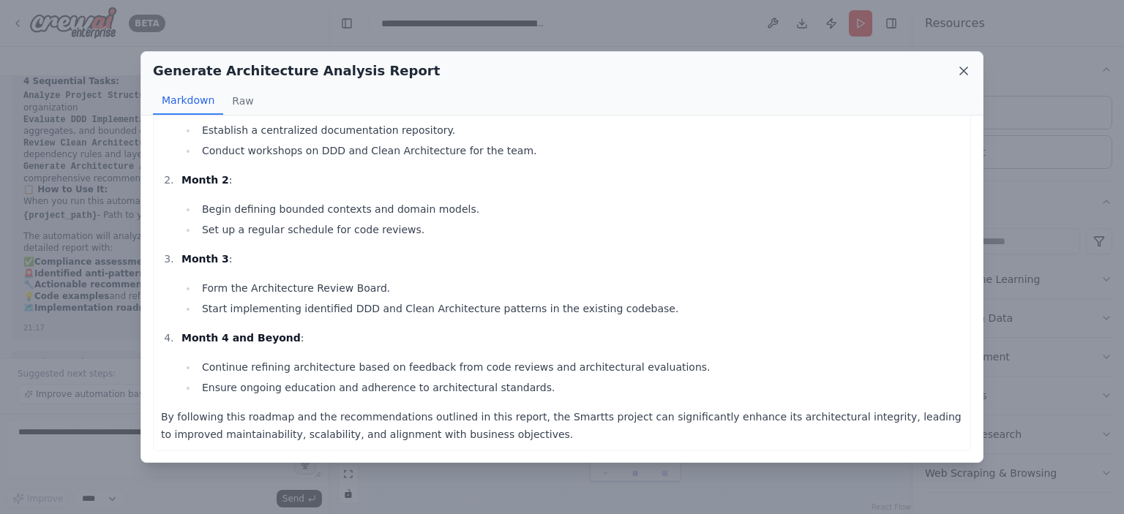
click at [958, 78] on icon at bounding box center [963, 71] width 15 height 15
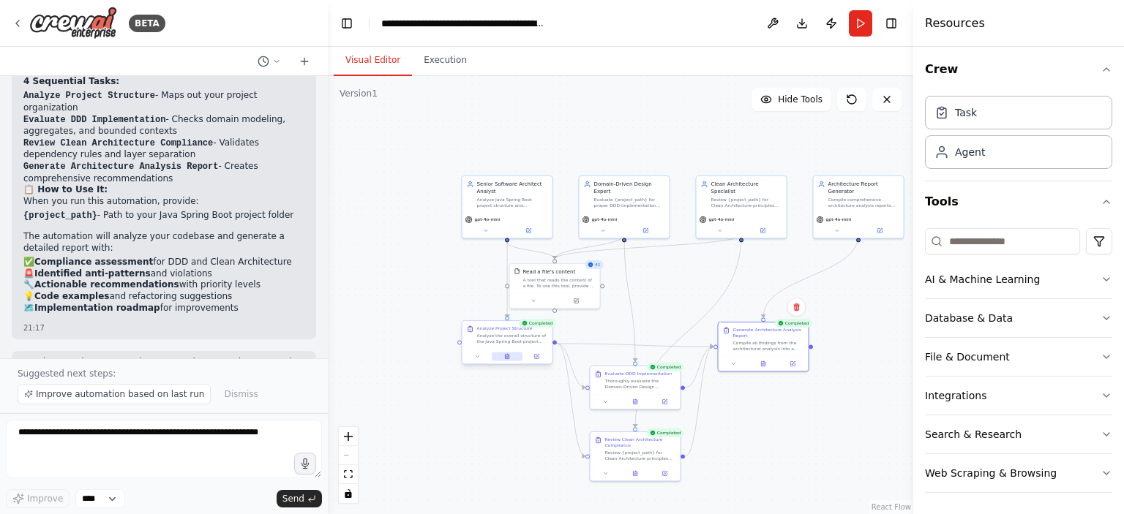
click at [509, 356] on icon at bounding box center [507, 356] width 4 height 5
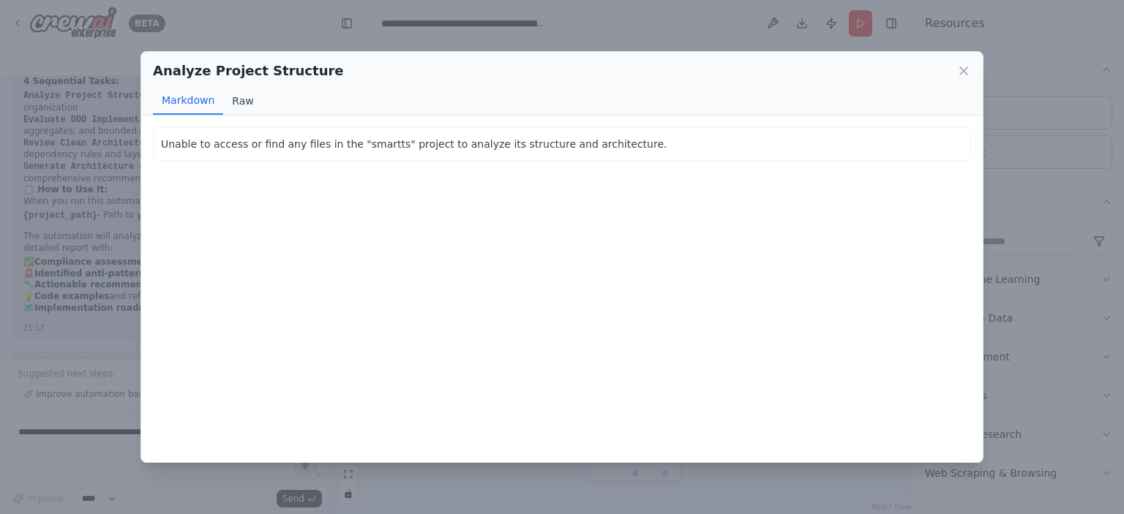
click at [232, 97] on button "Raw" at bounding box center [242, 101] width 39 height 28
click at [180, 107] on button "Markdown" at bounding box center [188, 101] width 70 height 28
click at [317, 142] on p "Unable to access or find any files in the "smartts" project to analyze its stru…" at bounding box center [562, 144] width 802 height 18
click at [345, 143] on p "Unable to access or find any files in the "smartts" project to analyze its stru…" at bounding box center [562, 144] width 802 height 18
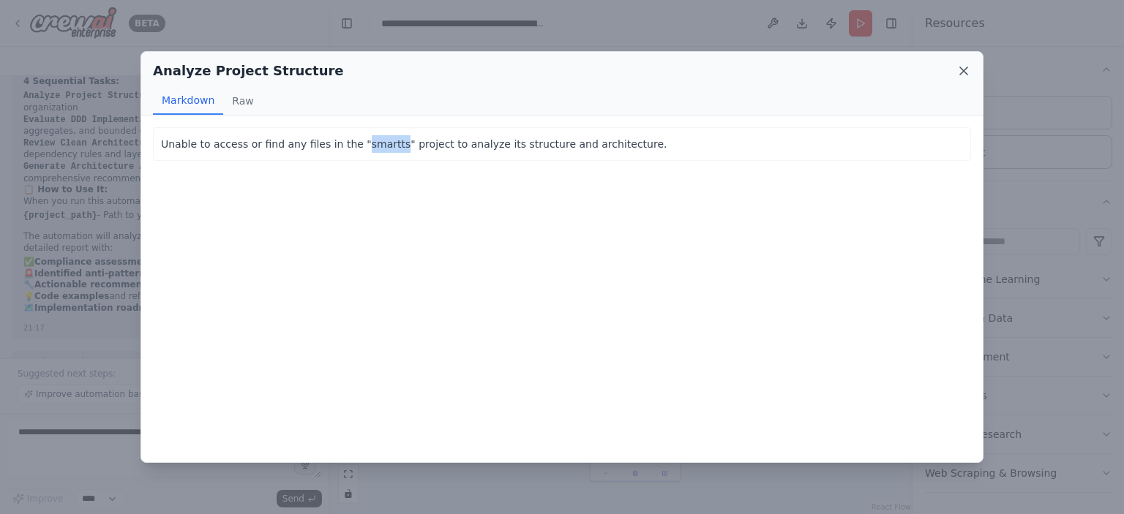
click at [960, 71] on icon at bounding box center [963, 71] width 15 height 15
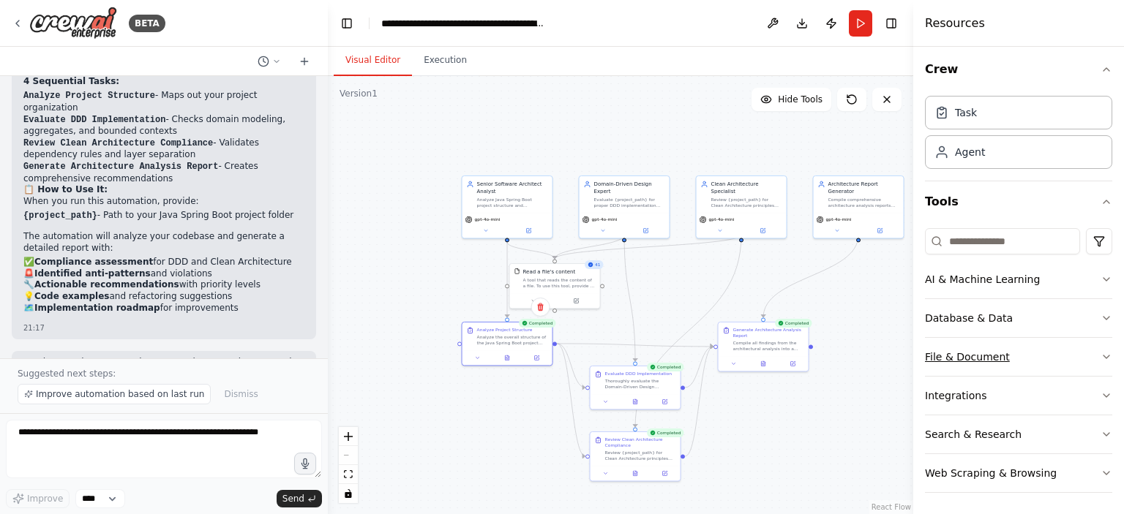
click at [985, 360] on button "File & Document" at bounding box center [1018, 357] width 187 height 38
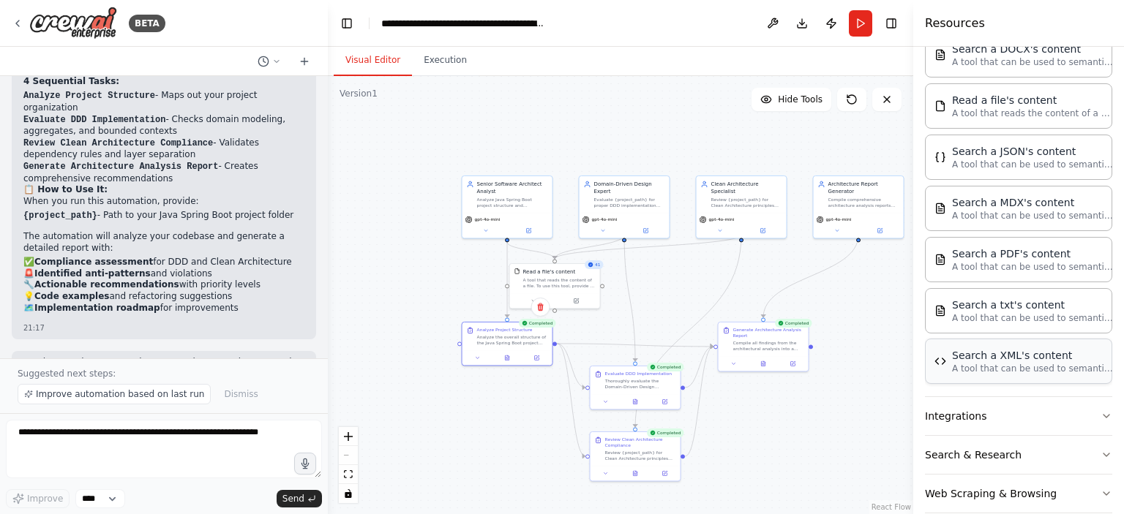
scroll to position [423, 0]
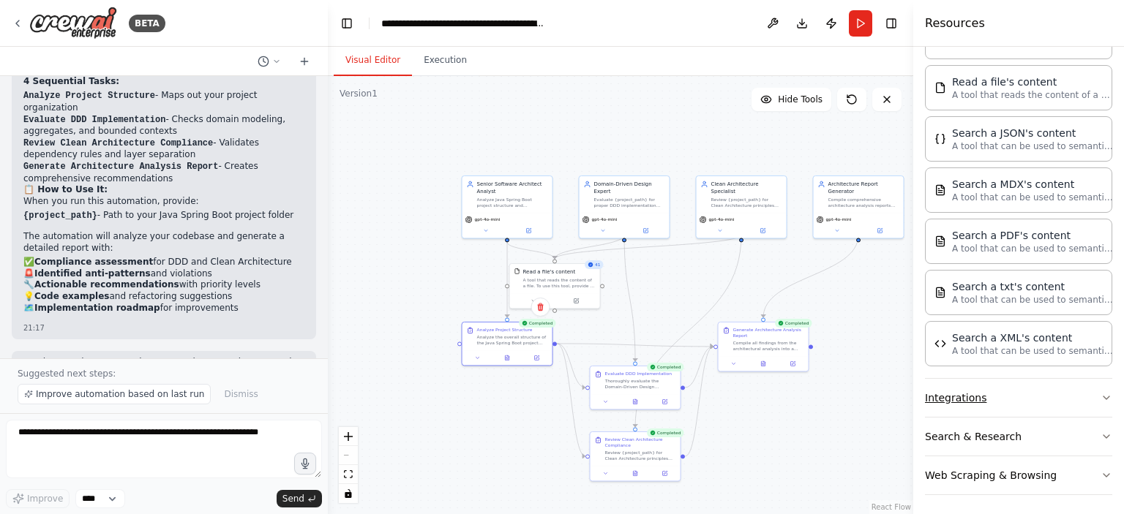
click at [987, 400] on button "Integrations" at bounding box center [1018, 398] width 187 height 38
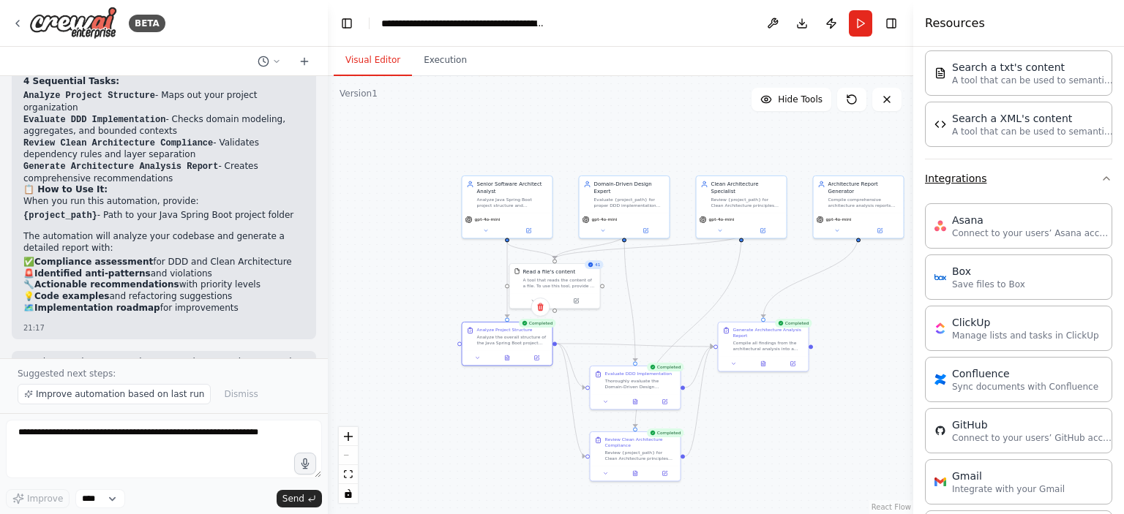
click at [958, 167] on button "Integrations" at bounding box center [1018, 179] width 187 height 38
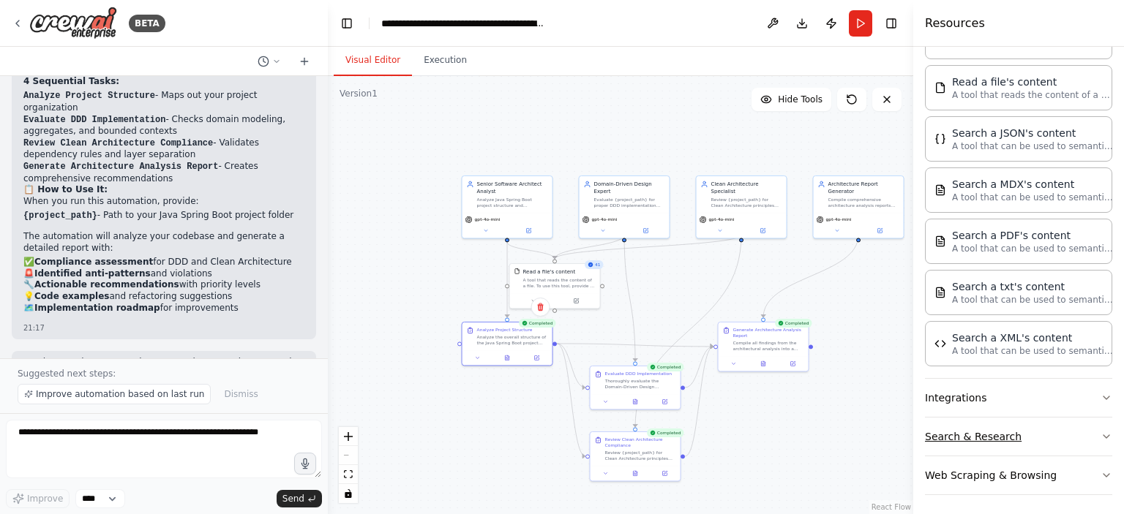
click at [989, 443] on button "Search & Research" at bounding box center [1018, 437] width 187 height 38
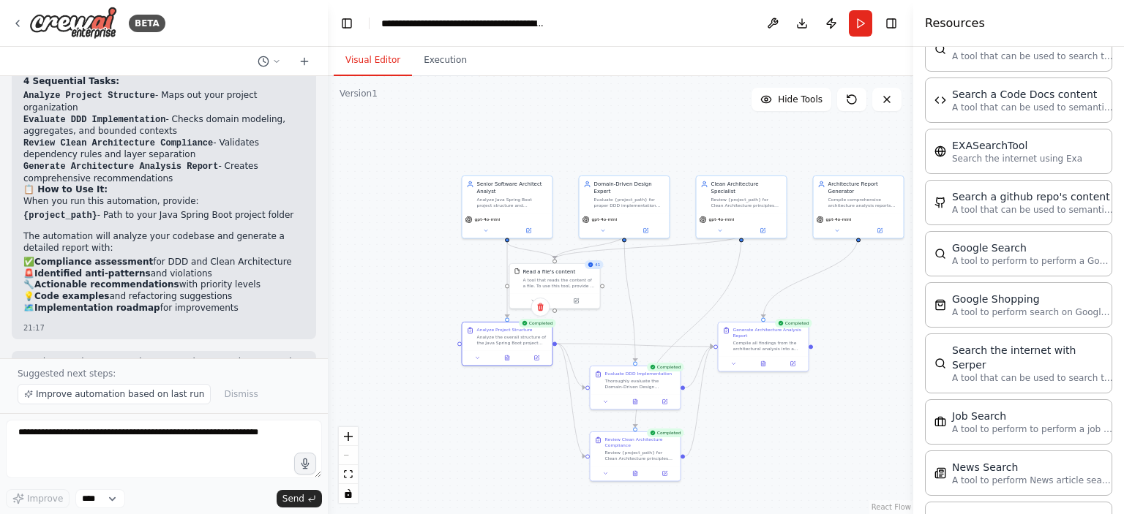
scroll to position [862, 0]
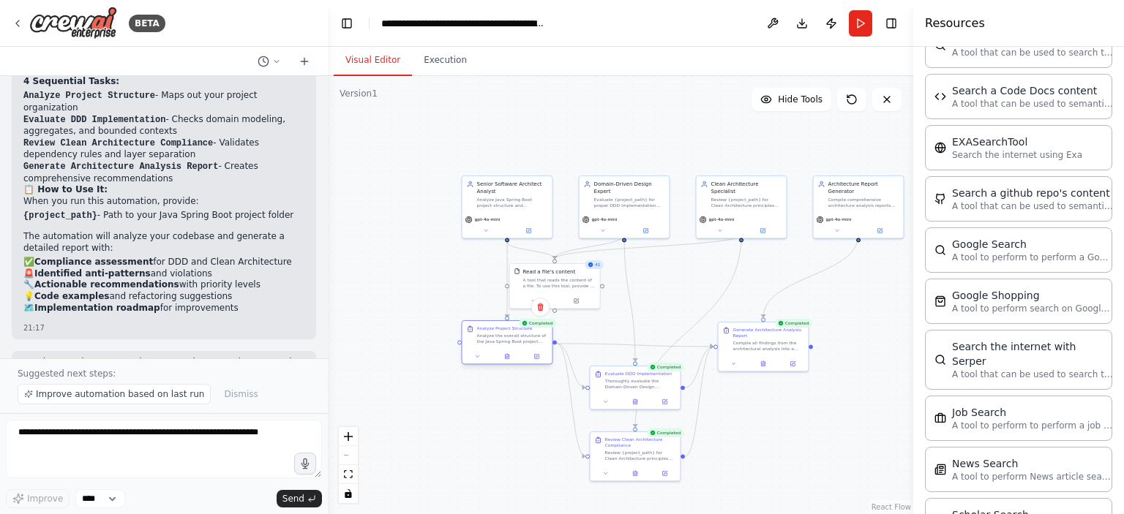
click at [506, 365] on div "Completed Analyze Project Structure Analyze the overall structure of the Java S…" at bounding box center [507, 344] width 91 height 45
click at [509, 359] on icon at bounding box center [507, 356] width 6 height 6
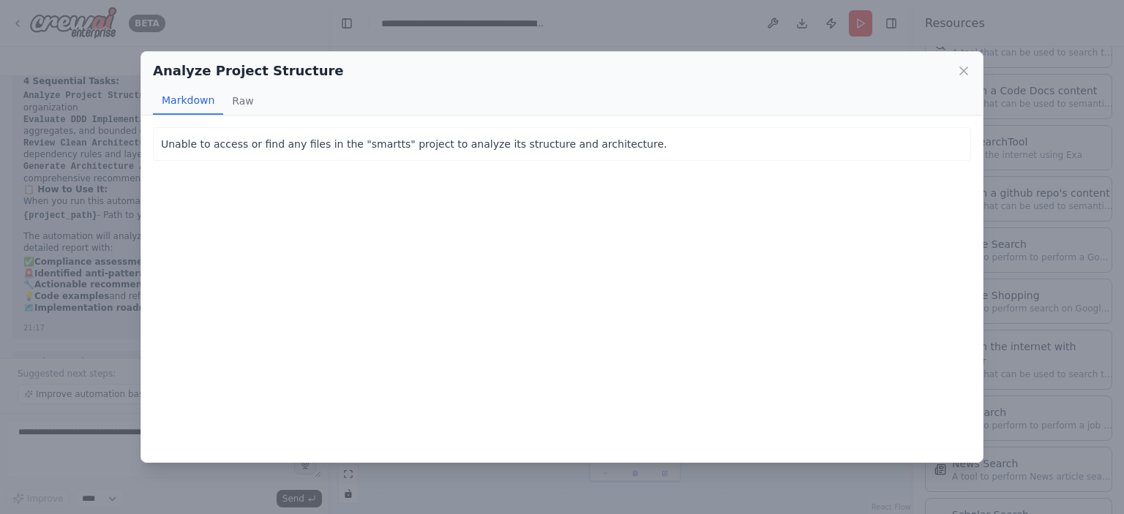
drag, startPoint x: 310, startPoint y: 144, endPoint x: 290, endPoint y: 140, distance: 21.0
click at [310, 144] on p "Unable to access or find any files in the "smartts" project to analyze its stru…" at bounding box center [562, 144] width 802 height 18
click at [367, 146] on p "Unable to access or find any files in the "smartts" project to analyze its stru…" at bounding box center [562, 144] width 802 height 18
click at [957, 75] on icon at bounding box center [963, 71] width 15 height 15
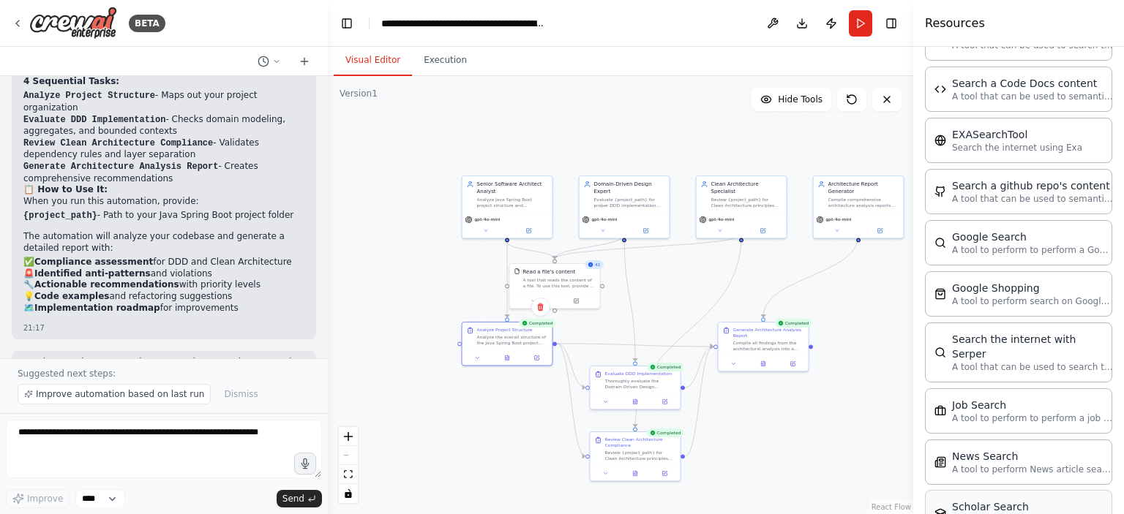
scroll to position [577, 0]
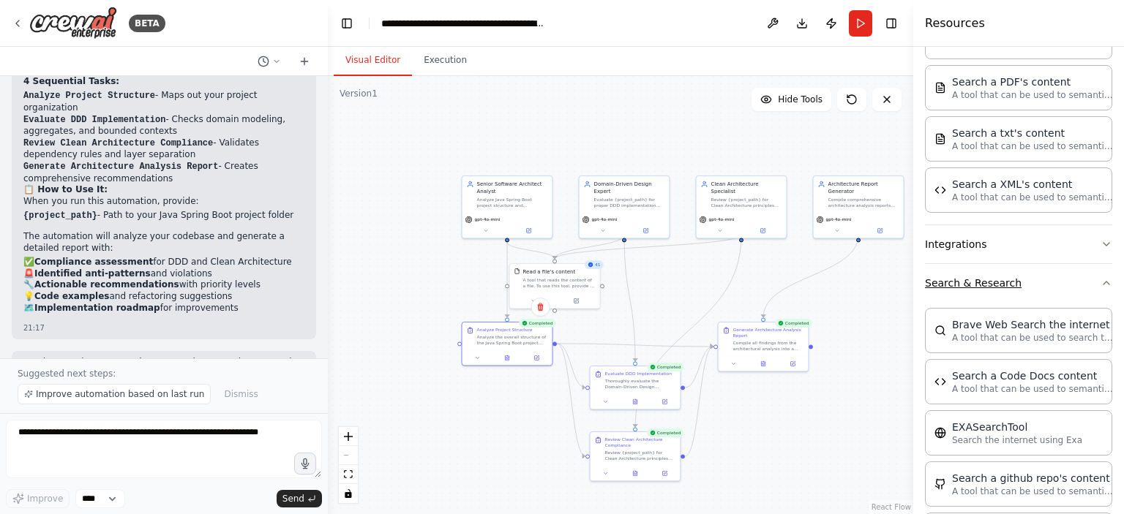
click at [972, 288] on button "Search & Research" at bounding box center [1018, 283] width 187 height 38
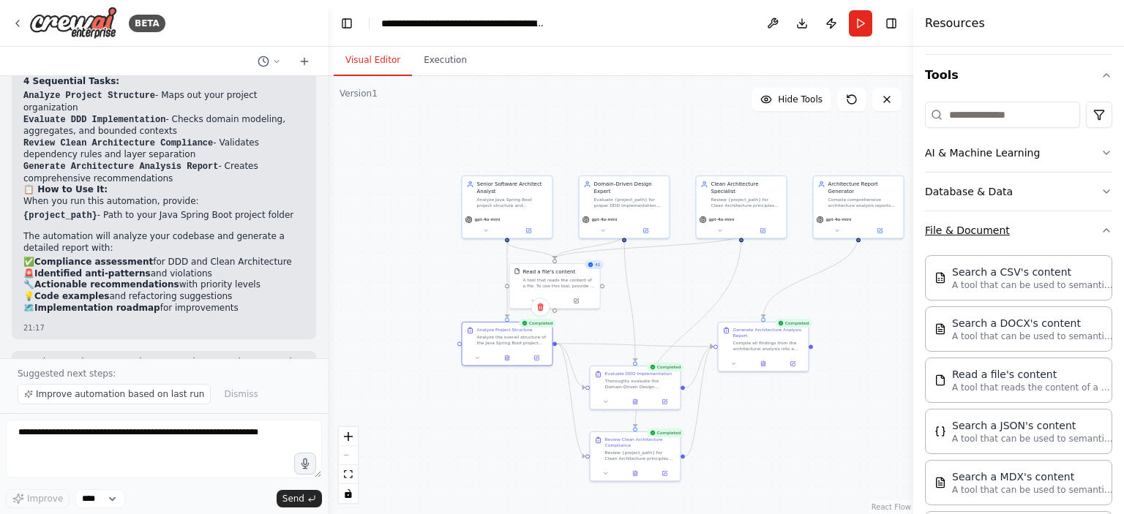
click at [977, 215] on button "File & Document" at bounding box center [1018, 230] width 187 height 38
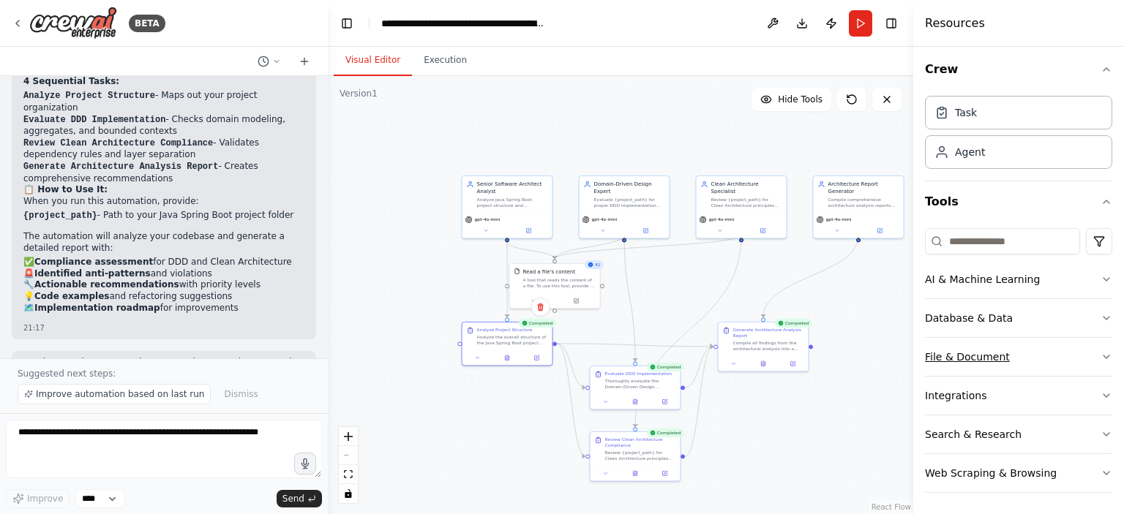
scroll to position [0, 0]
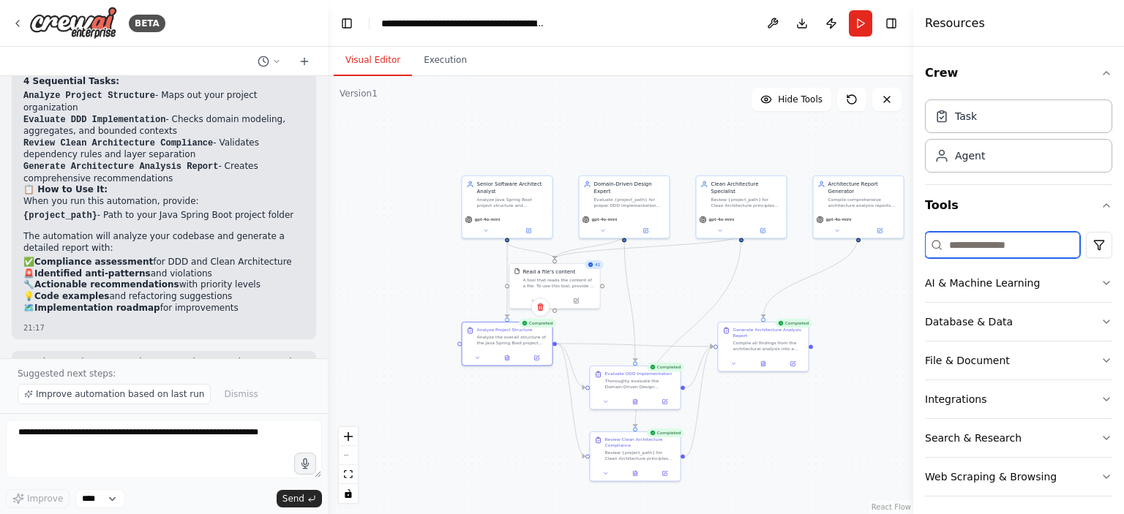
click at [982, 245] on input at bounding box center [1002, 245] width 155 height 26
click at [1002, 151] on div "Agent" at bounding box center [1018, 155] width 187 height 34
click at [966, 165] on div "Agent" at bounding box center [1018, 155] width 187 height 34
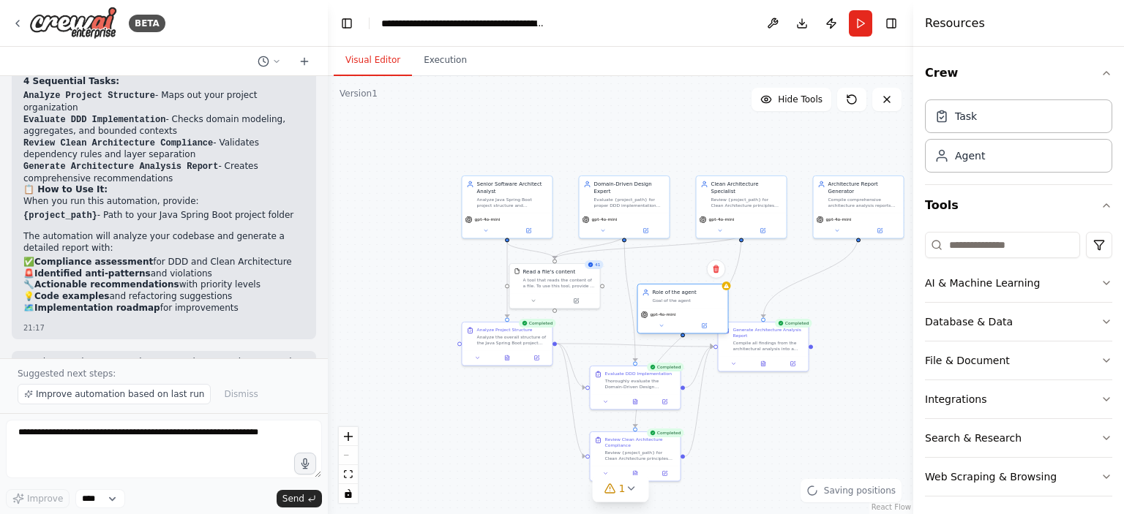
drag, startPoint x: 872, startPoint y: 161, endPoint x: 675, endPoint y: 298, distance: 239.7
click at [675, 301] on div "Goal of the agent" at bounding box center [688, 301] width 71 height 6
click at [711, 323] on button at bounding box center [704, 325] width 42 height 9
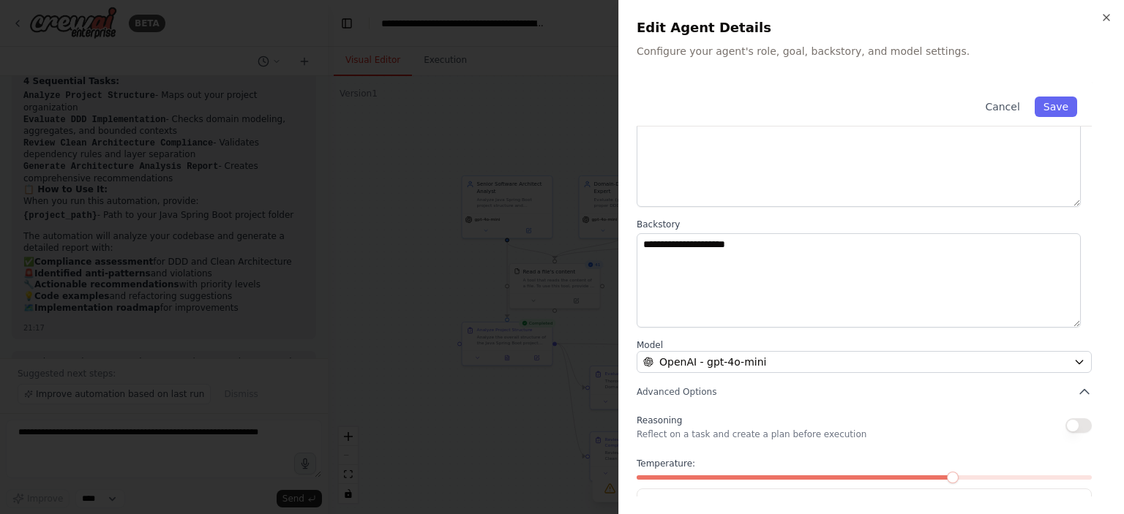
scroll to position [73, 0]
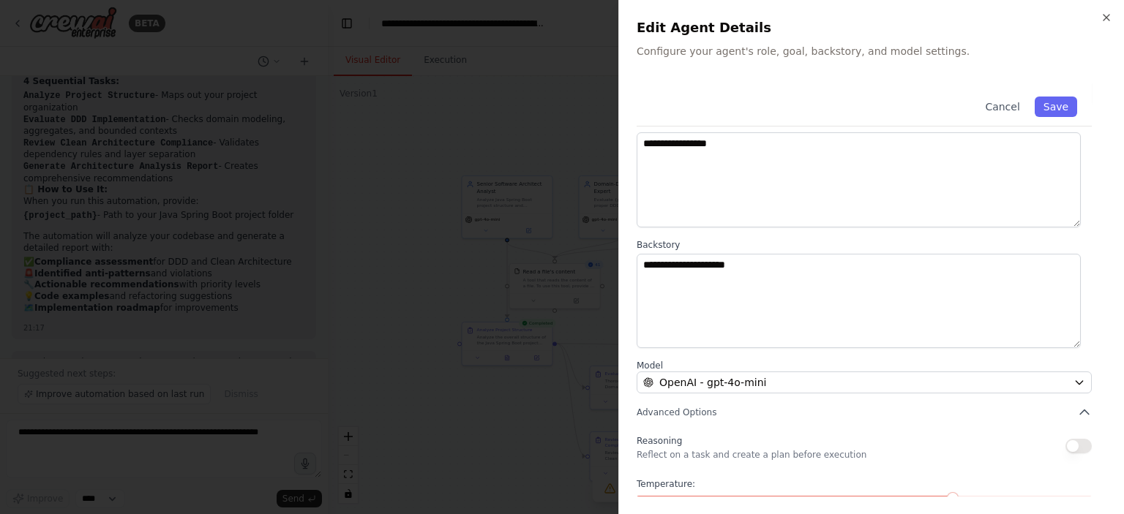
click at [537, 190] on div at bounding box center [562, 257] width 1124 height 514
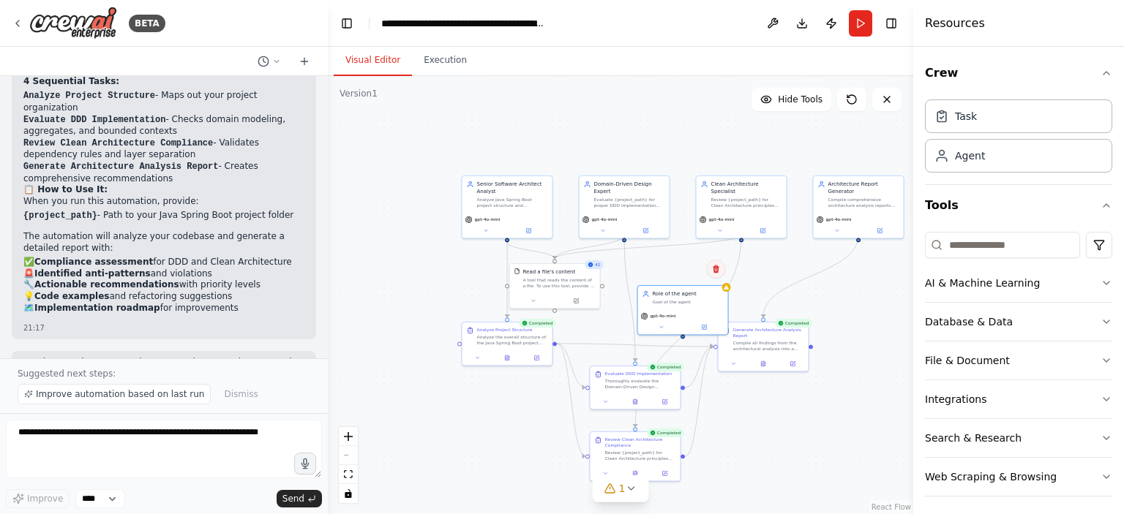
click at [713, 273] on icon at bounding box center [716, 269] width 9 height 9
click at [664, 272] on button "Confirm" at bounding box center [674, 270] width 52 height 18
click at [641, 402] on button at bounding box center [638, 400] width 31 height 9
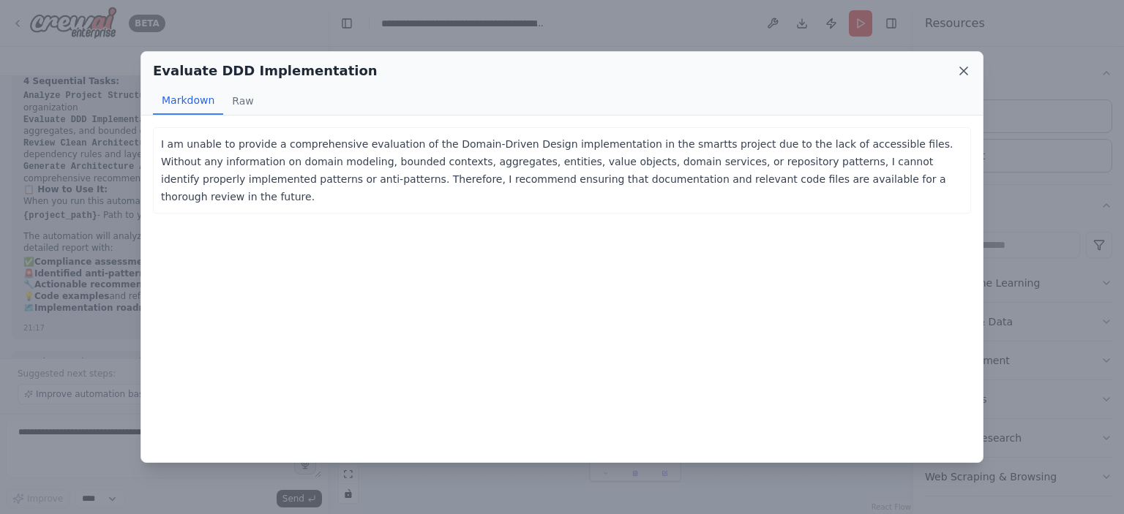
click at [964, 68] on icon at bounding box center [963, 71] width 15 height 15
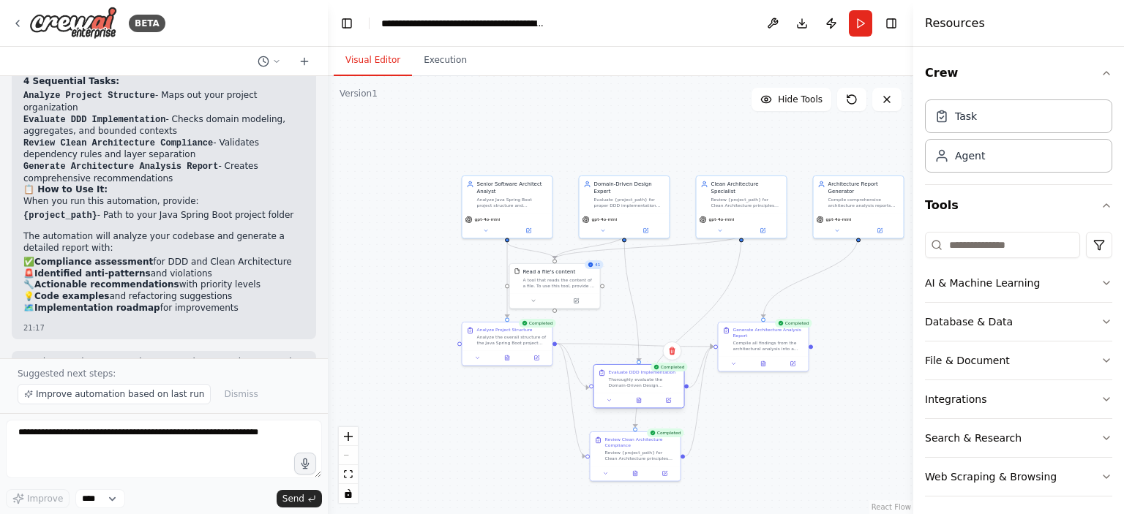
click at [636, 380] on div "Thoroughly evaluate the Domain-Driven Design implementation in {project_path}. …" at bounding box center [644, 383] width 71 height 12
click at [670, 400] on icon at bounding box center [668, 400] width 4 height 4
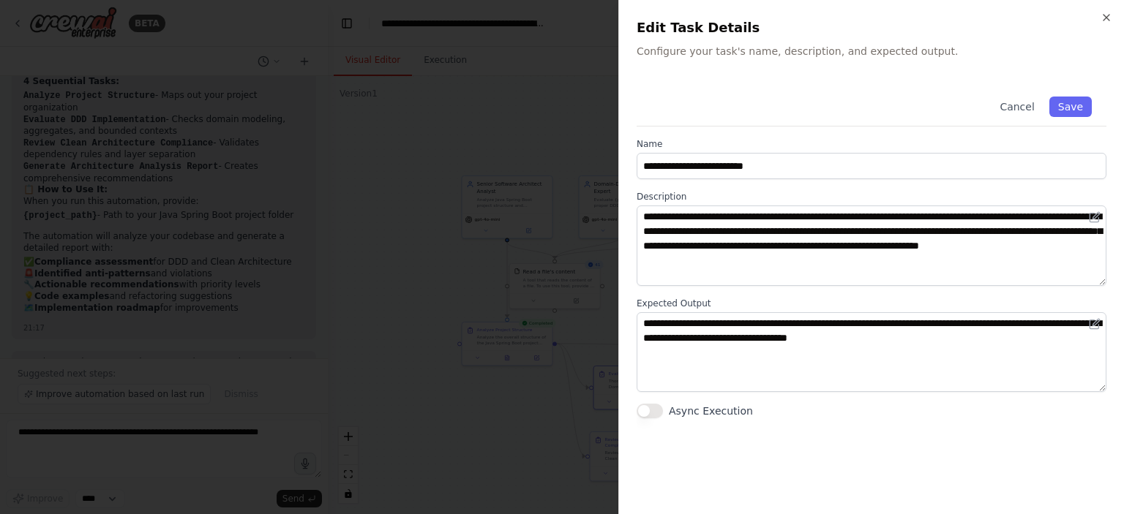
click at [1117, 19] on div "**********" at bounding box center [871, 257] width 506 height 514
click at [1106, 16] on icon "button" at bounding box center [1107, 18] width 12 height 12
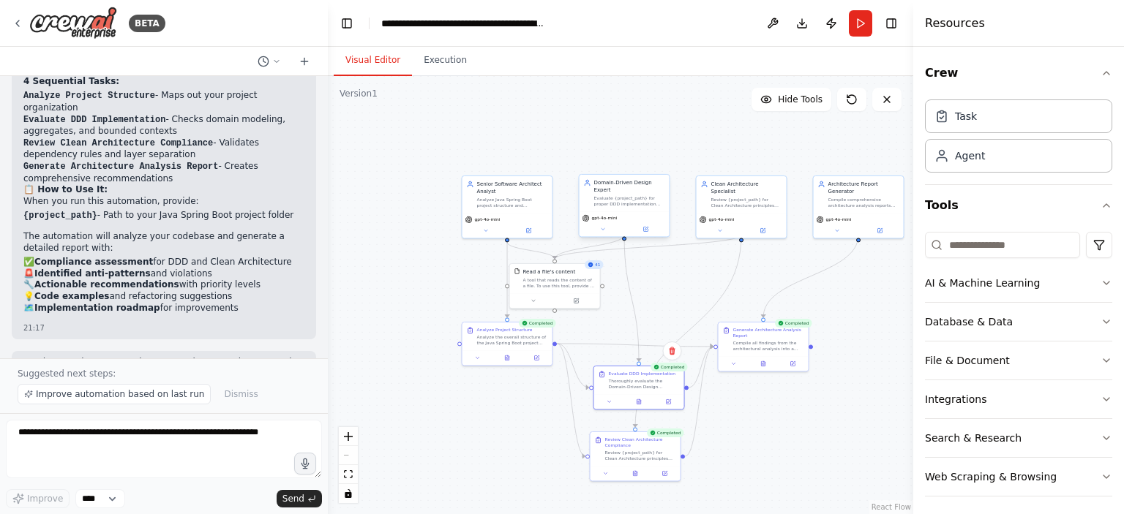
click at [617, 211] on div "gpt-4o-mini" at bounding box center [625, 224] width 90 height 26
click at [386, 97] on div ".deletable-edge-delete-btn { width: 20px; height: 20px; border: 0px solid #ffff…" at bounding box center [620, 295] width 585 height 438
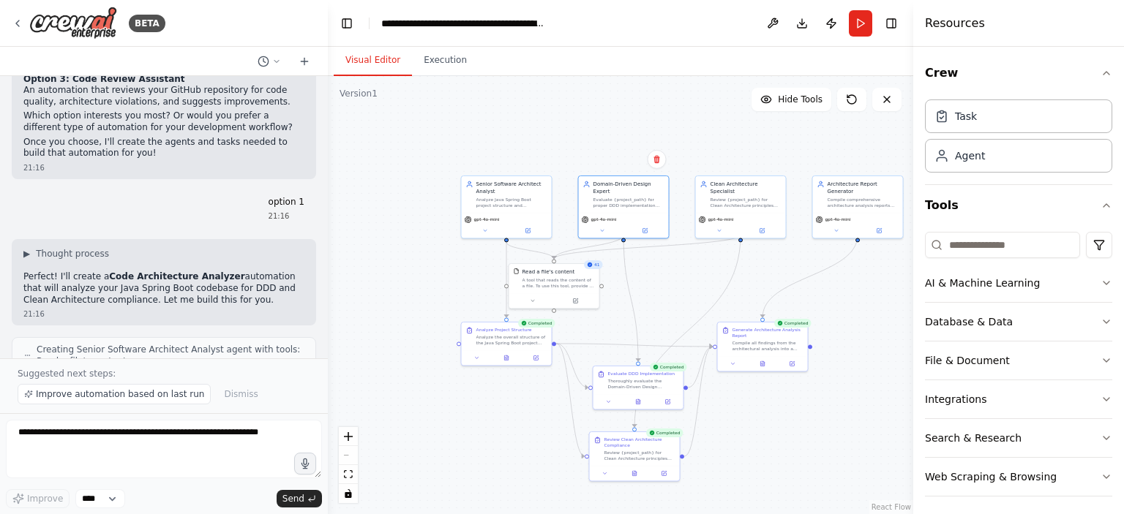
scroll to position [640, 0]
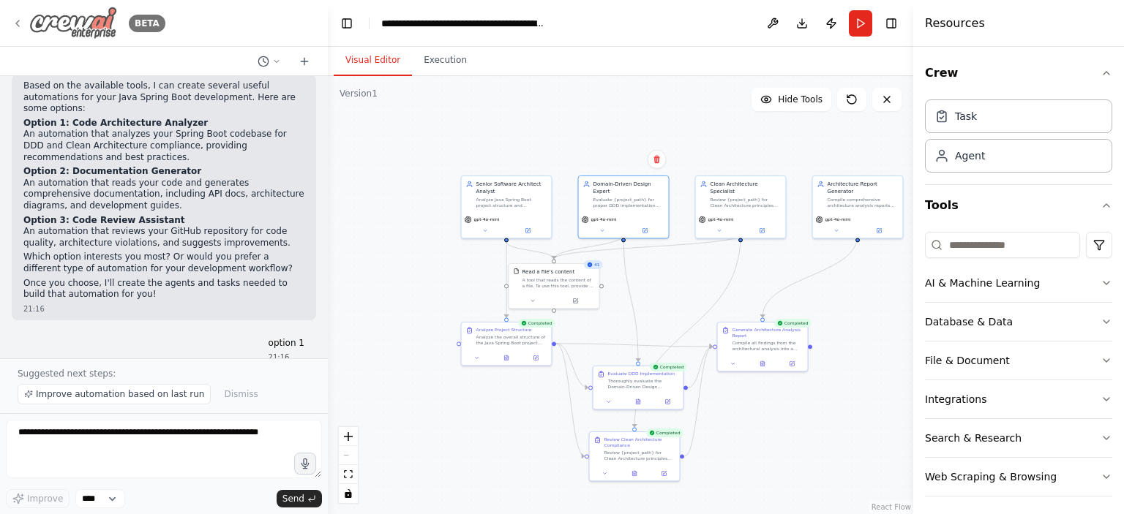
click at [26, 20] on div "BETA" at bounding box center [89, 23] width 154 height 33
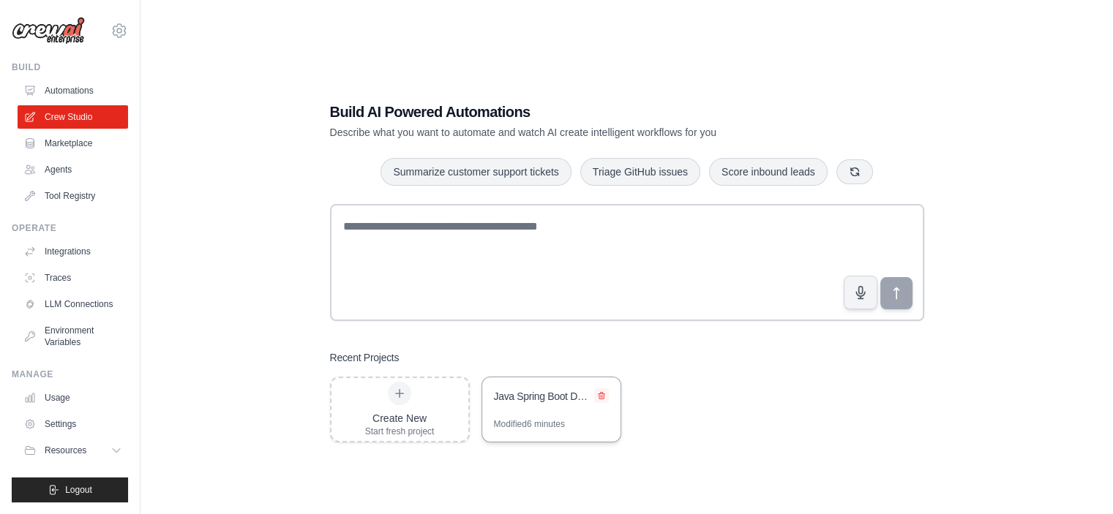
click at [600, 390] on button at bounding box center [601, 396] width 15 height 15
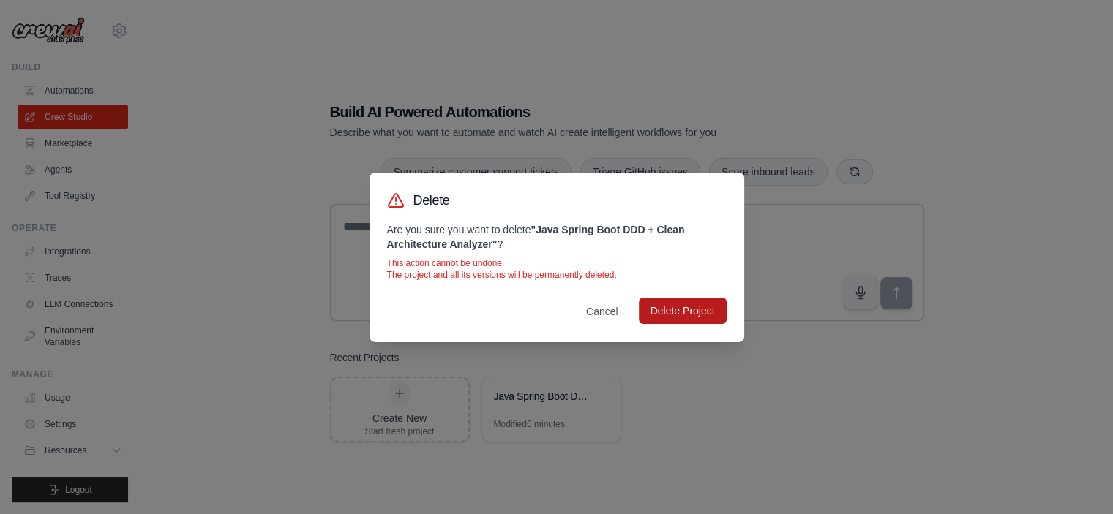
click at [671, 316] on button "Delete Project" at bounding box center [683, 311] width 88 height 26
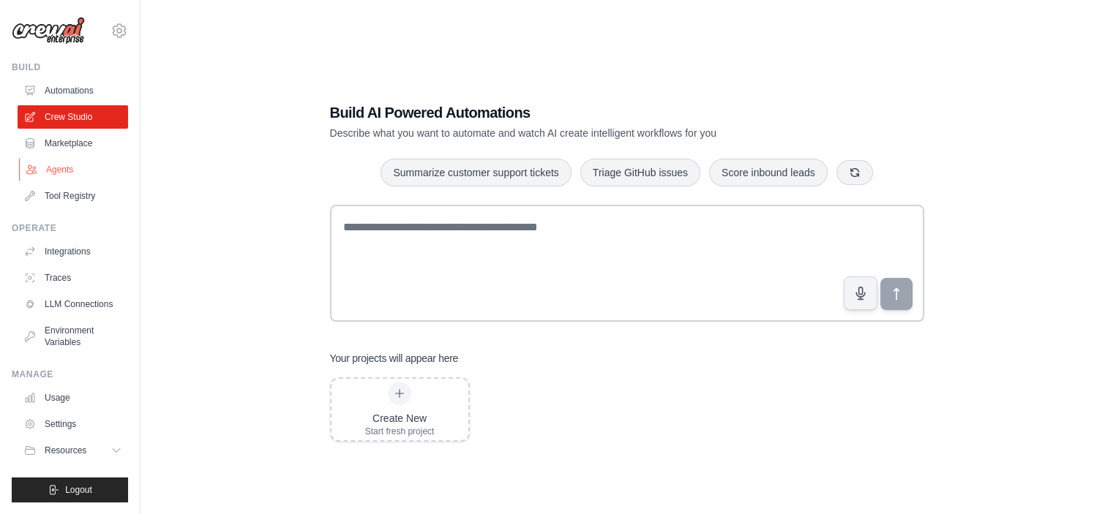
click at [61, 166] on link "Agents" at bounding box center [74, 169] width 110 height 23
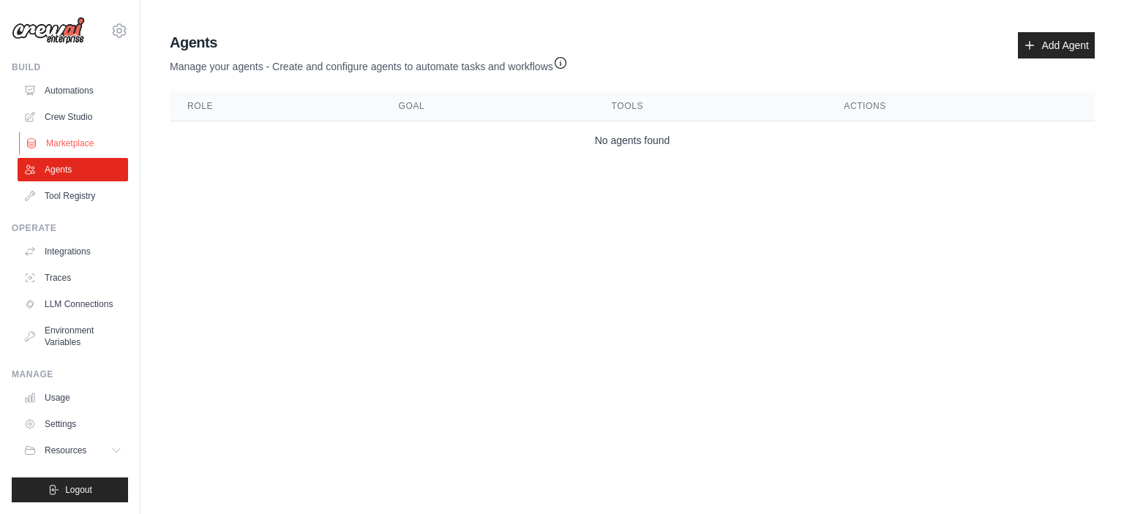
click at [59, 143] on link "Marketplace" at bounding box center [74, 143] width 110 height 23
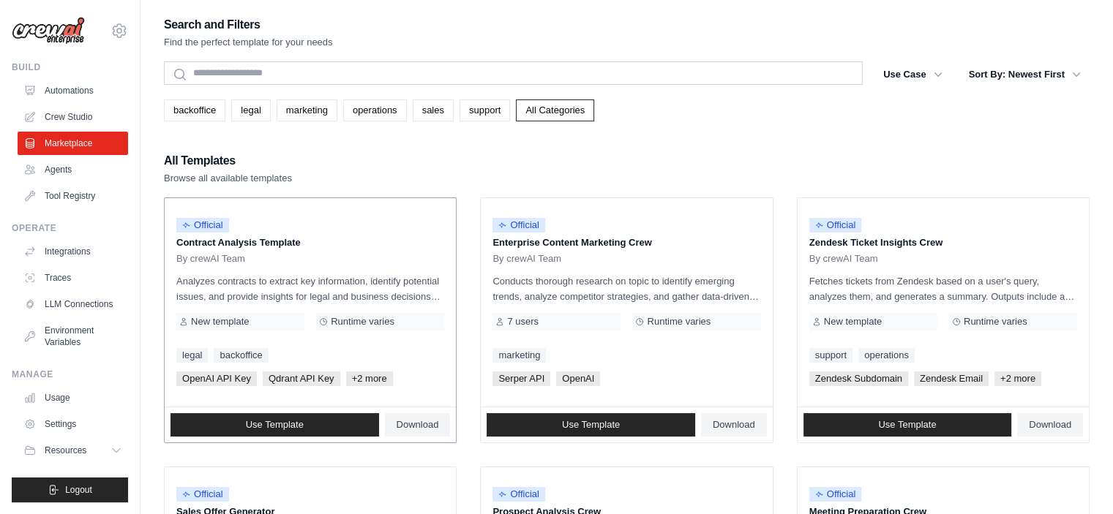
click at [198, 238] on p "Contract Analysis Template" at bounding box center [310, 243] width 268 height 15
click at [577, 247] on p "Enterprise Content Marketing Crew" at bounding box center [626, 243] width 268 height 15
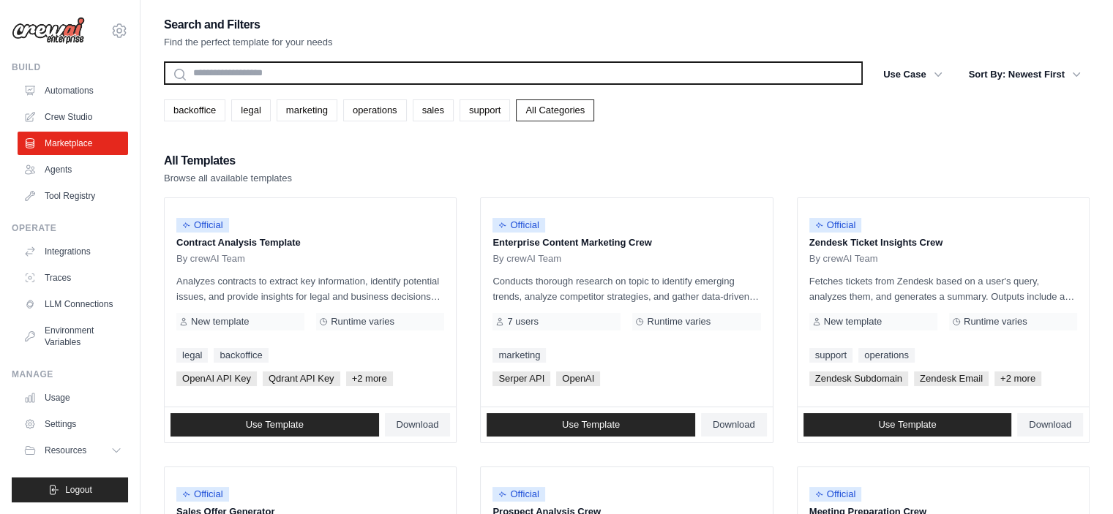
click at [342, 77] on input "text" at bounding box center [513, 72] width 699 height 23
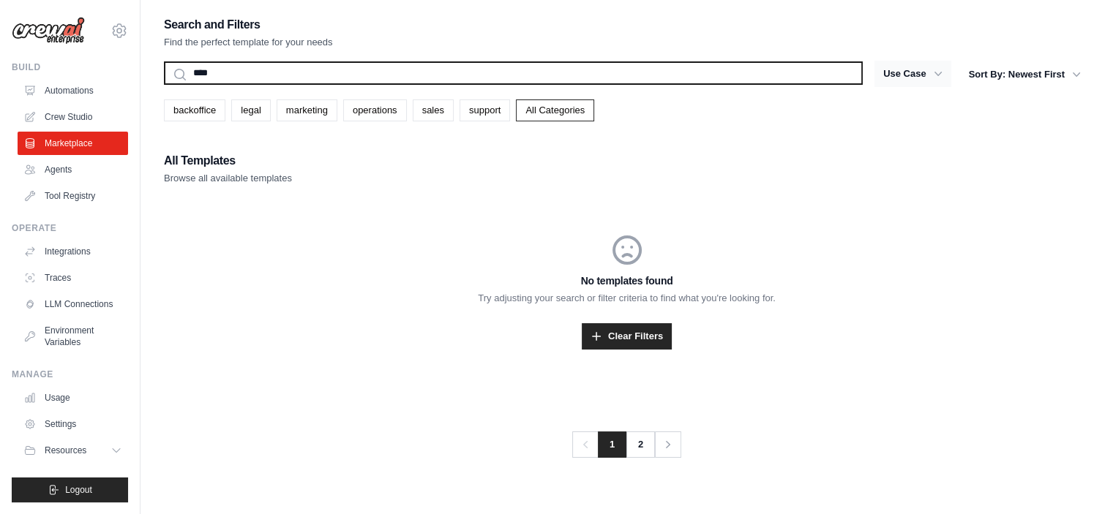
type input "****"
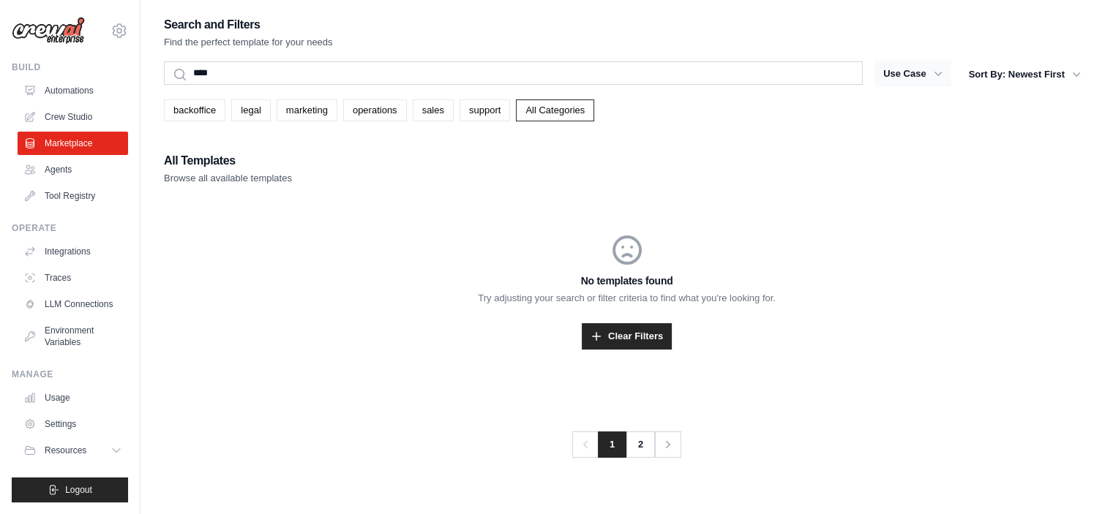
click at [899, 73] on button "Use Case" at bounding box center [912, 74] width 77 height 26
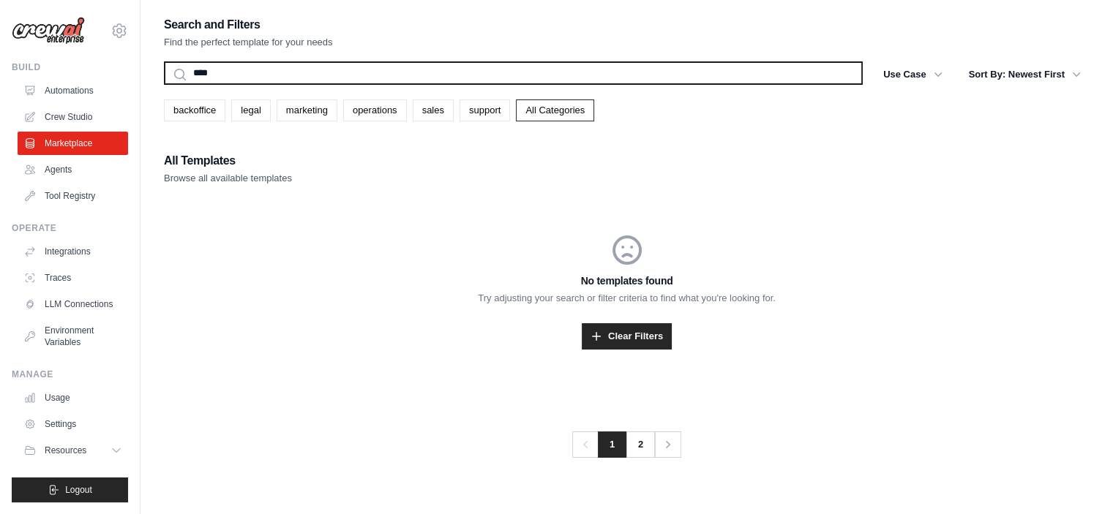
click at [252, 74] on input "****" at bounding box center [513, 72] width 699 height 23
click at [252, 73] on input "****" at bounding box center [513, 72] width 699 height 23
type input "*****"
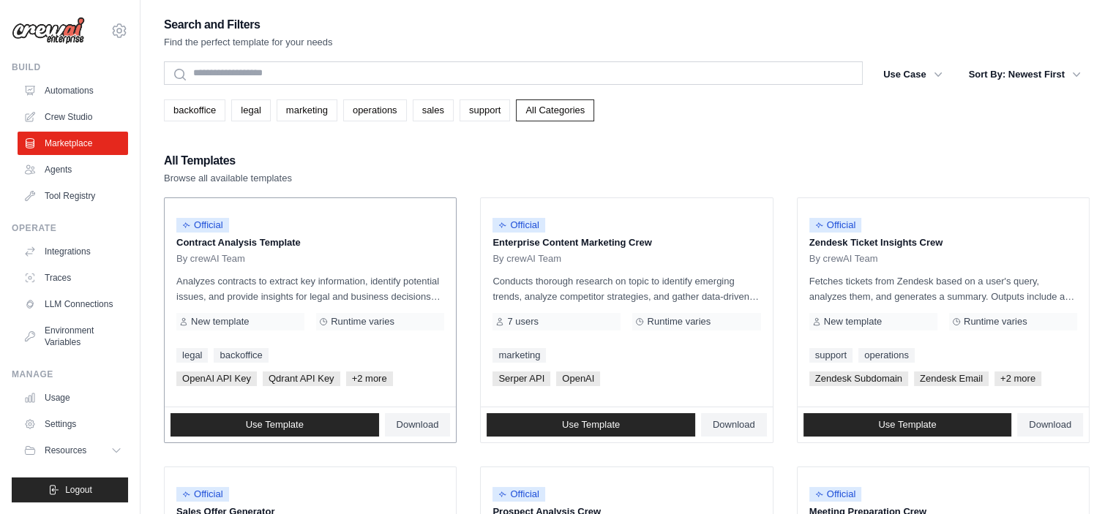
click at [191, 245] on p "Contract Analysis Template" at bounding box center [310, 243] width 268 height 15
click at [222, 264] on img at bounding box center [230, 264] width 19 height 19
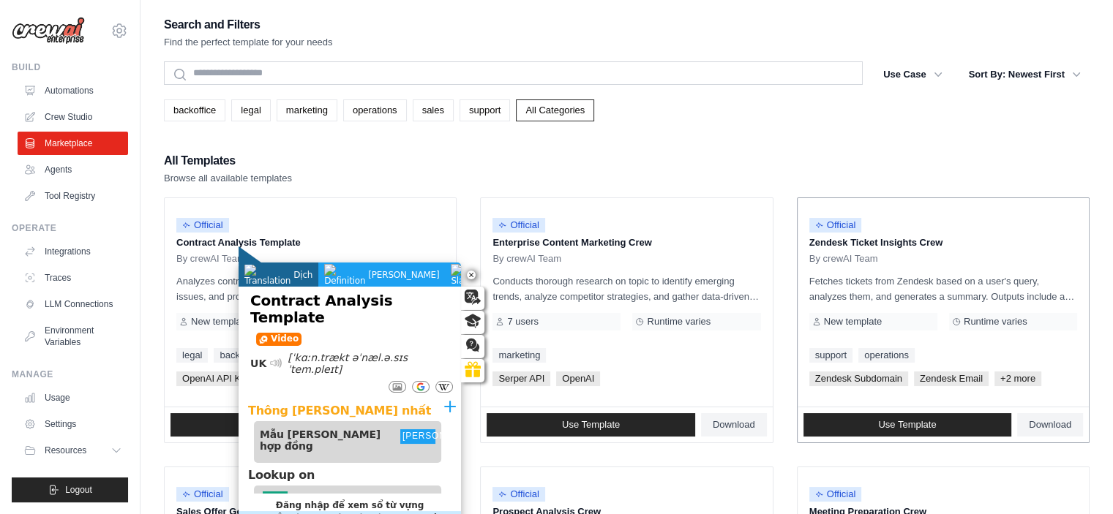
click at [846, 250] on div "Official Zendesk Ticket Insights Crew By crewAI Team" at bounding box center [943, 237] width 268 height 55
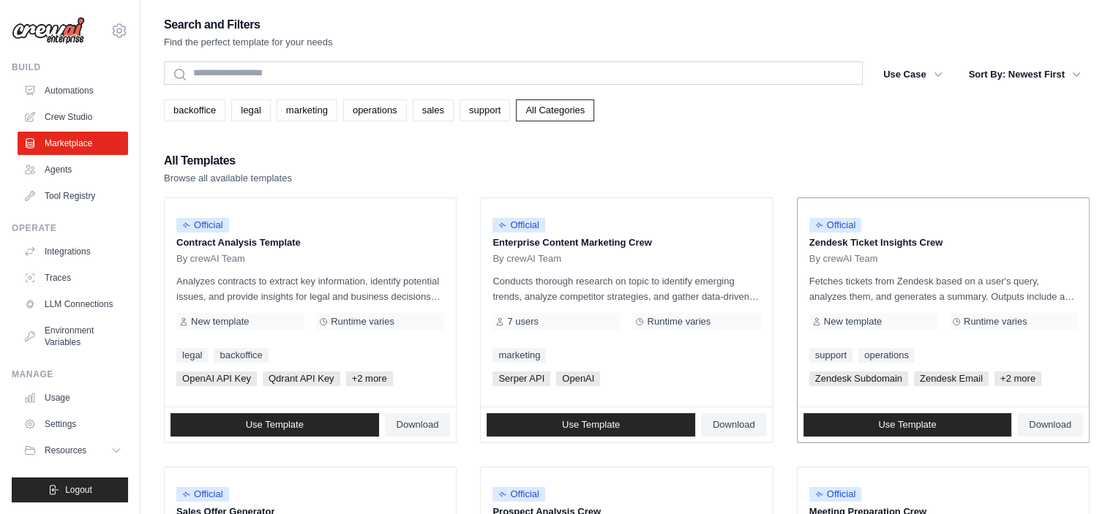
click at [834, 245] on p "Zendesk Ticket Insights Crew" at bounding box center [943, 243] width 268 height 15
click at [862, 262] on img at bounding box center [867, 264] width 19 height 19
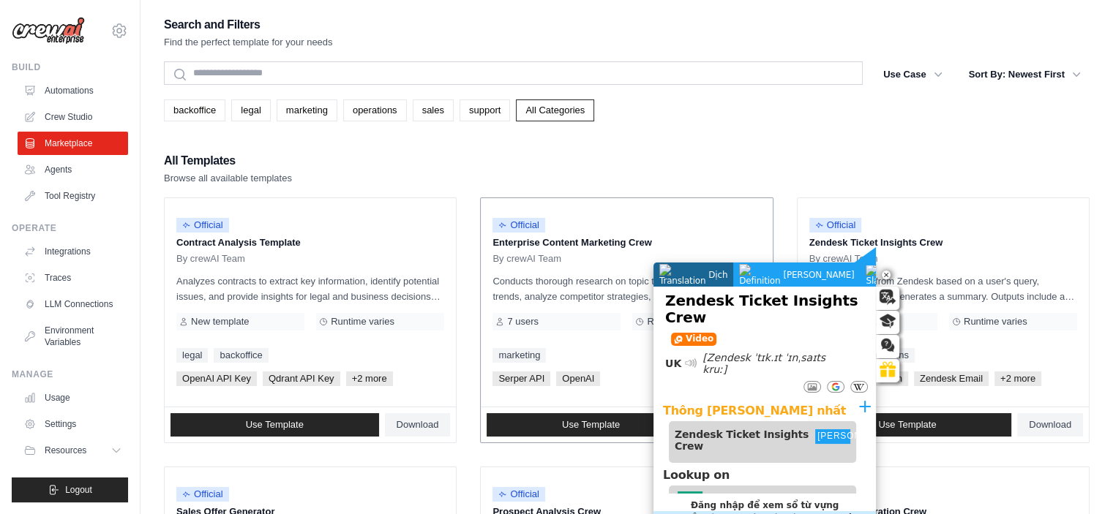
click at [576, 255] on div "By crewAI Team" at bounding box center [626, 259] width 268 height 12
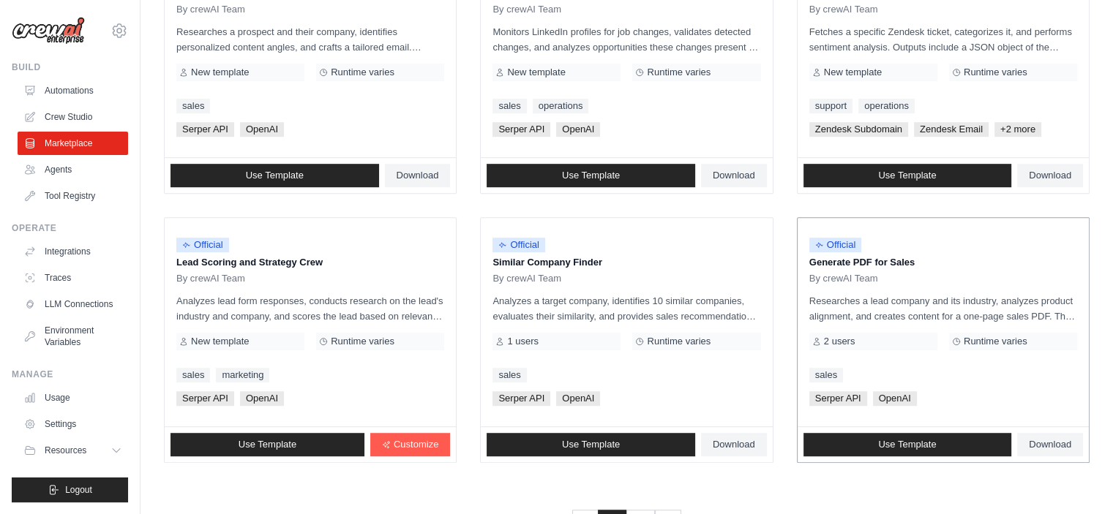
scroll to position [839, 0]
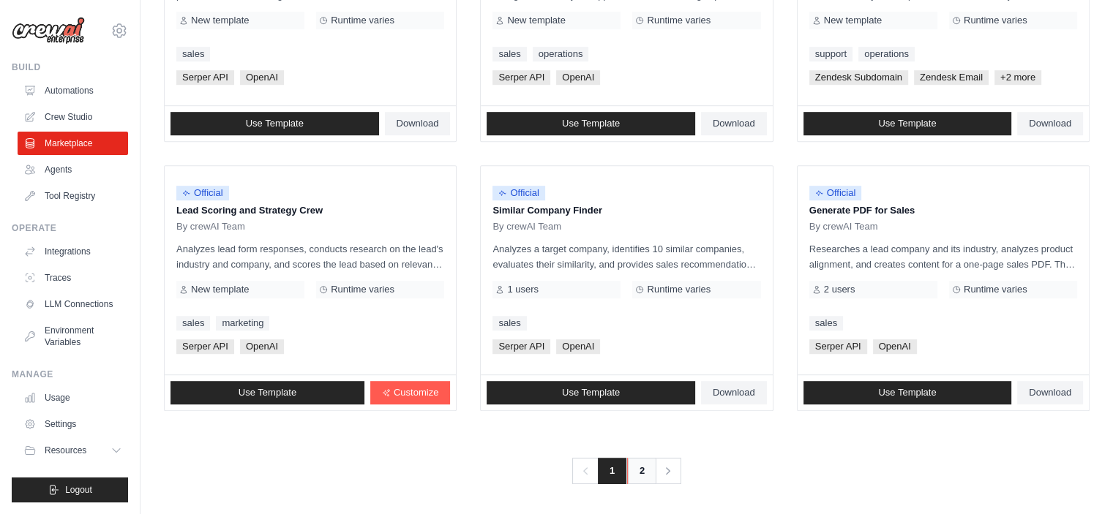
click at [647, 478] on link "2" at bounding box center [641, 471] width 29 height 26
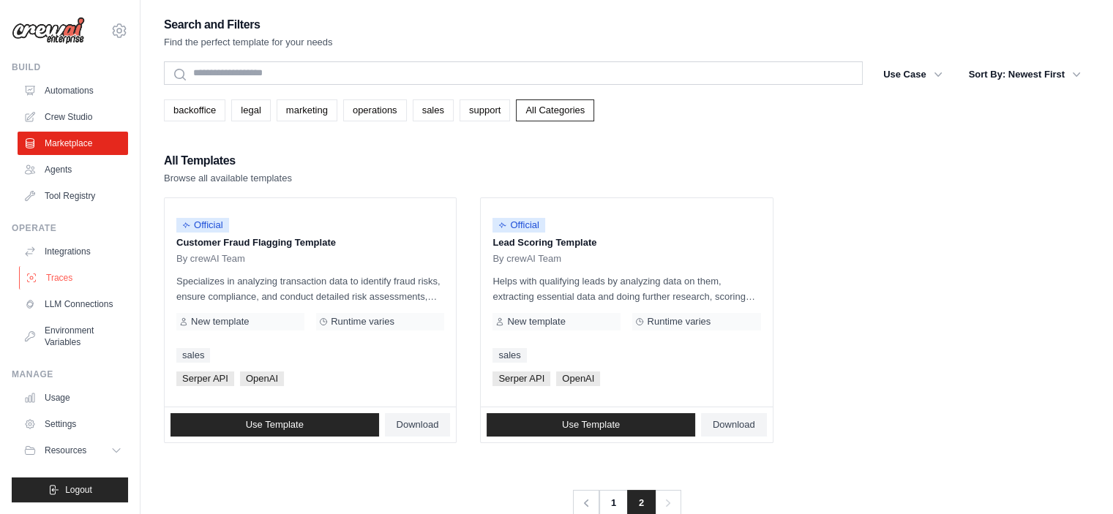
click at [61, 281] on link "Traces" at bounding box center [74, 277] width 110 height 23
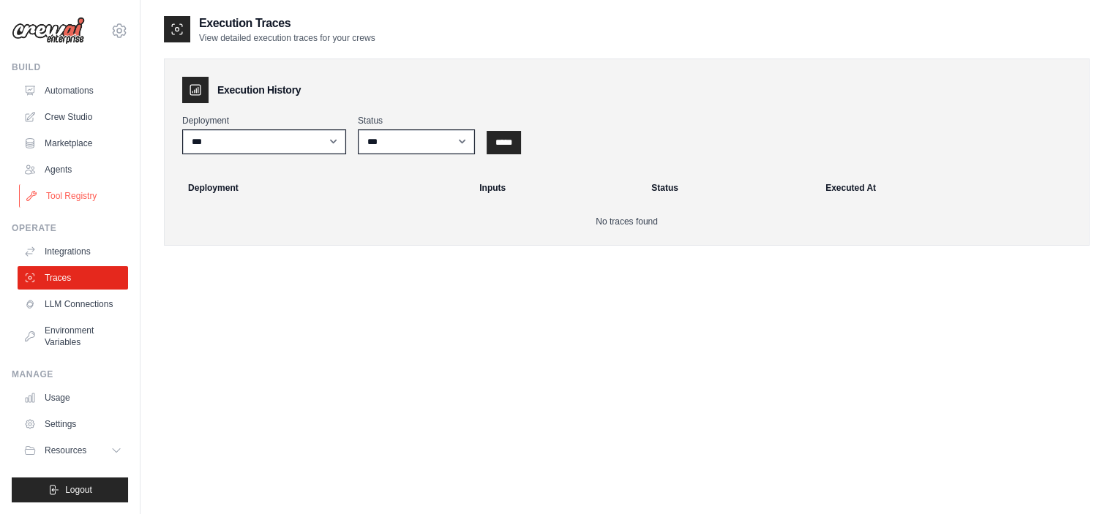
click at [91, 192] on link "Tool Registry" at bounding box center [74, 195] width 110 height 23
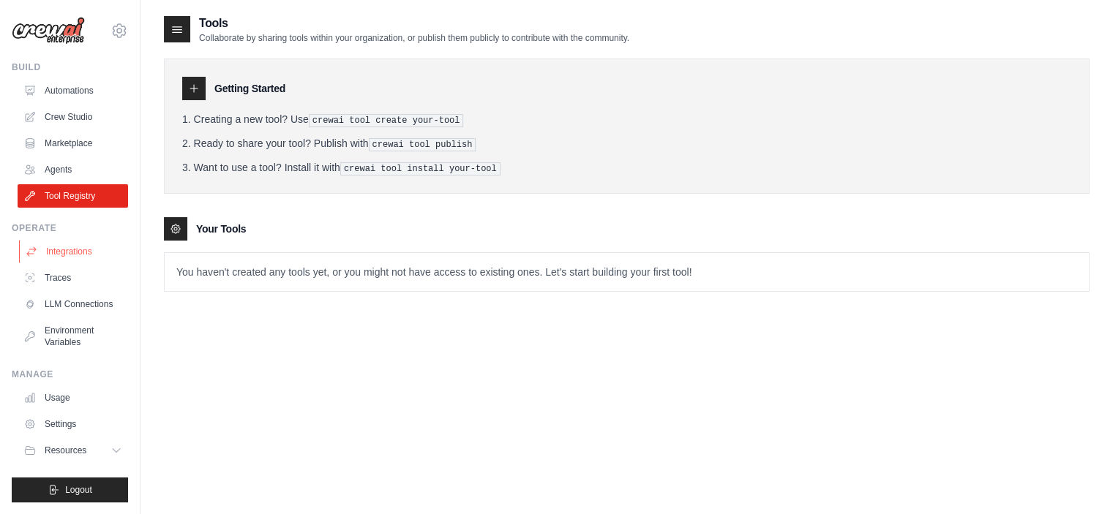
click at [64, 250] on link "Integrations" at bounding box center [74, 251] width 110 height 23
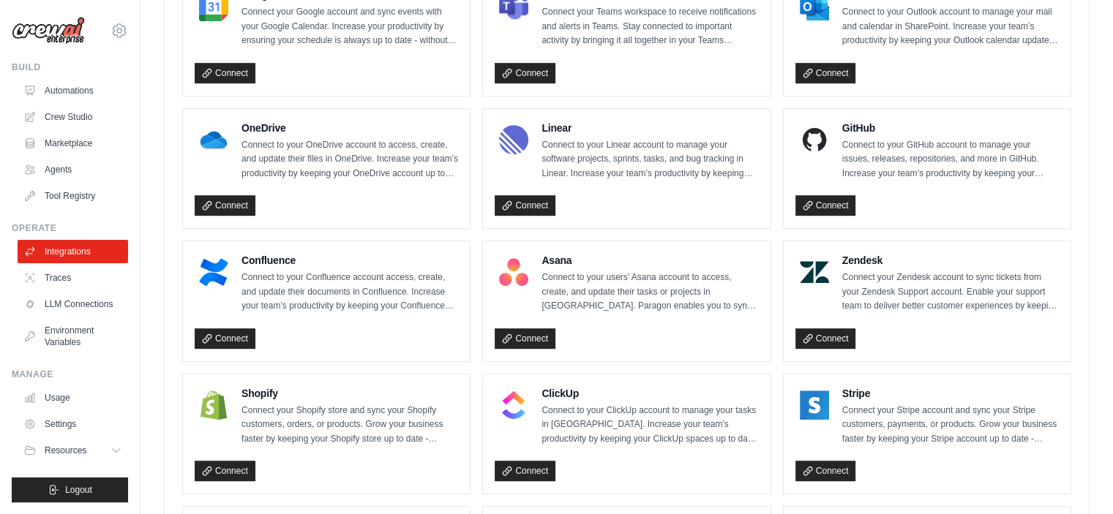
scroll to position [900, 0]
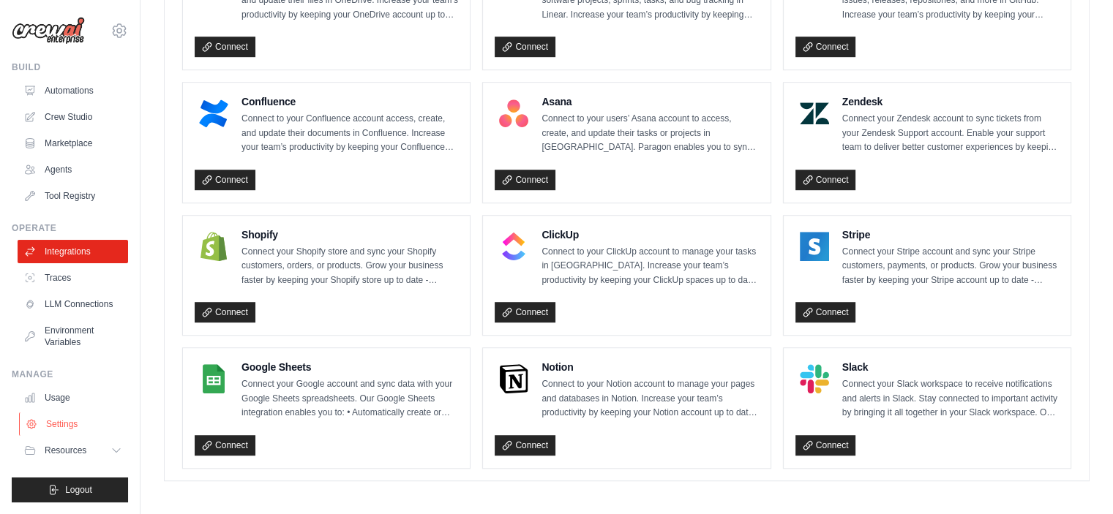
click at [61, 428] on link "Settings" at bounding box center [74, 424] width 110 height 23
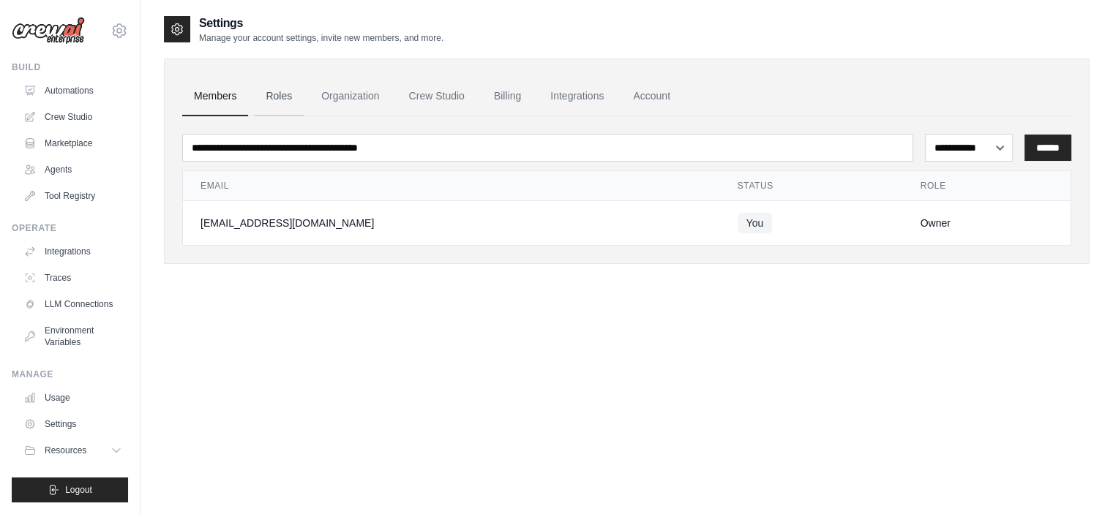
click at [291, 96] on link "Roles" at bounding box center [279, 97] width 50 height 40
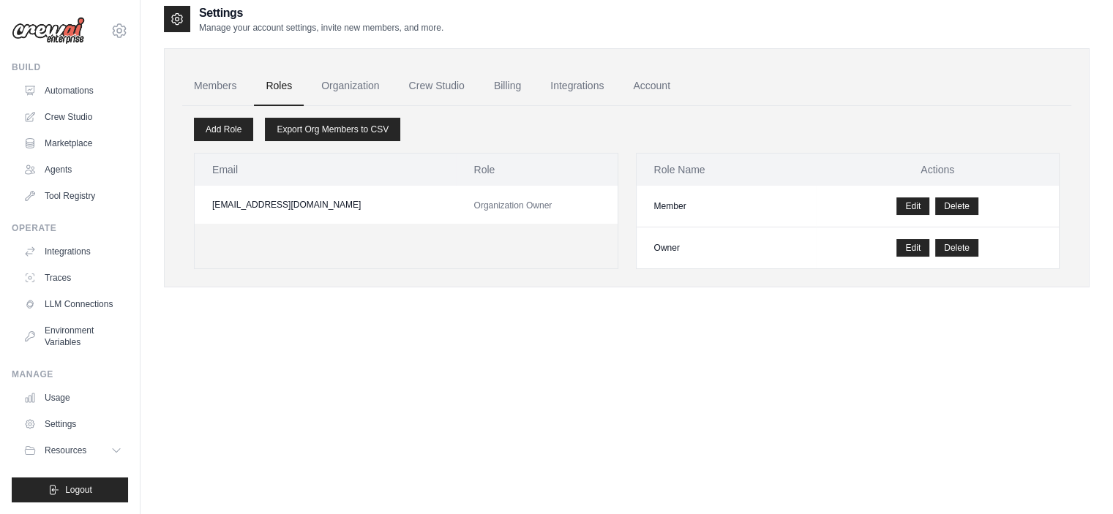
scroll to position [29, 0]
